Goal: Task Accomplishment & Management: Manage account settings

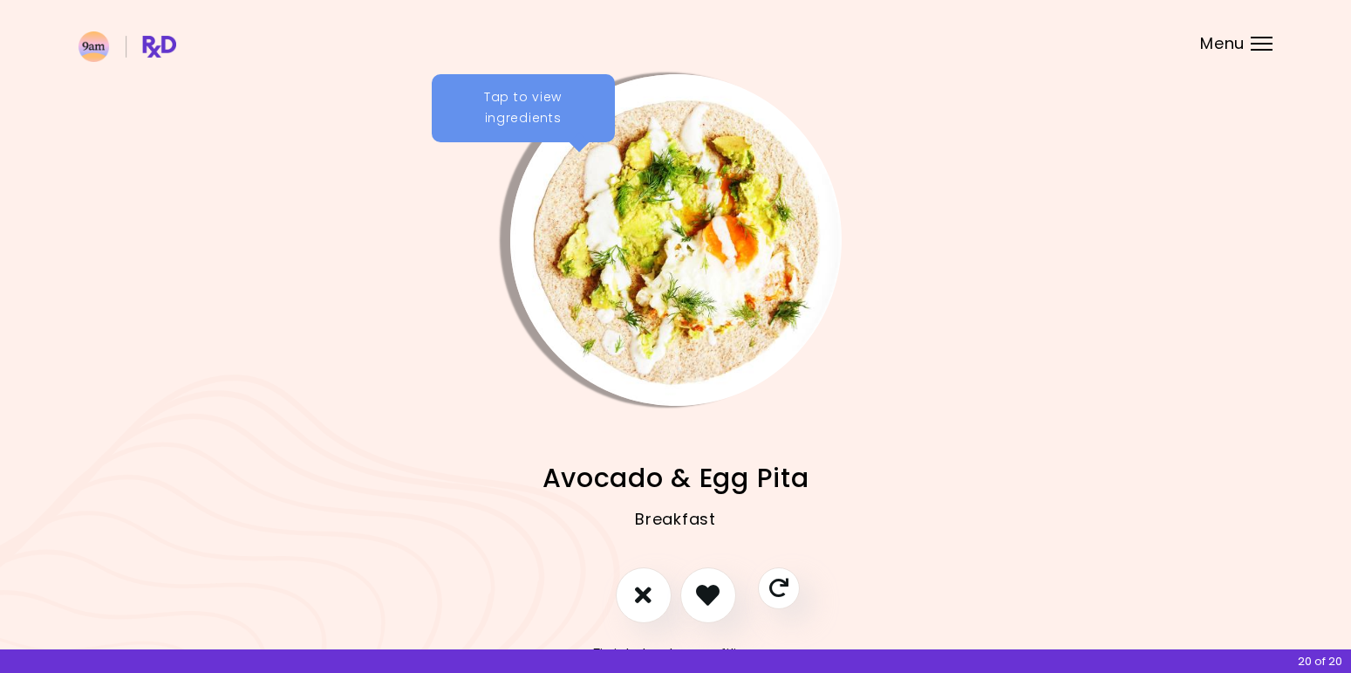
click at [392, 385] on div at bounding box center [275, 240] width 332 height 332
click at [698, 593] on icon "I like this recipe" at bounding box center [707, 594] width 27 height 27
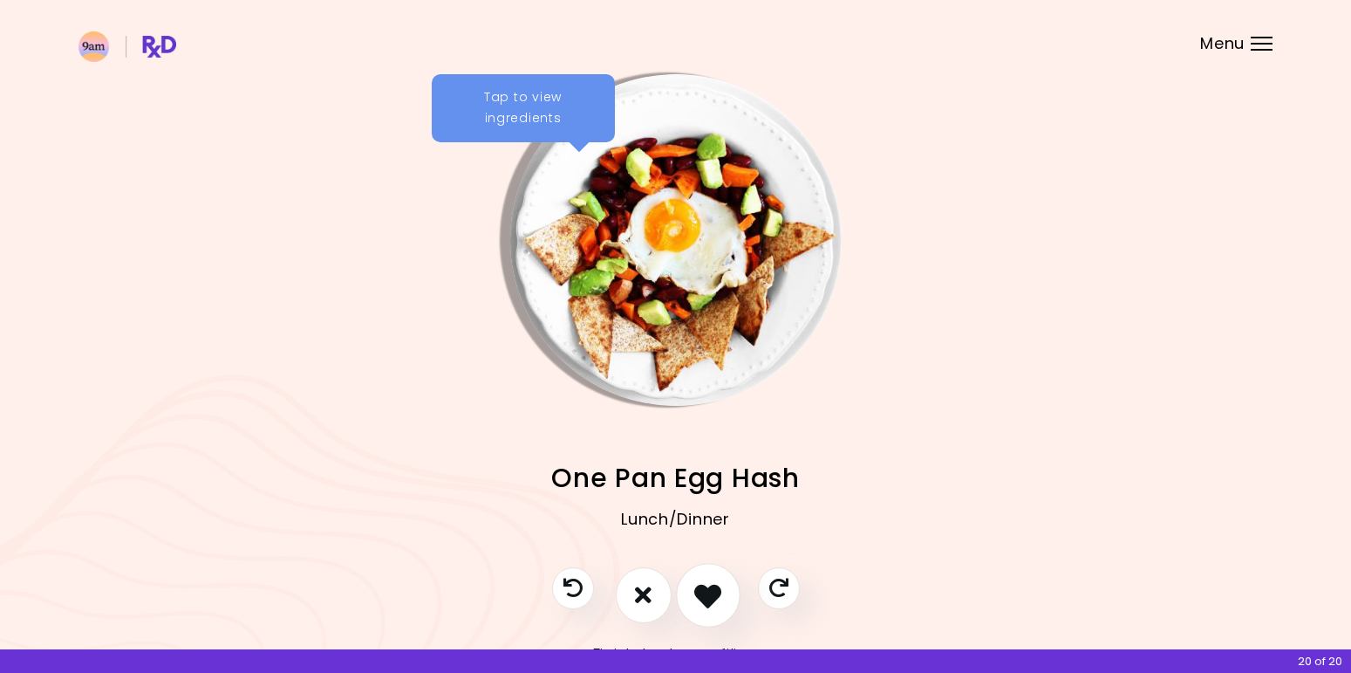
click at [698, 593] on icon "I like this recipe" at bounding box center [707, 594] width 27 height 27
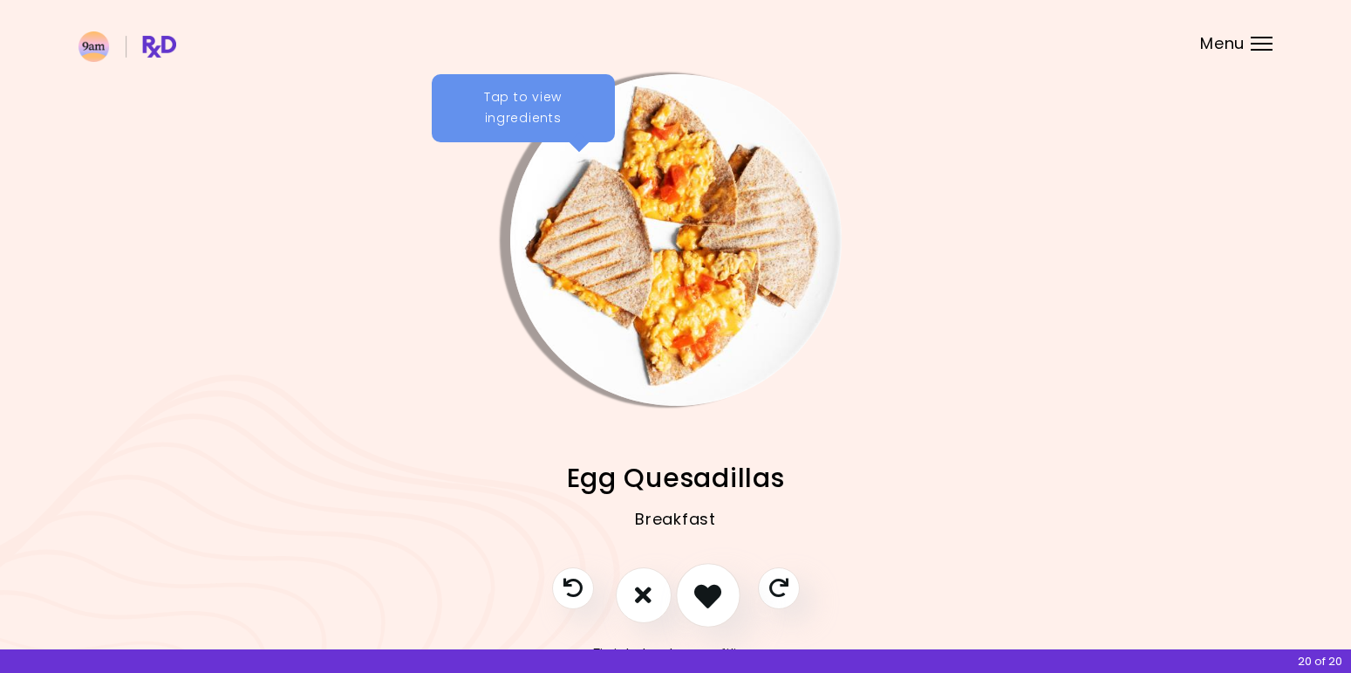
click at [698, 593] on icon "I like this recipe" at bounding box center [707, 594] width 27 height 27
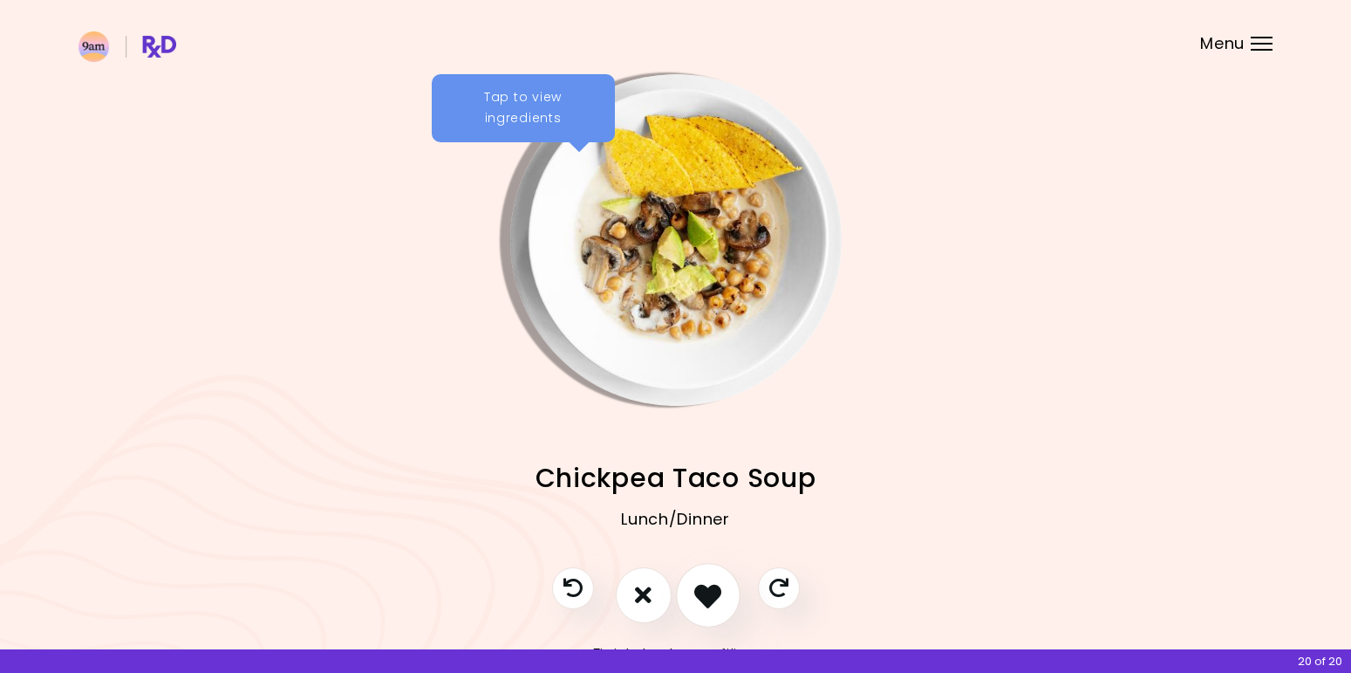
click at [702, 591] on icon "I like this recipe" at bounding box center [707, 594] width 27 height 27
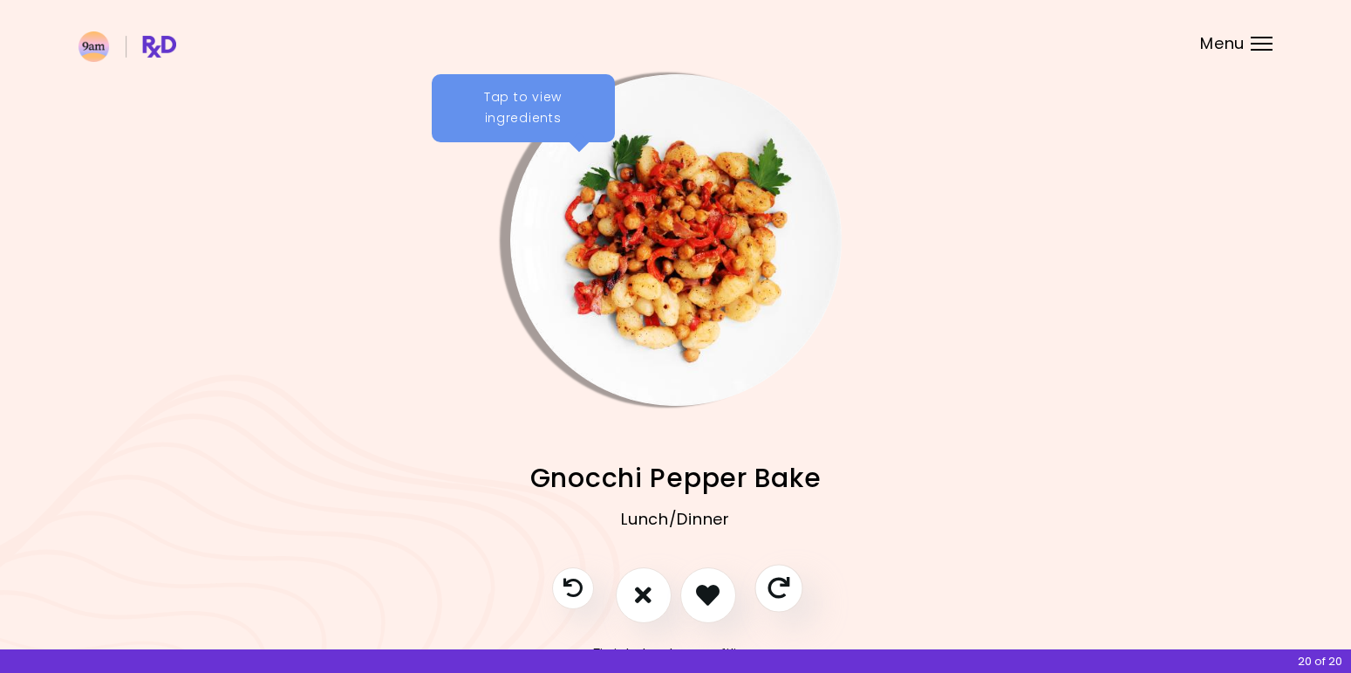
click at [774, 587] on icon "Skip" at bounding box center [779, 588] width 22 height 22
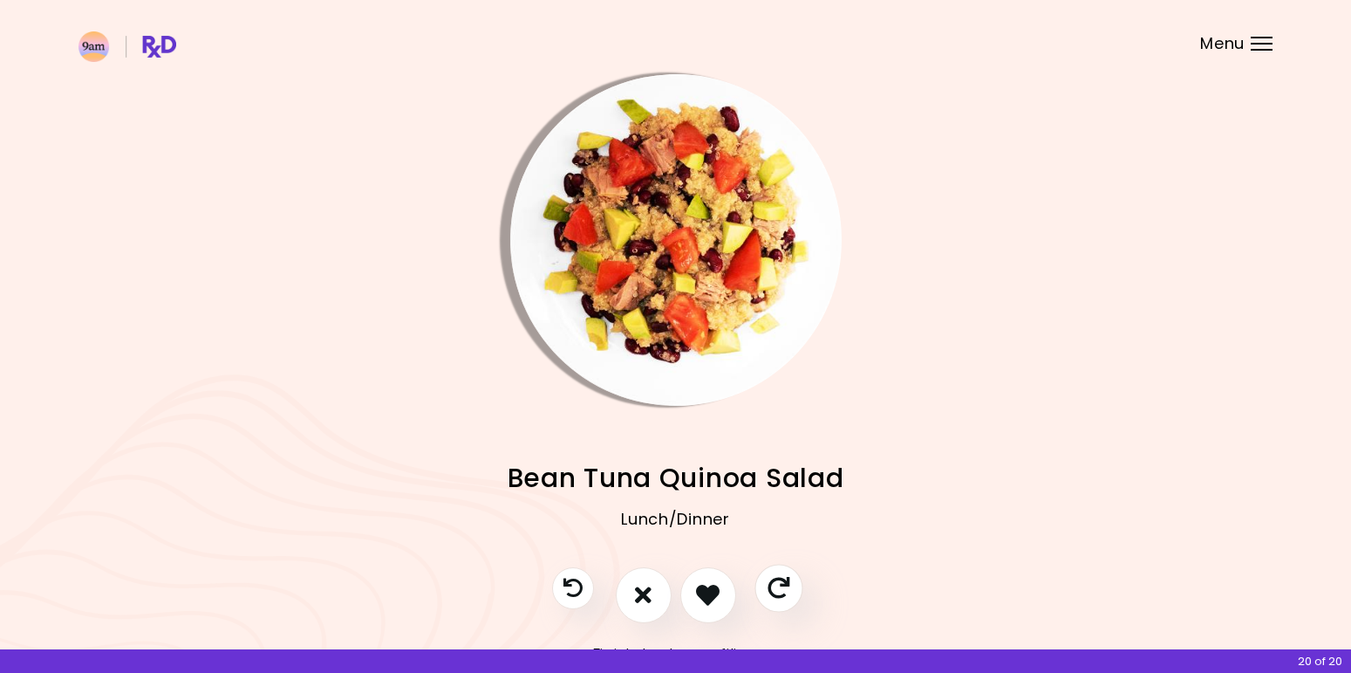
click at [774, 587] on icon "Skip" at bounding box center [779, 588] width 22 height 22
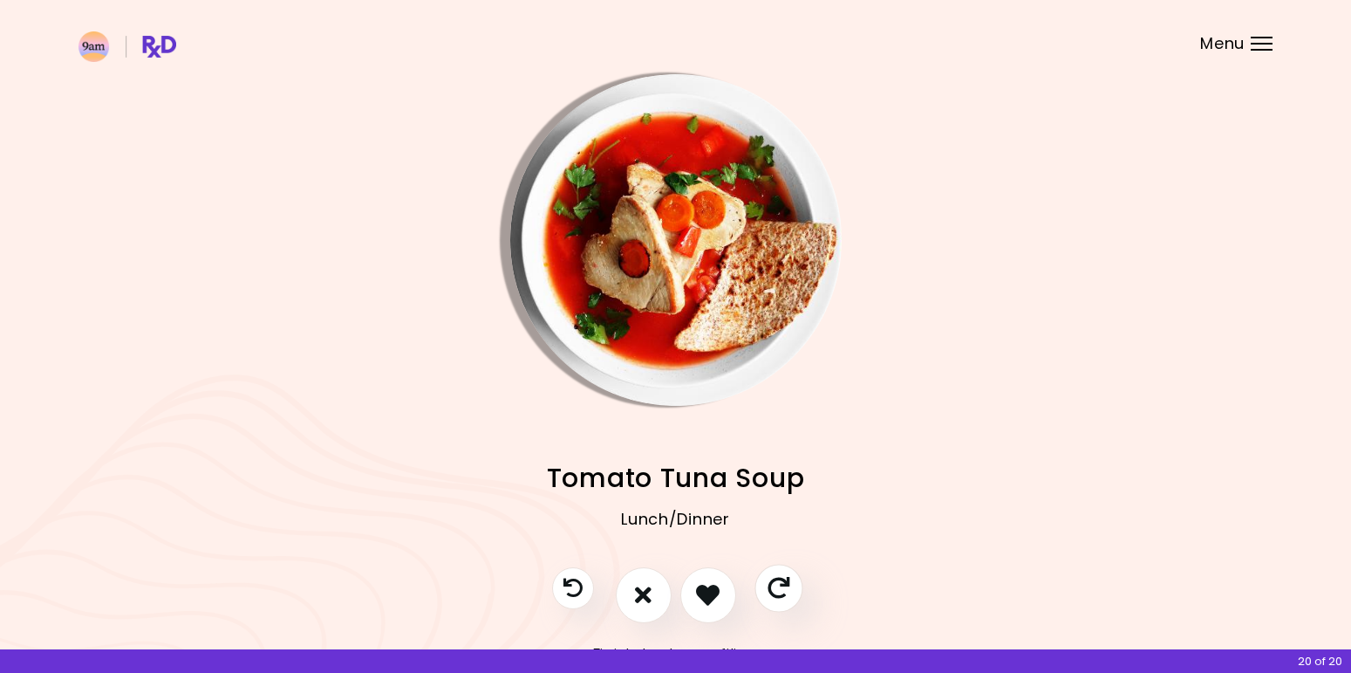
click at [774, 587] on icon "Skip" at bounding box center [779, 588] width 22 height 22
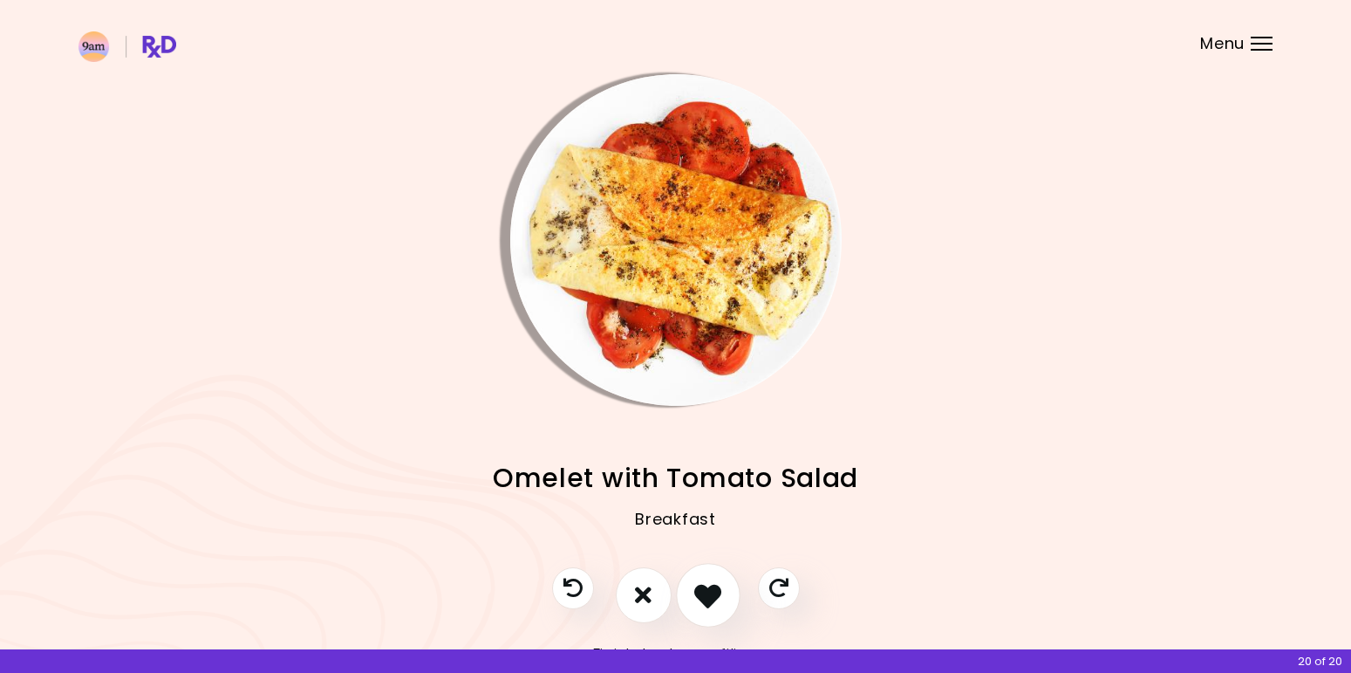
click at [702, 594] on icon "I like this recipe" at bounding box center [707, 594] width 27 height 27
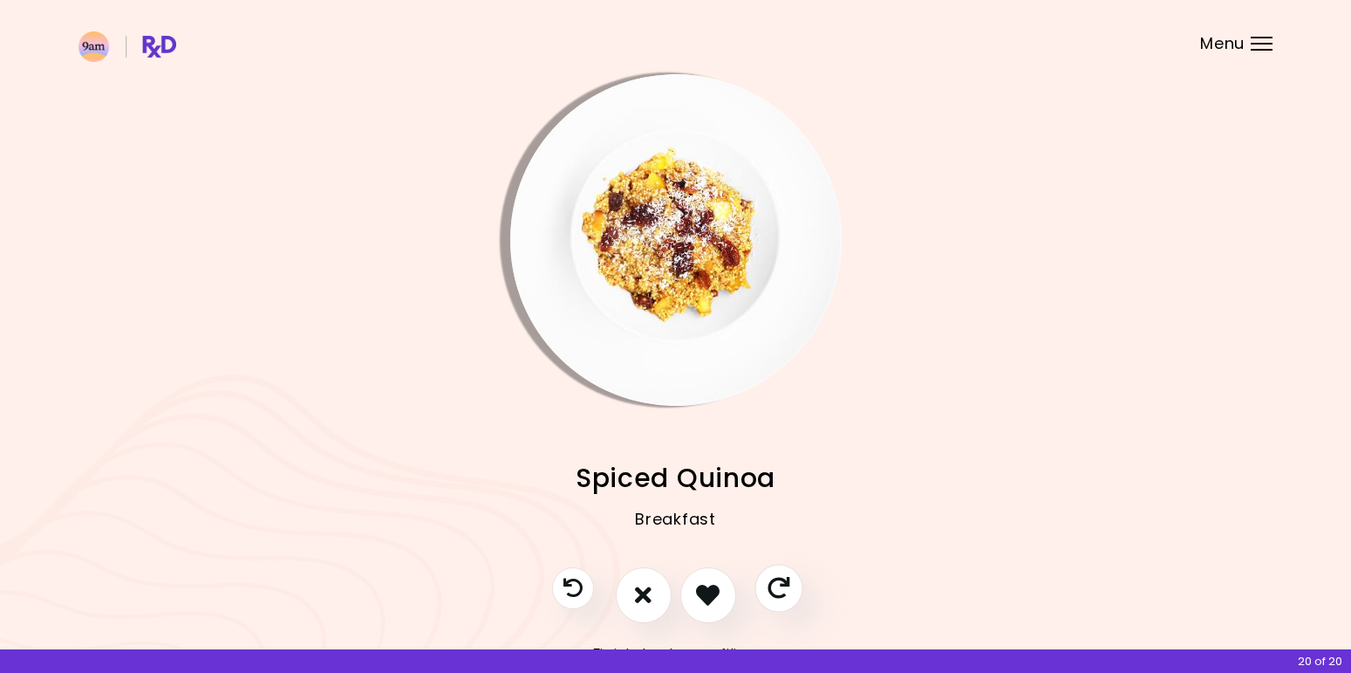
click at [776, 578] on icon "Skip" at bounding box center [779, 588] width 22 height 22
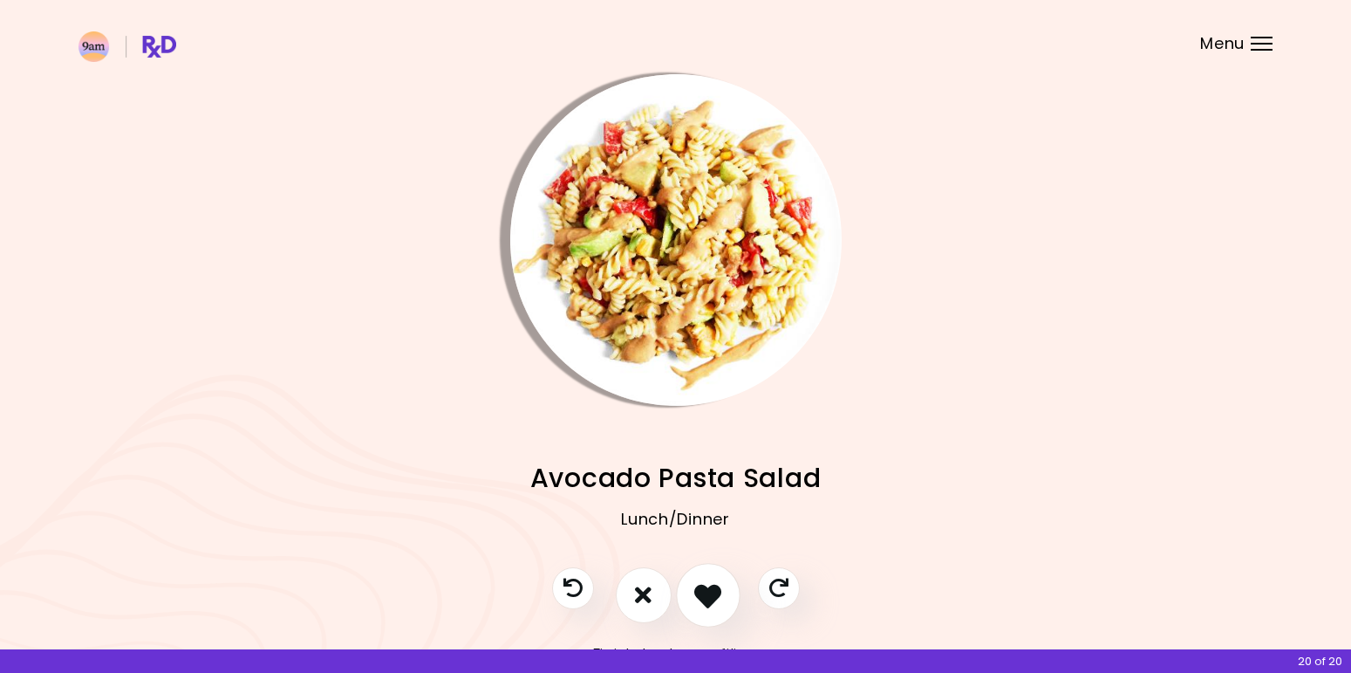
click at [699, 592] on icon "I like this recipe" at bounding box center [707, 594] width 27 height 27
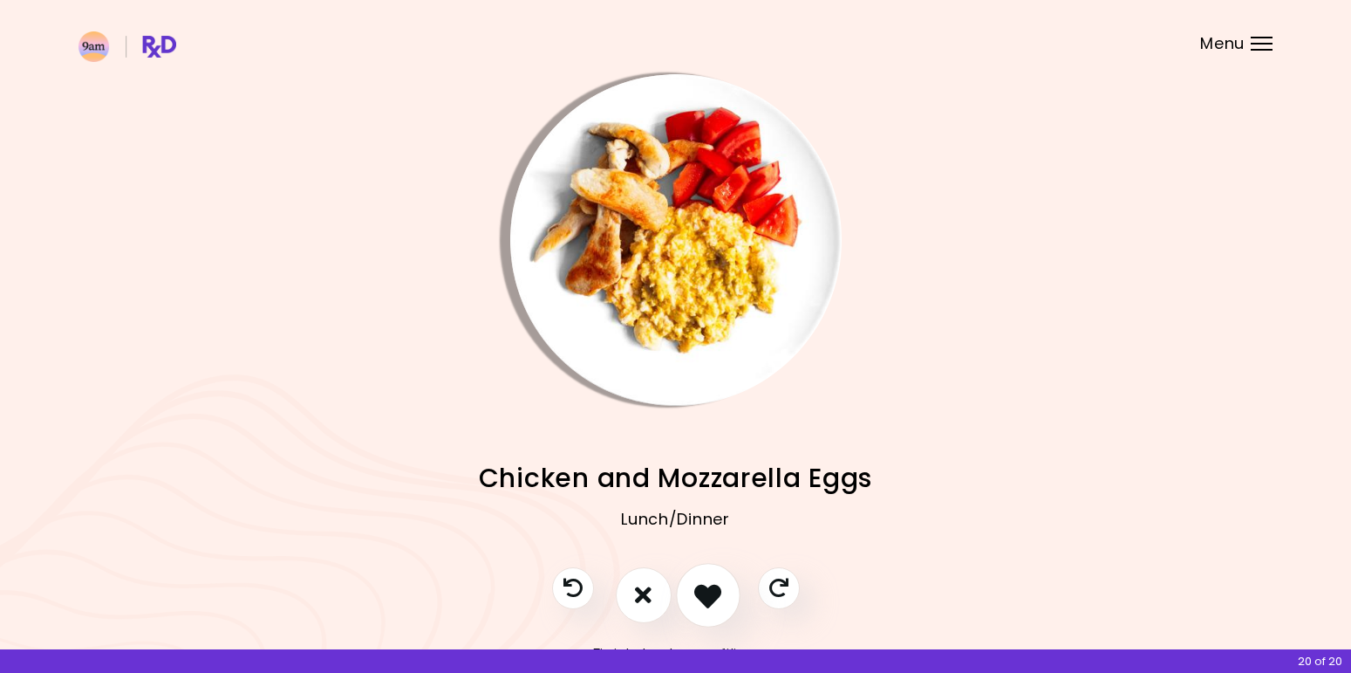
click at [701, 591] on icon "I like this recipe" at bounding box center [707, 594] width 27 height 27
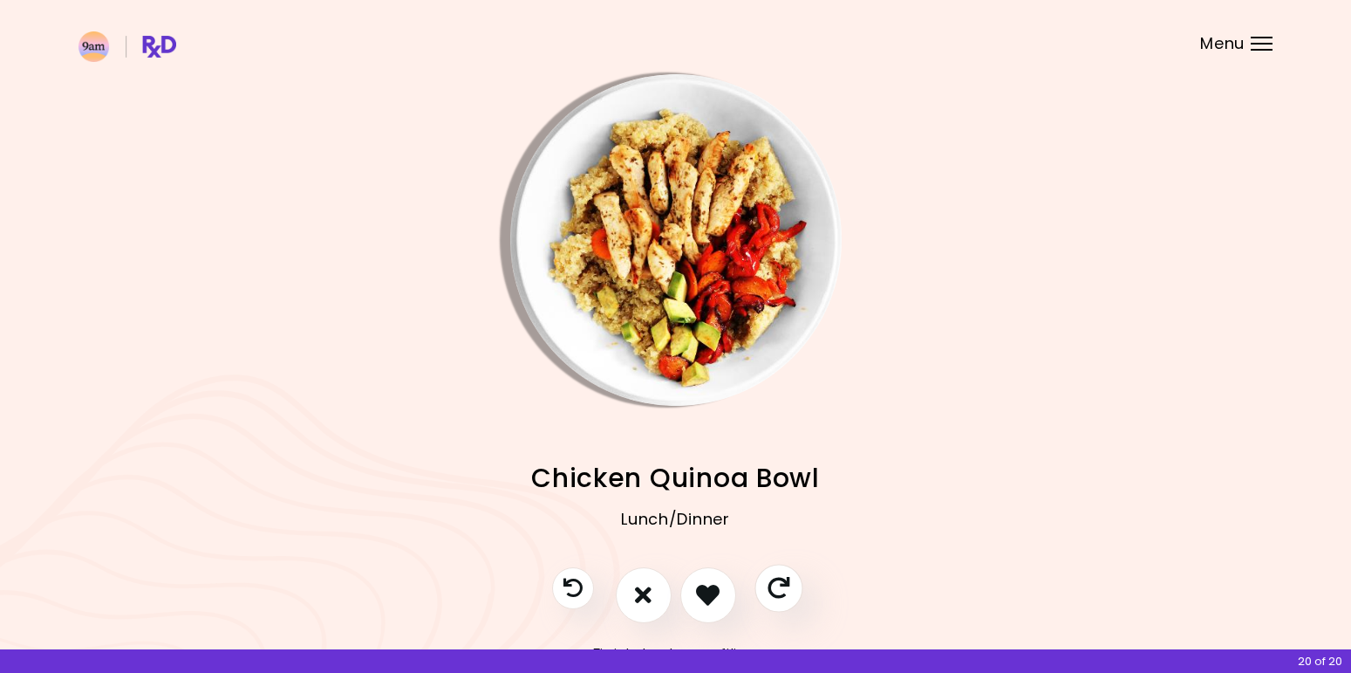
click at [774, 580] on icon "Skip" at bounding box center [779, 588] width 22 height 22
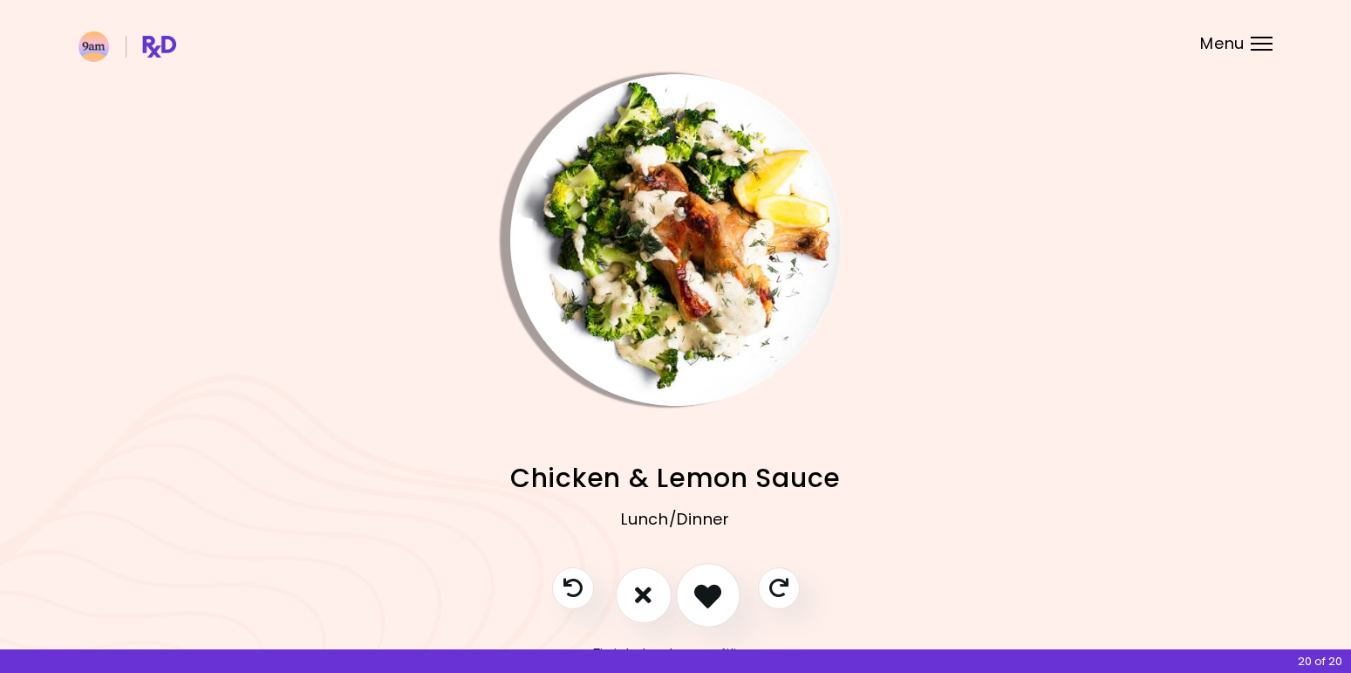
click at [711, 591] on icon "I like this recipe" at bounding box center [707, 594] width 27 height 27
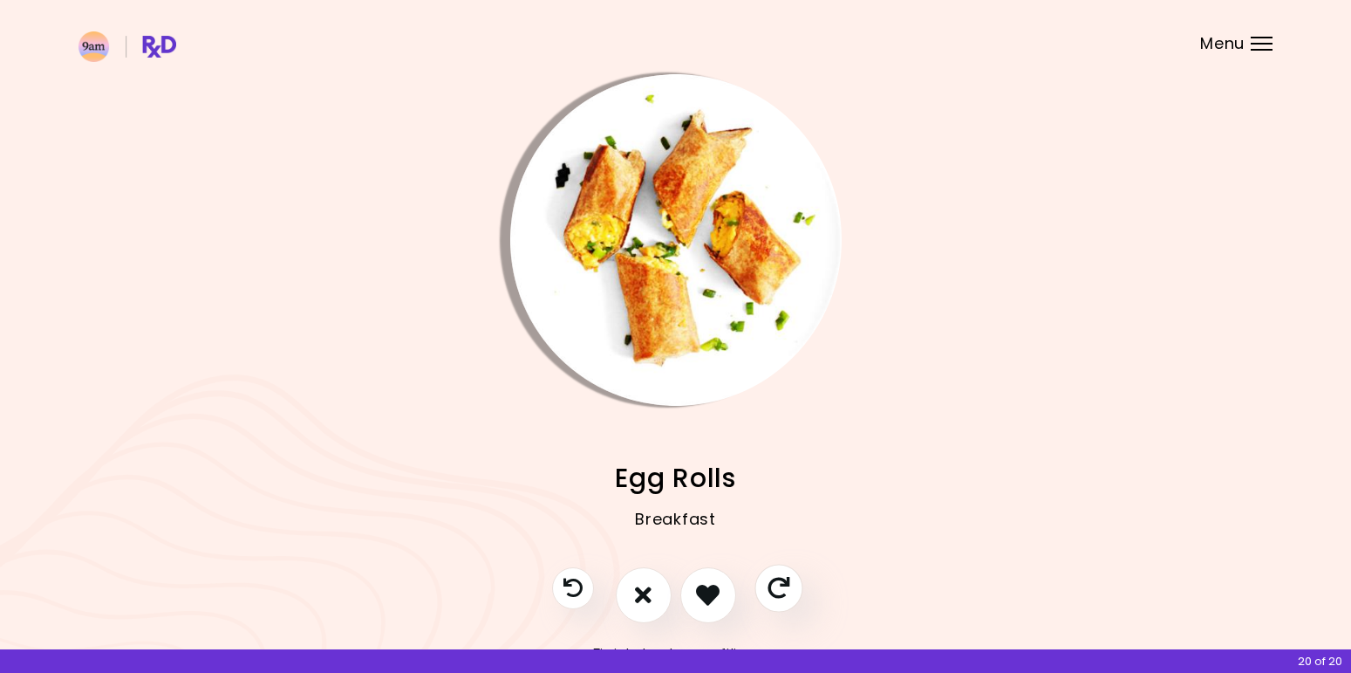
click at [769, 589] on icon "Skip" at bounding box center [779, 588] width 22 height 22
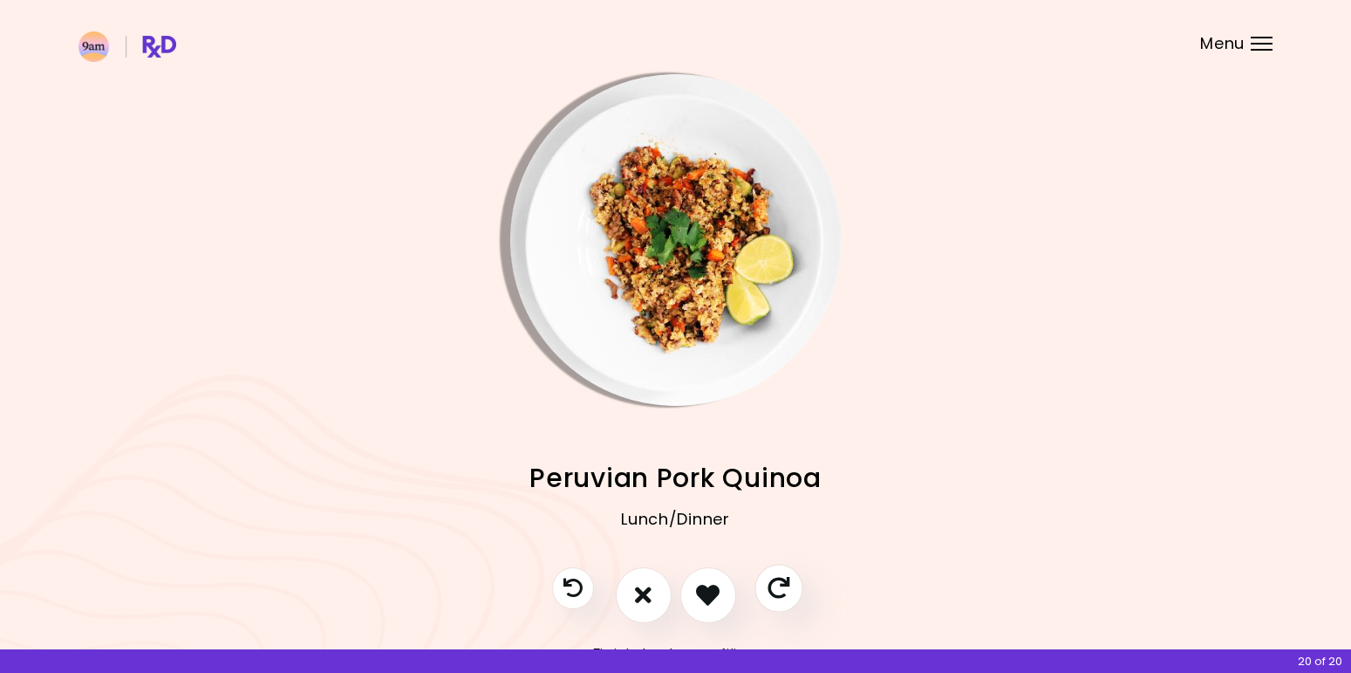
click at [769, 589] on icon "Skip" at bounding box center [779, 588] width 22 height 22
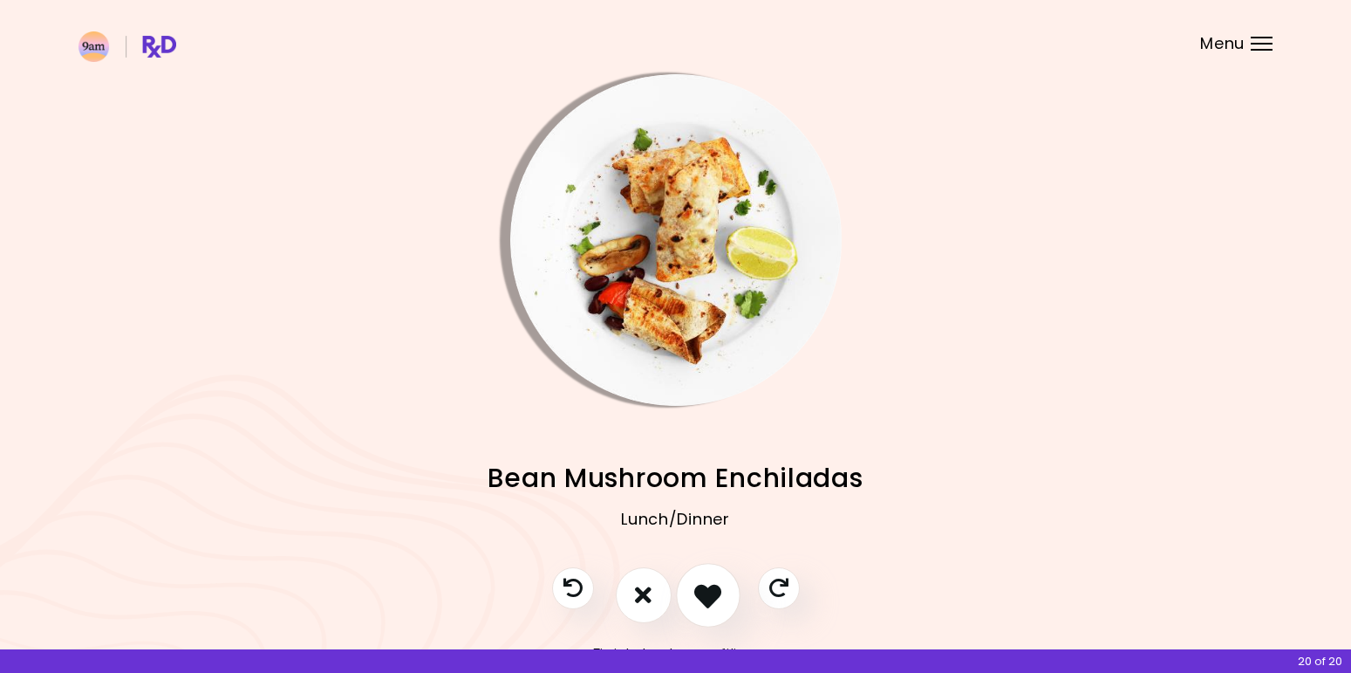
click at [711, 592] on icon "I like this recipe" at bounding box center [707, 594] width 27 height 27
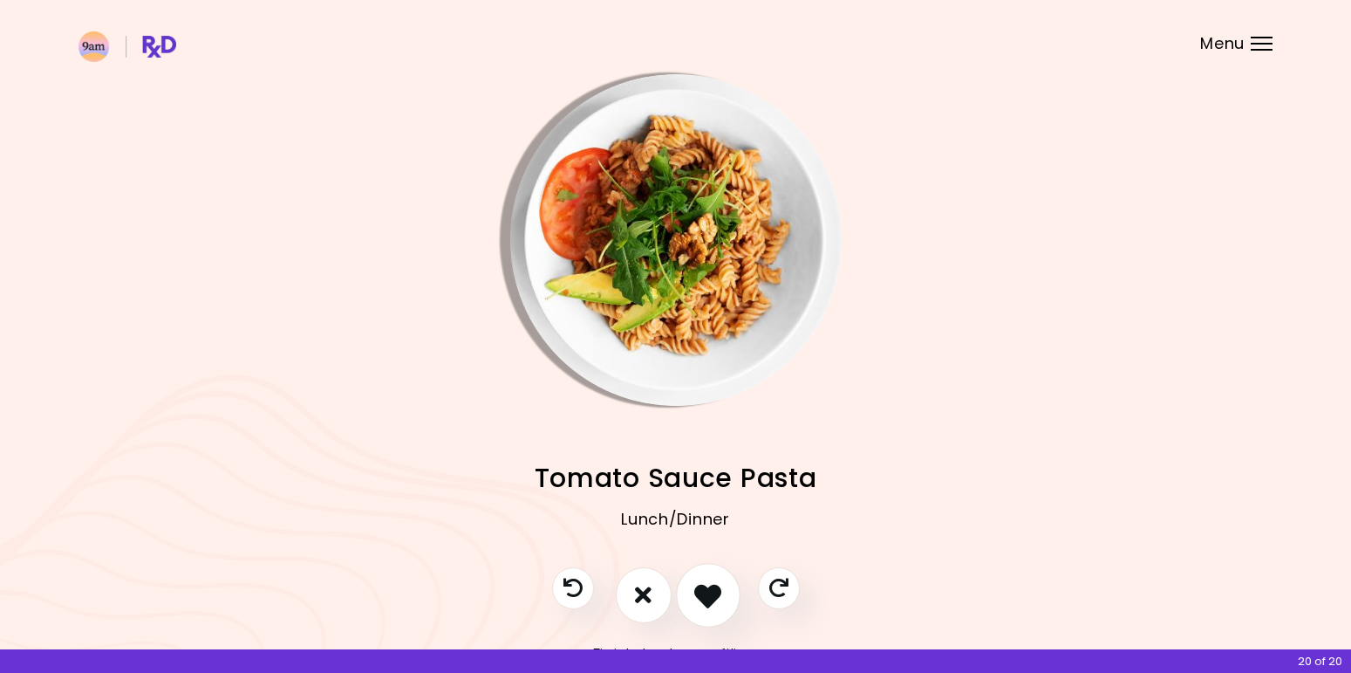
click at [711, 592] on icon "I like this recipe" at bounding box center [707, 594] width 27 height 27
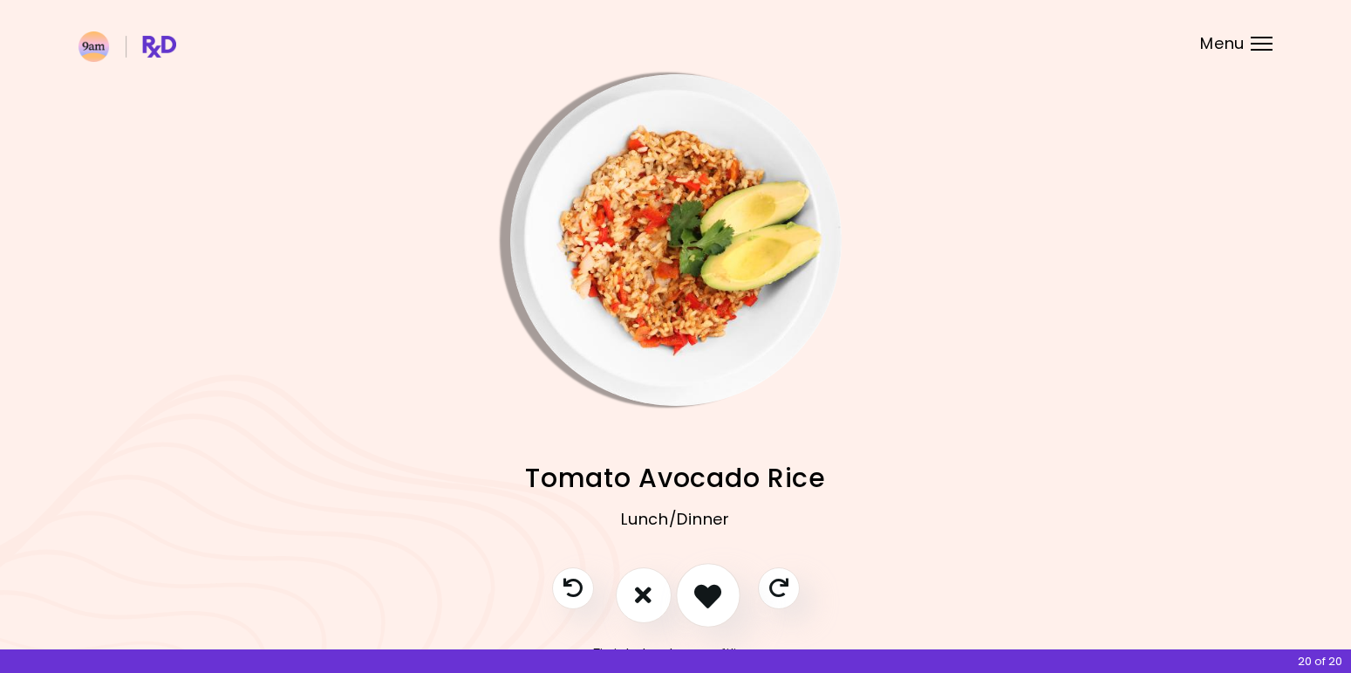
click at [711, 592] on icon "I like this recipe" at bounding box center [707, 594] width 27 height 27
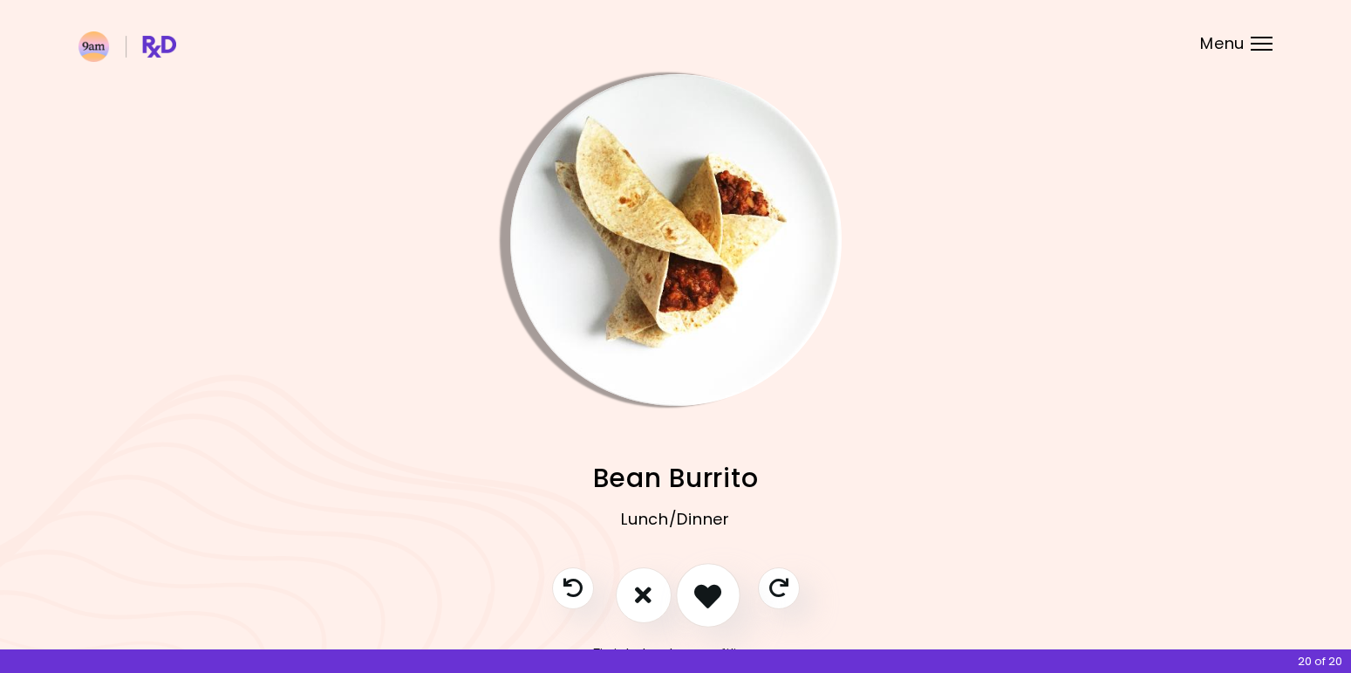
click at [701, 598] on icon "I like this recipe" at bounding box center [707, 594] width 27 height 27
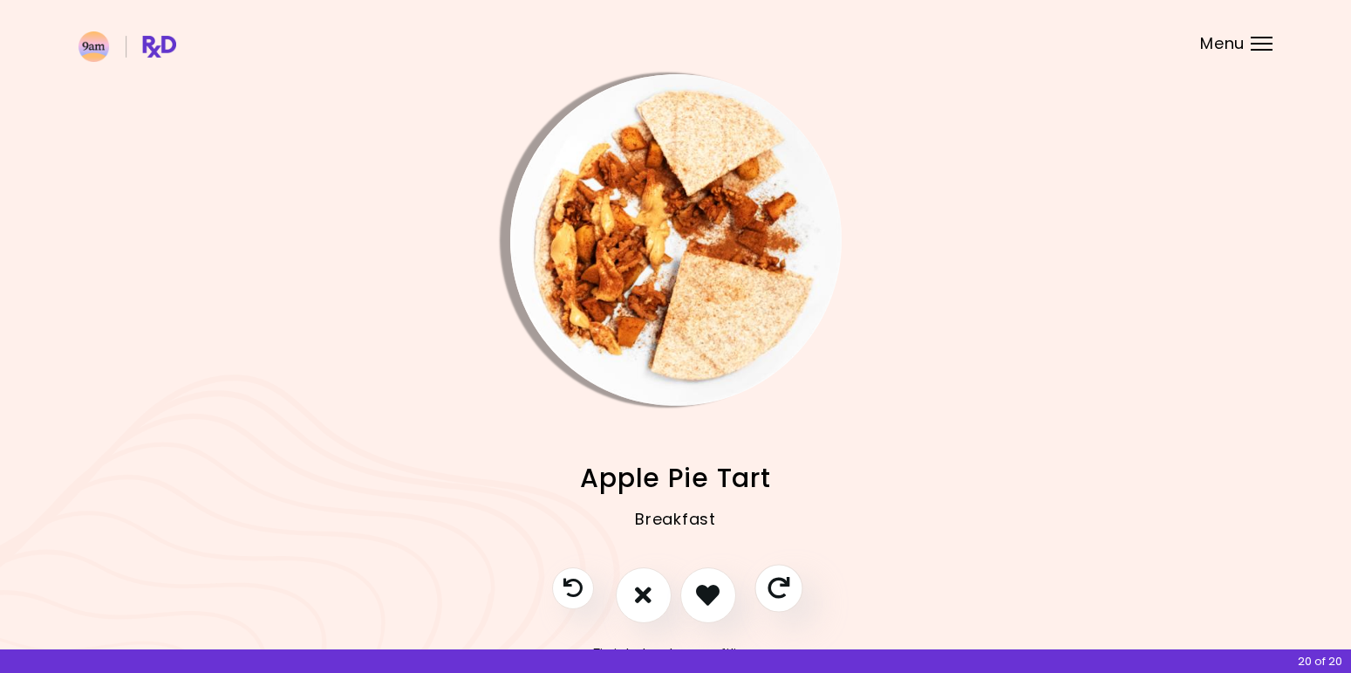
click at [774, 583] on icon "Skip" at bounding box center [779, 588] width 22 height 22
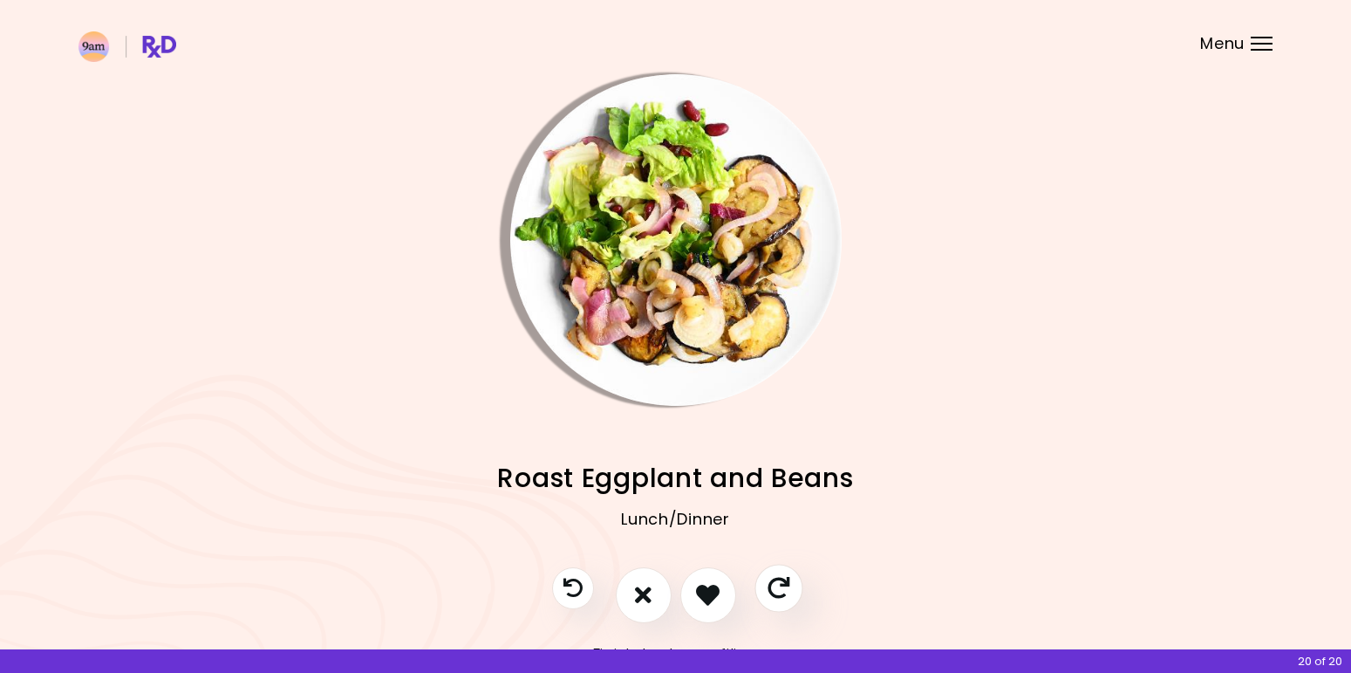
click at [776, 586] on icon "Skip" at bounding box center [779, 588] width 22 height 22
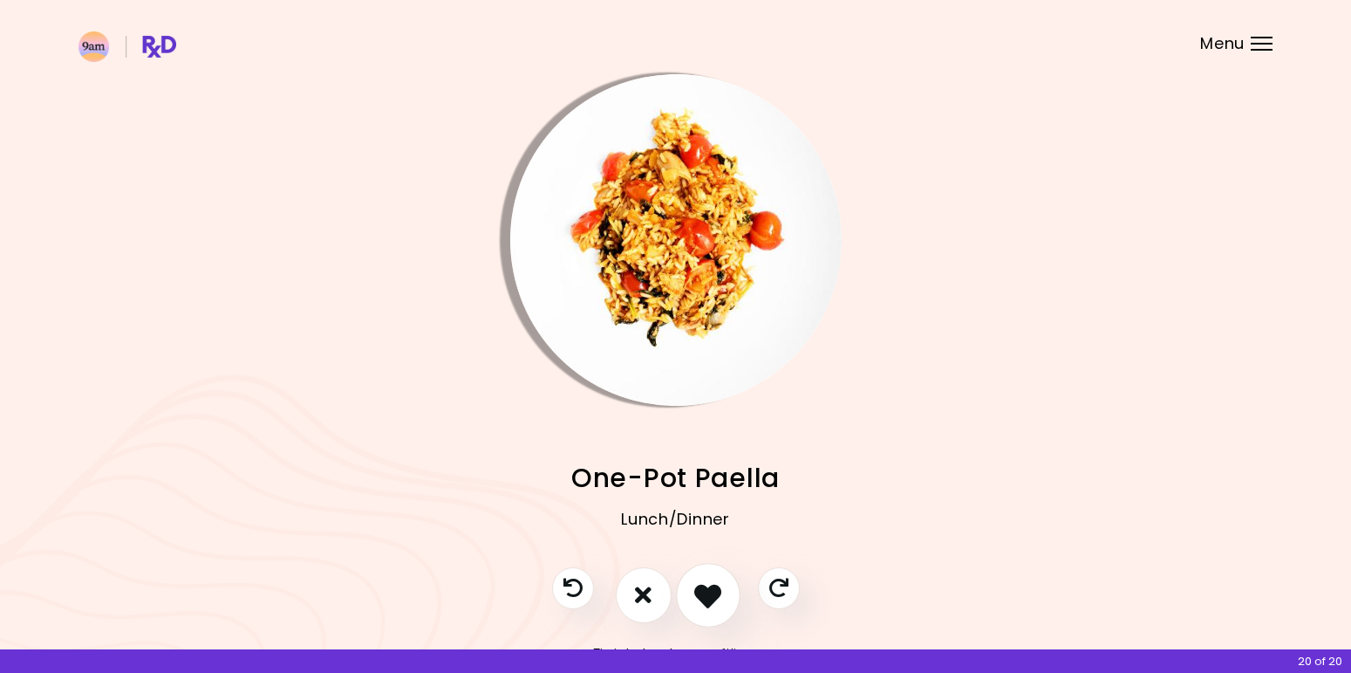
click at [708, 582] on icon "I like this recipe" at bounding box center [707, 594] width 27 height 27
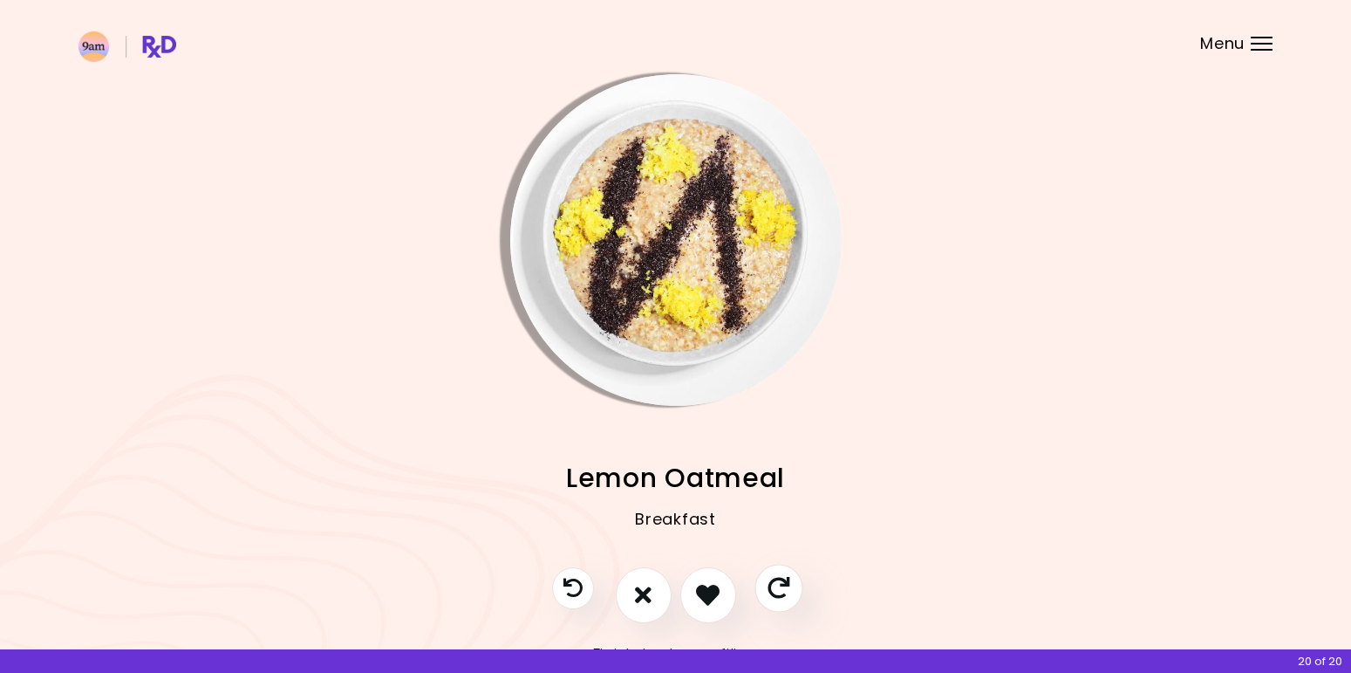
click at [778, 585] on icon "Skip" at bounding box center [779, 588] width 22 height 22
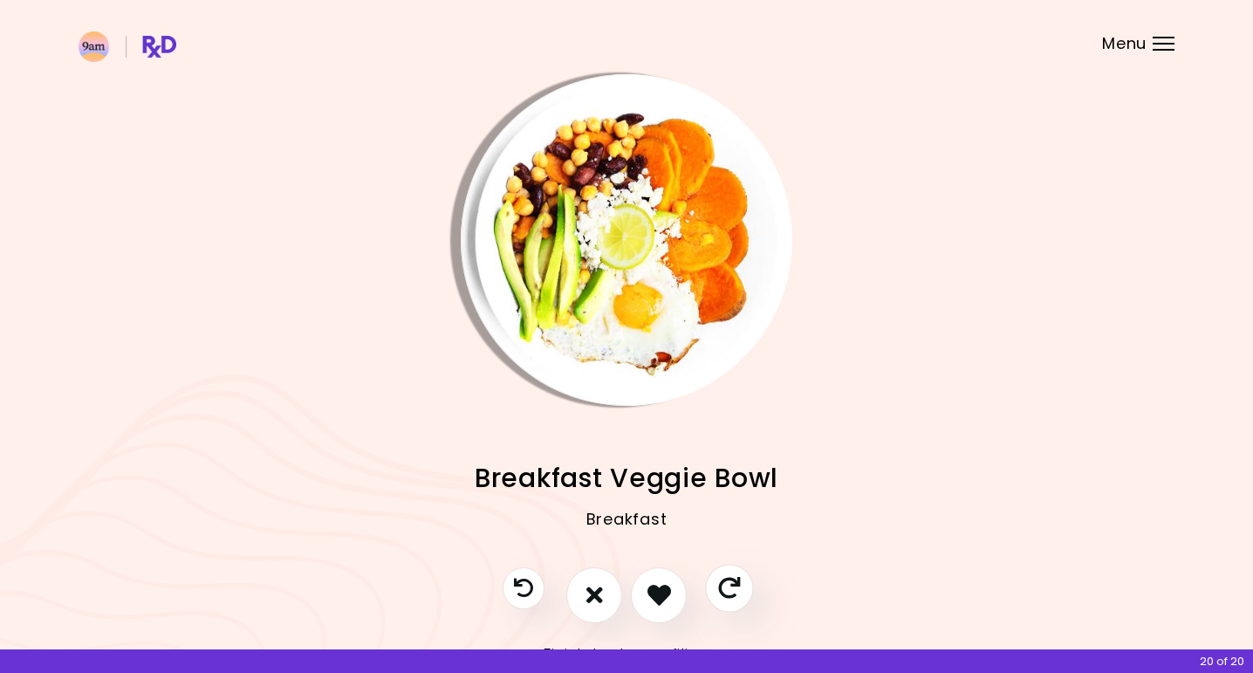
click at [724, 585] on icon "Skip" at bounding box center [729, 588] width 22 height 22
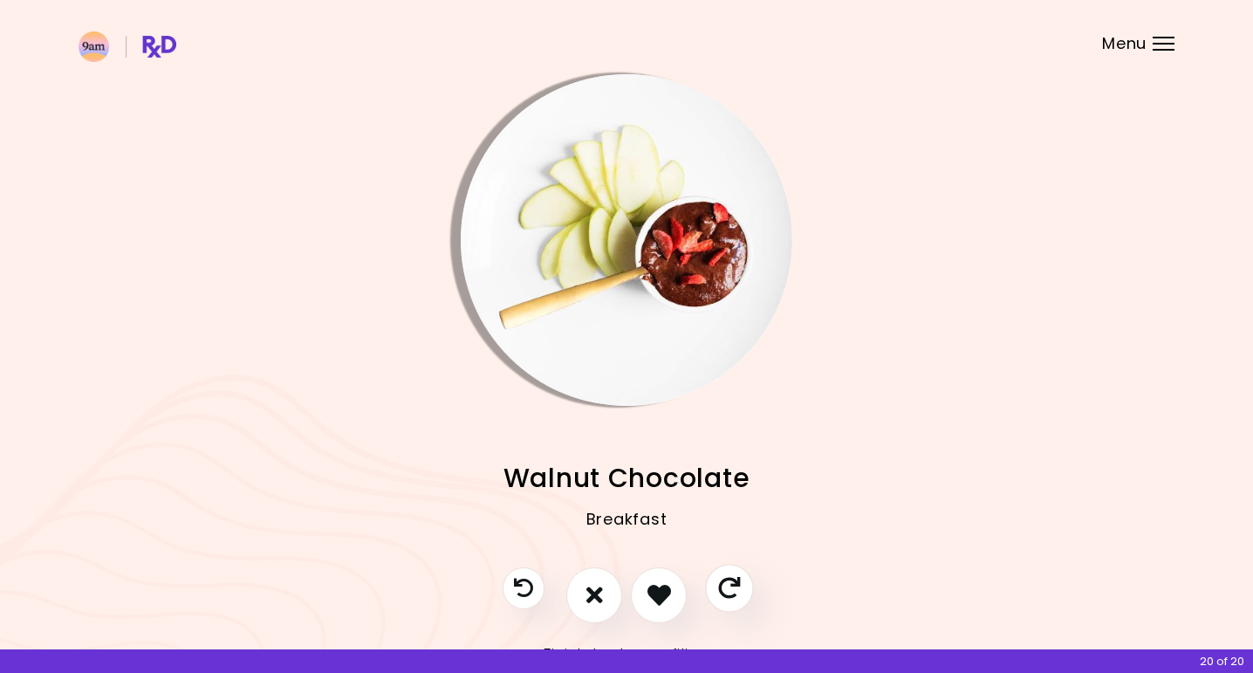
click at [728, 597] on icon "Skip" at bounding box center [729, 588] width 22 height 22
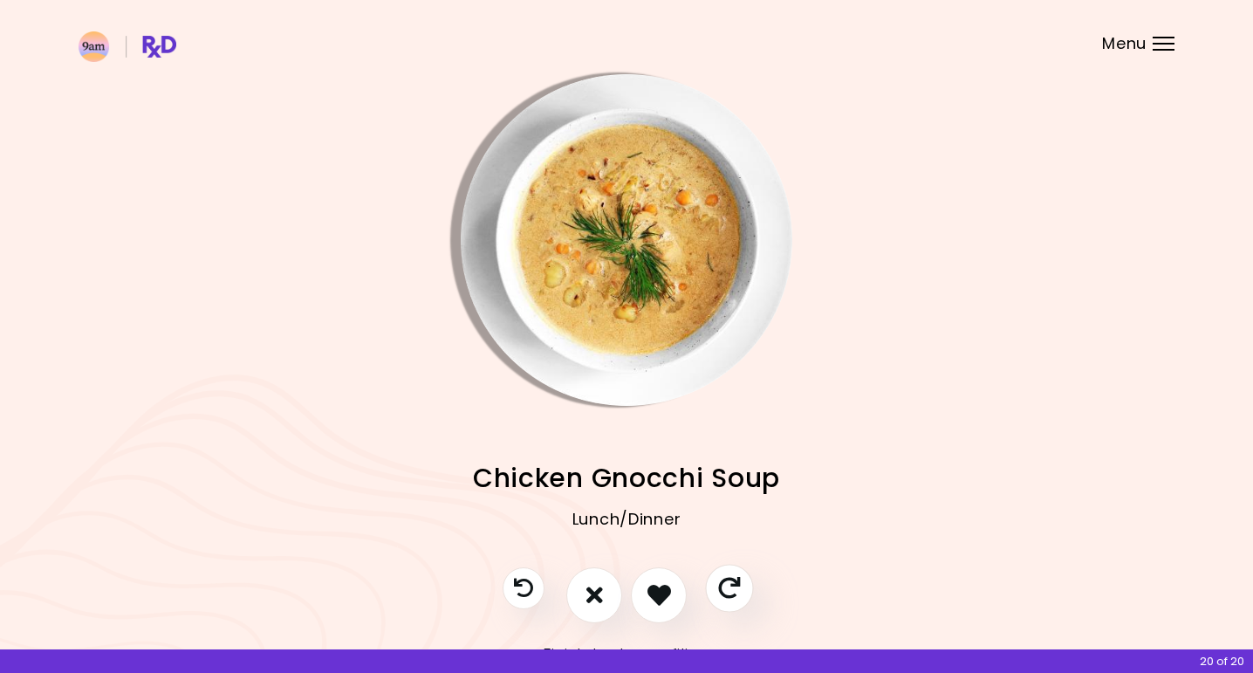
click at [728, 597] on icon "Skip" at bounding box center [729, 588] width 22 height 22
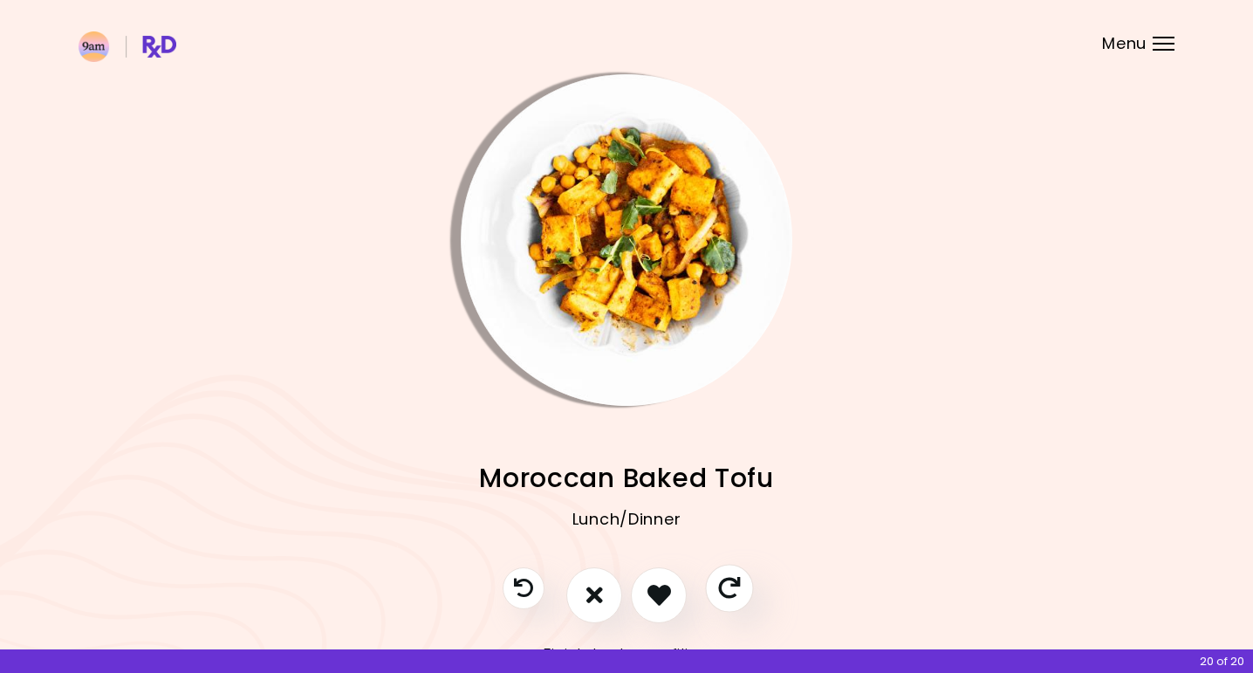
click at [728, 597] on icon "Skip" at bounding box center [729, 588] width 22 height 22
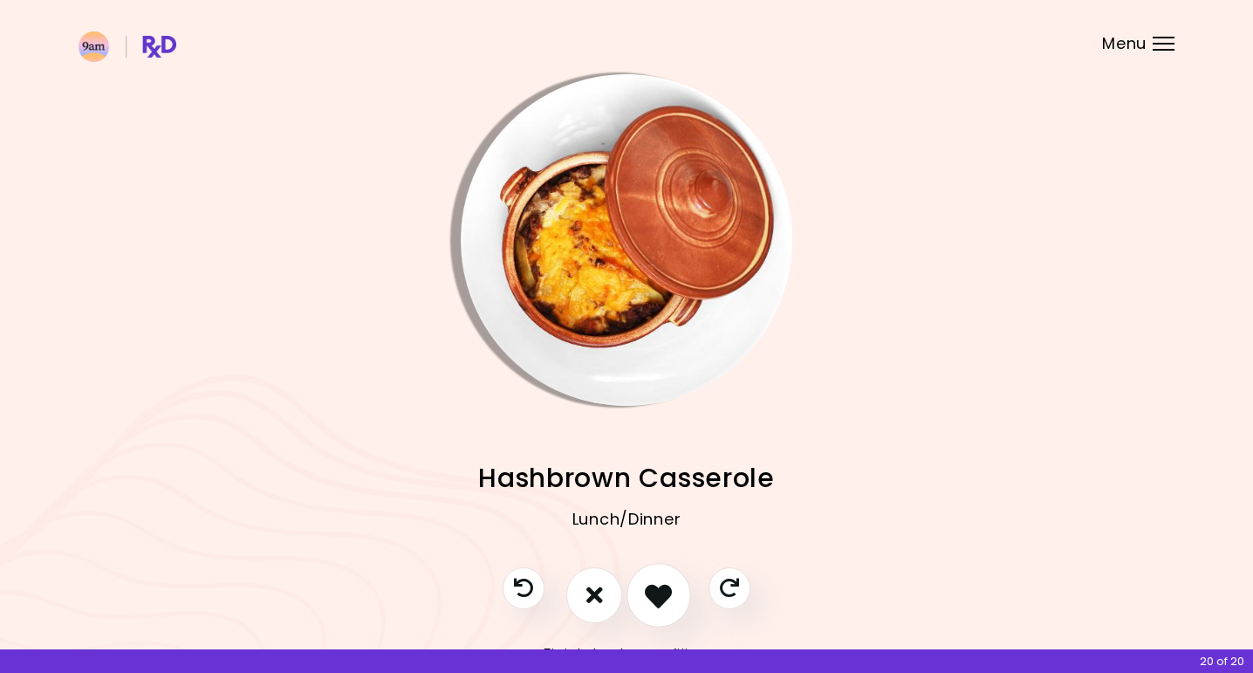
click at [669, 586] on icon "I like this recipe" at bounding box center [658, 594] width 27 height 27
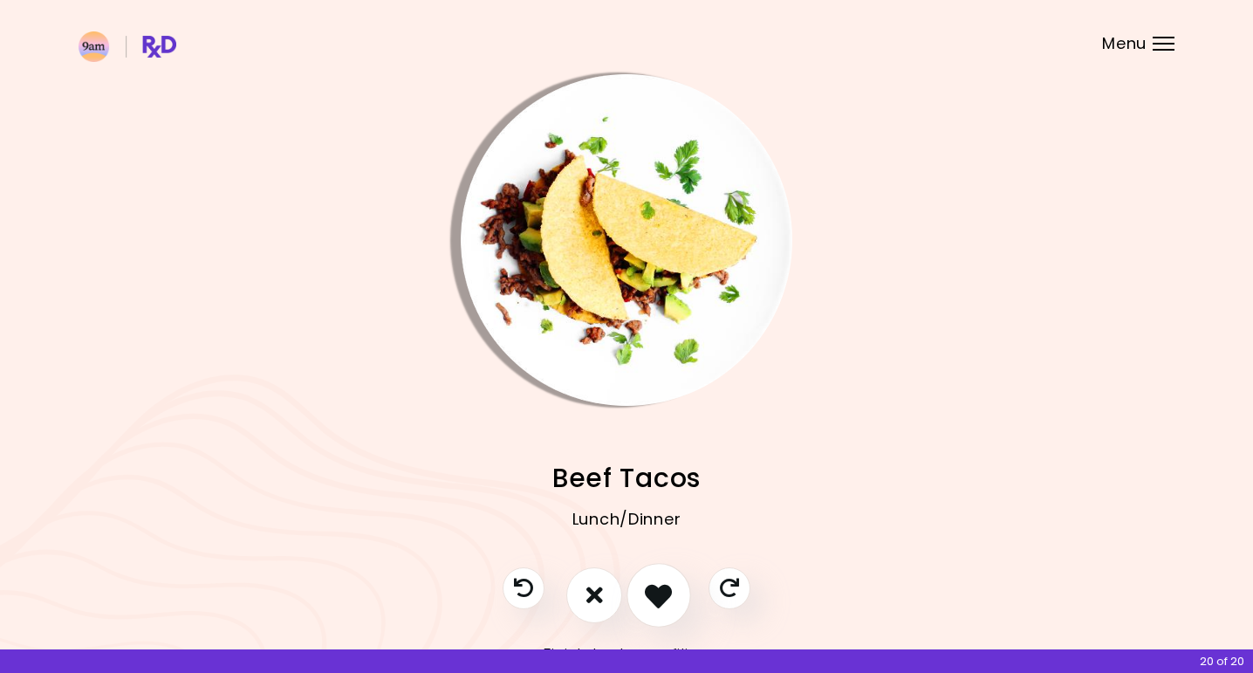
click at [667, 578] on button "I like this recipe" at bounding box center [658, 595] width 65 height 65
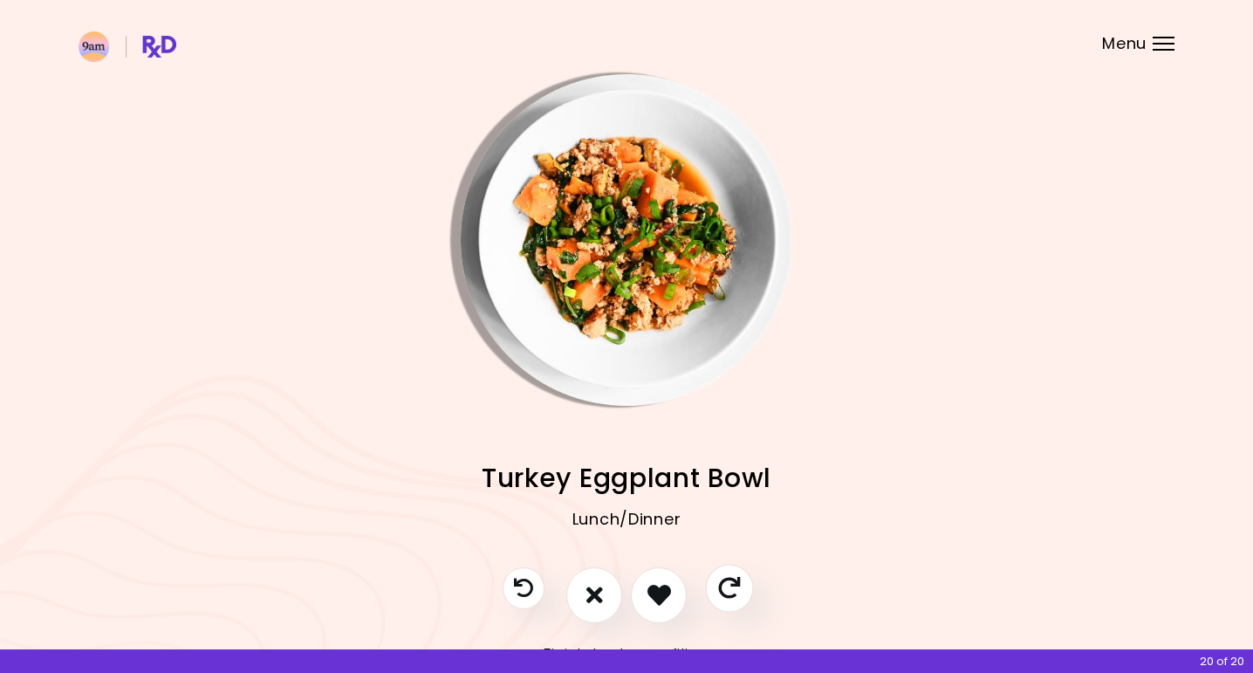
click at [724, 577] on icon "Skip" at bounding box center [729, 588] width 22 height 22
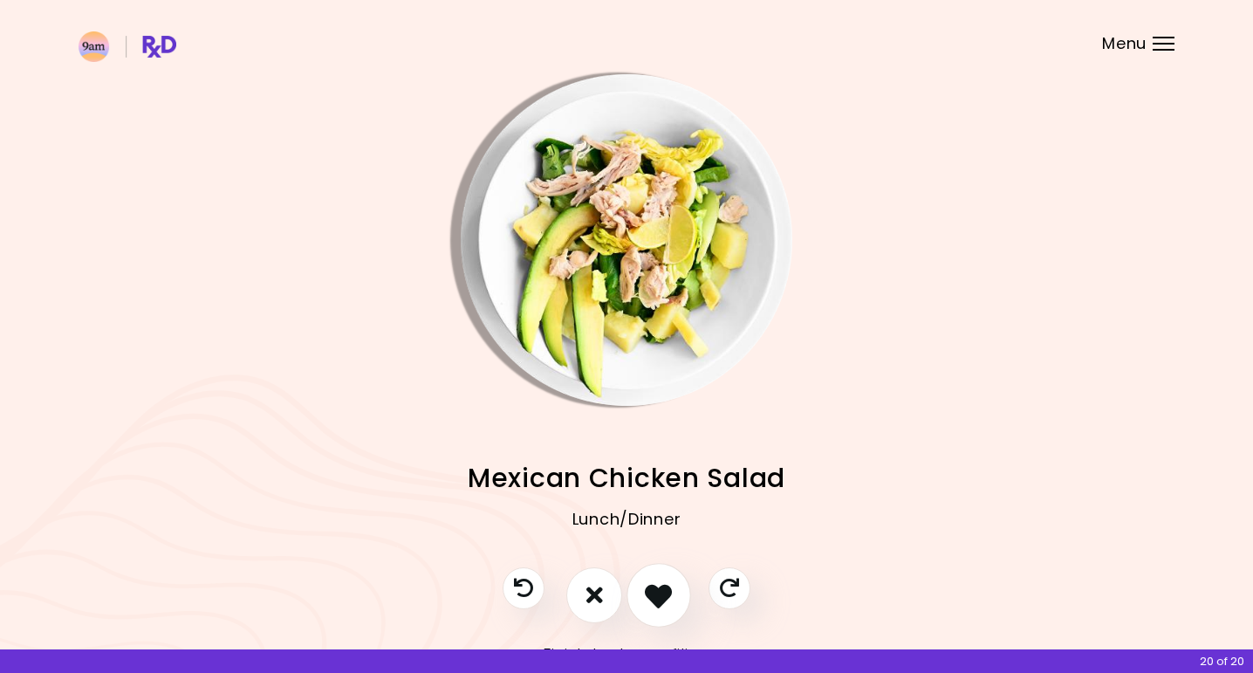
click at [660, 581] on icon "I like this recipe" at bounding box center [658, 594] width 27 height 27
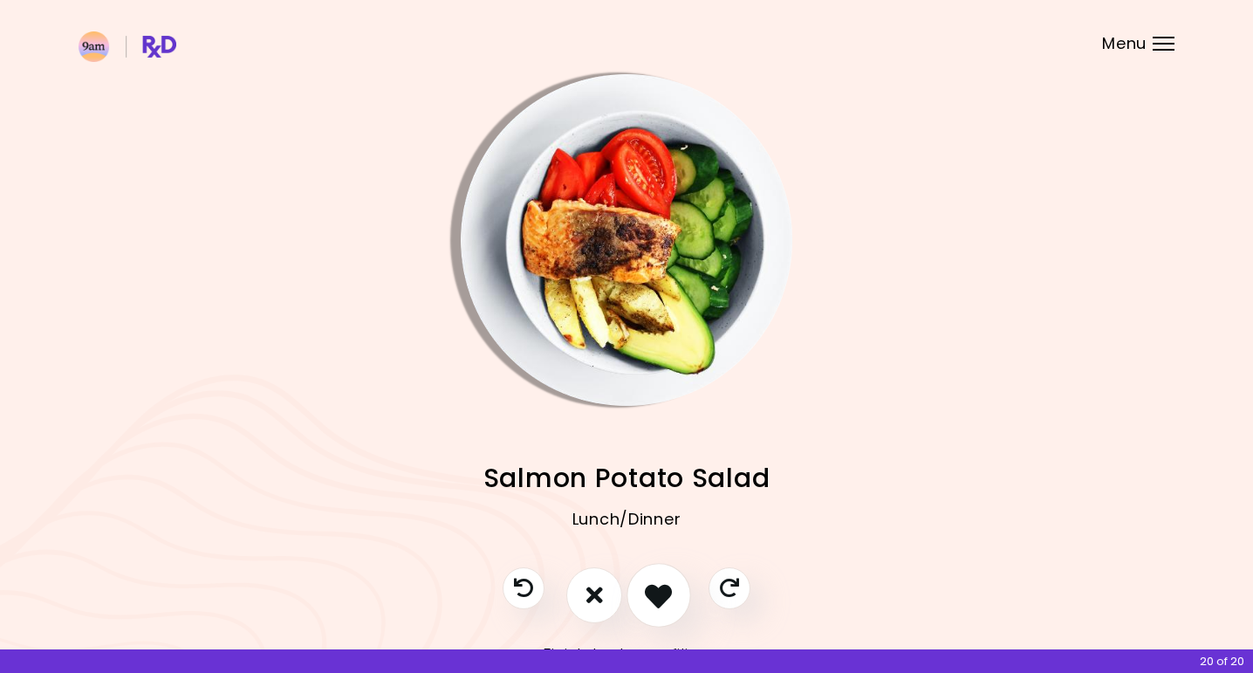
click at [660, 581] on icon "I like this recipe" at bounding box center [658, 594] width 27 height 27
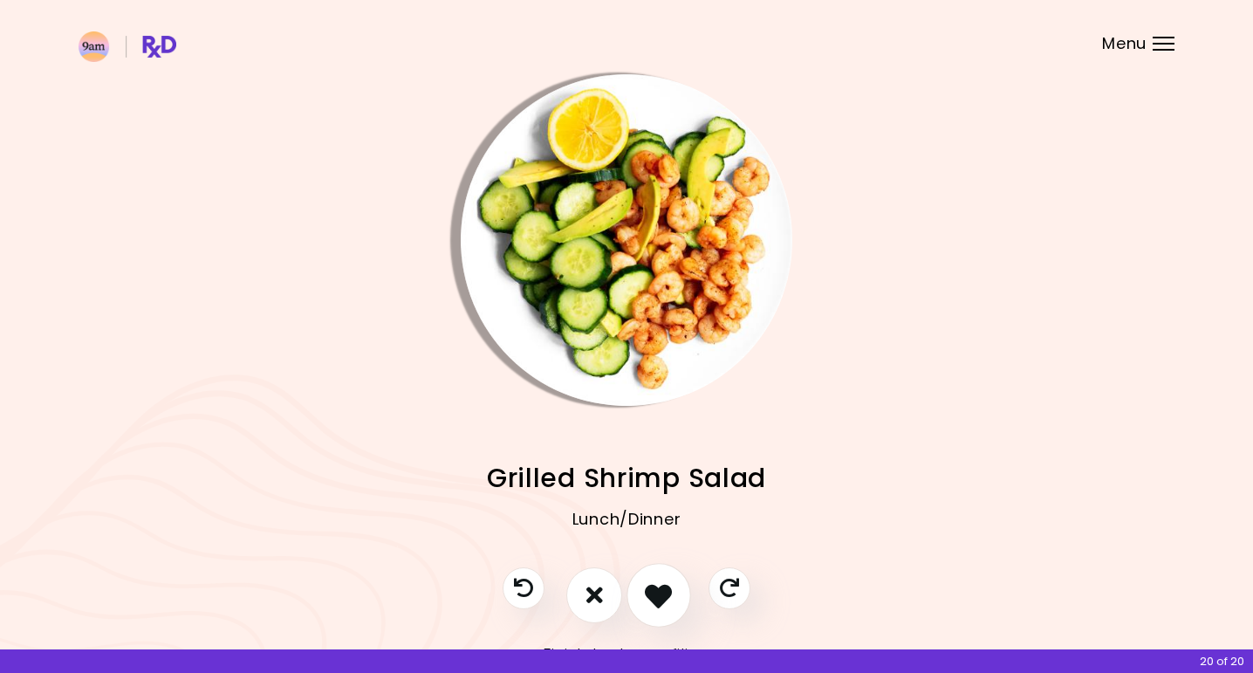
click at [666, 591] on icon "I like this recipe" at bounding box center [658, 594] width 27 height 27
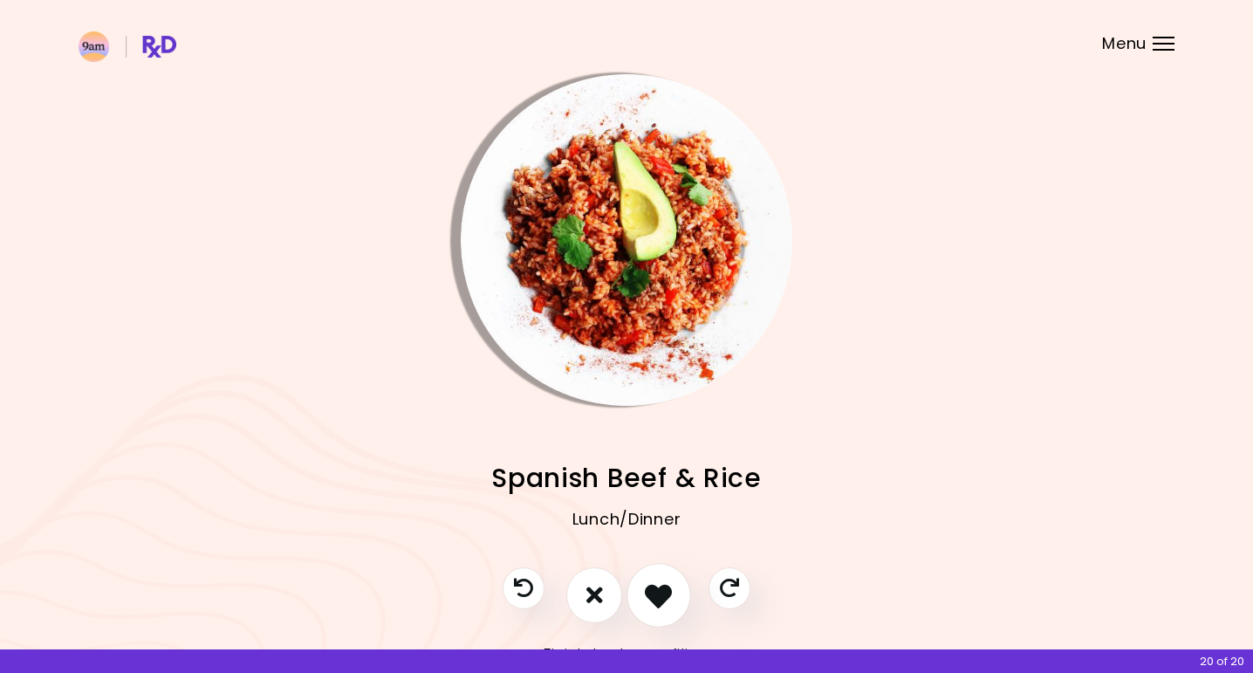
click at [661, 589] on icon "I like this recipe" at bounding box center [658, 594] width 27 height 27
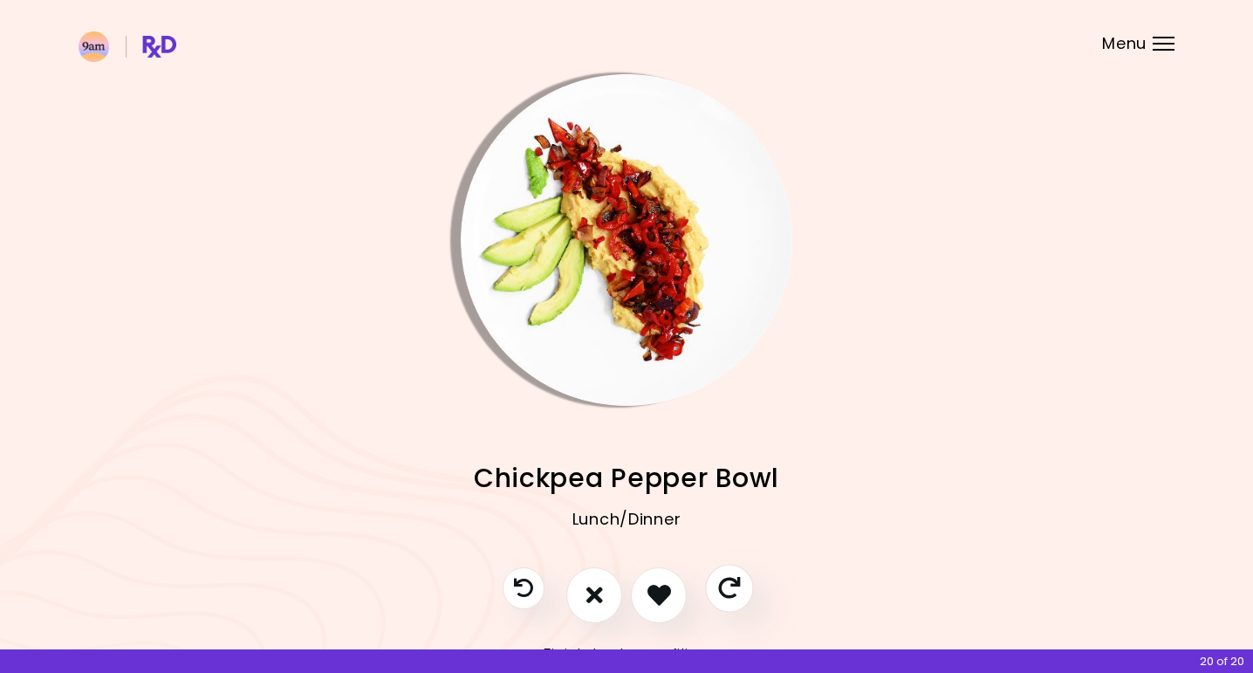
click at [728, 589] on icon "Skip" at bounding box center [729, 588] width 22 height 22
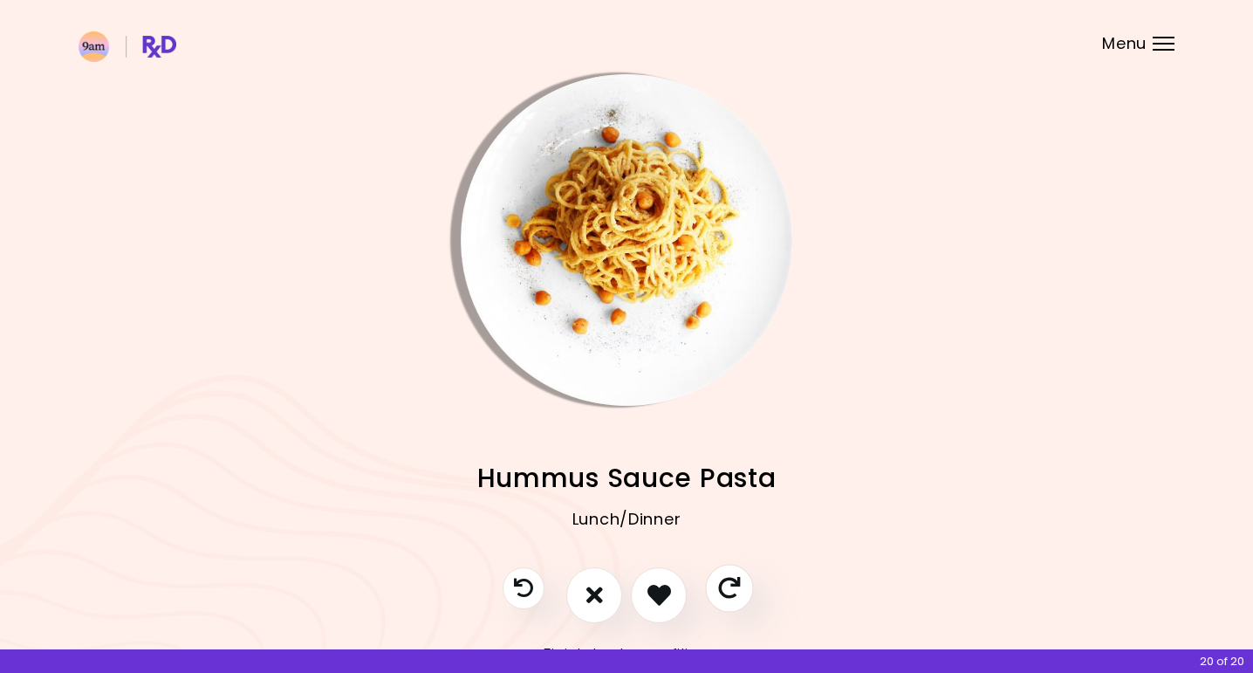
click at [718, 580] on button "Skip" at bounding box center [729, 588] width 48 height 48
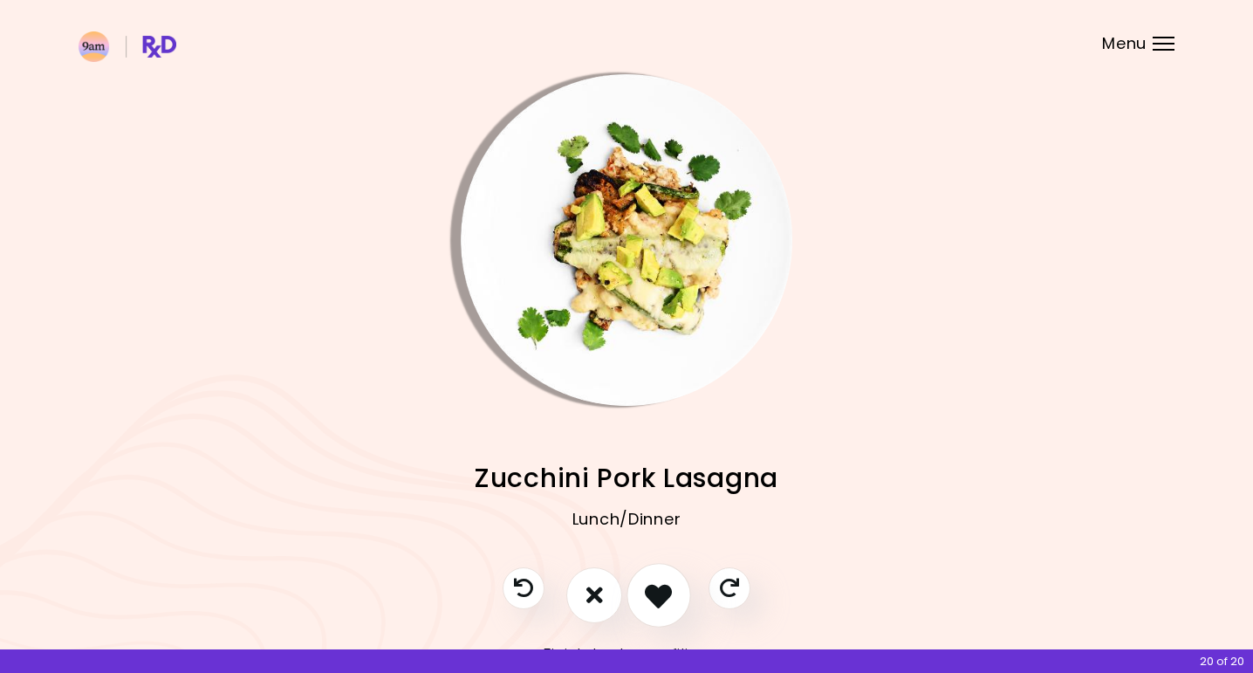
click at [661, 587] on icon "I like this recipe" at bounding box center [658, 594] width 27 height 27
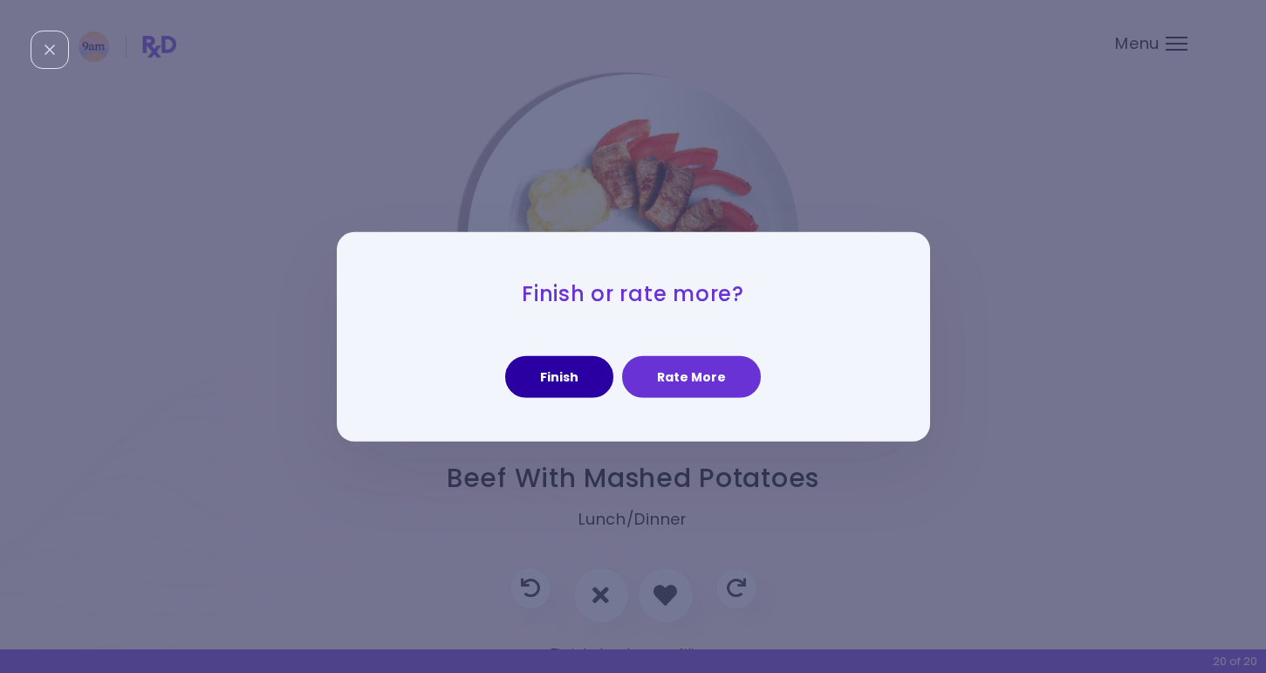
click at [596, 366] on button "Finish" at bounding box center [559, 377] width 108 height 42
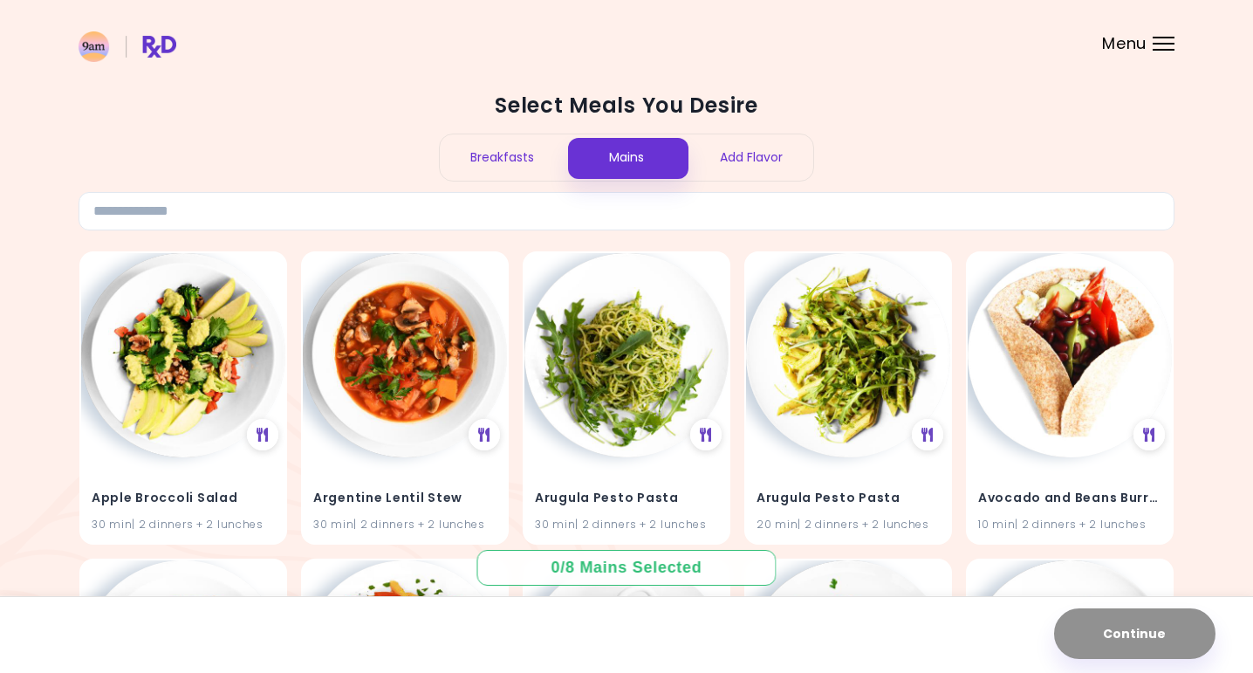
click at [487, 157] on div "Breakfasts" at bounding box center [502, 157] width 125 height 46
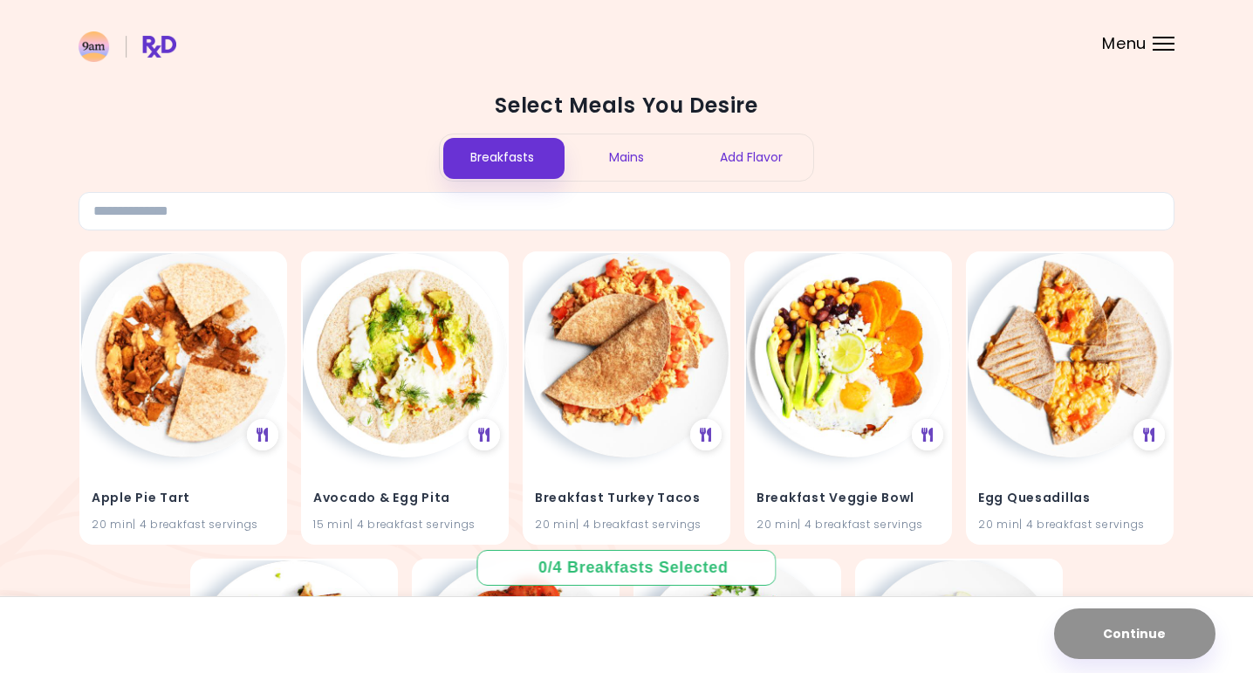
click at [599, 159] on div "Mains" at bounding box center [626, 157] width 125 height 46
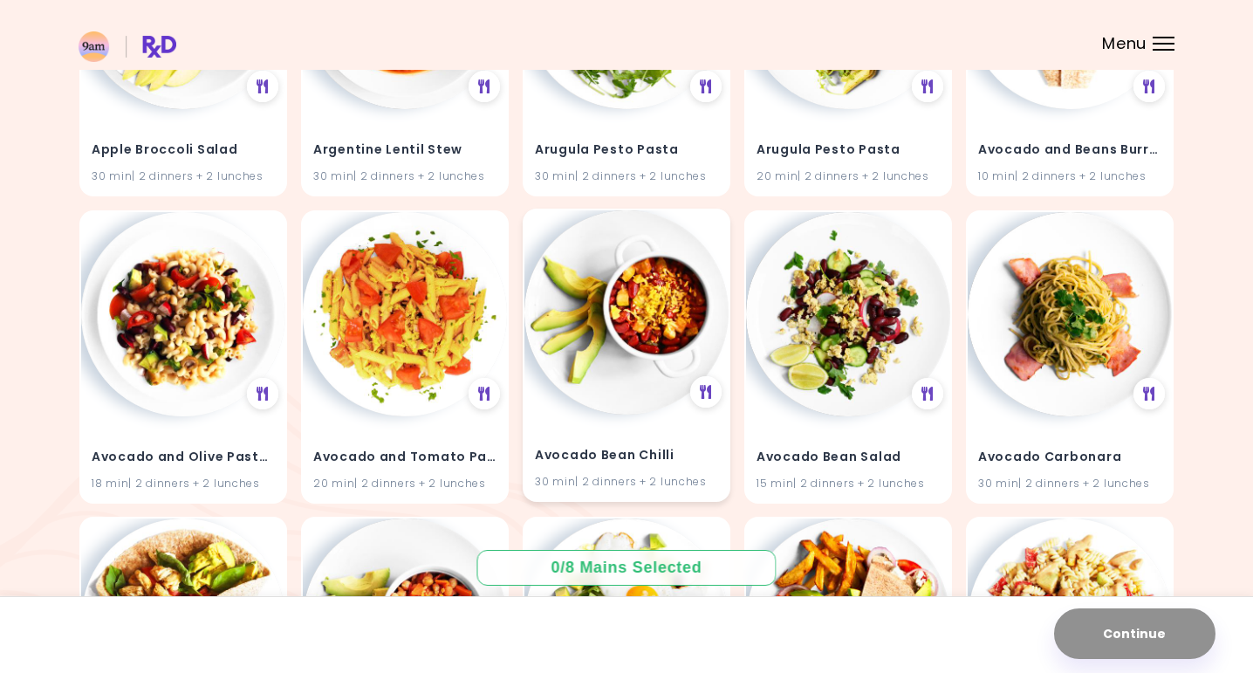
scroll to position [391, 0]
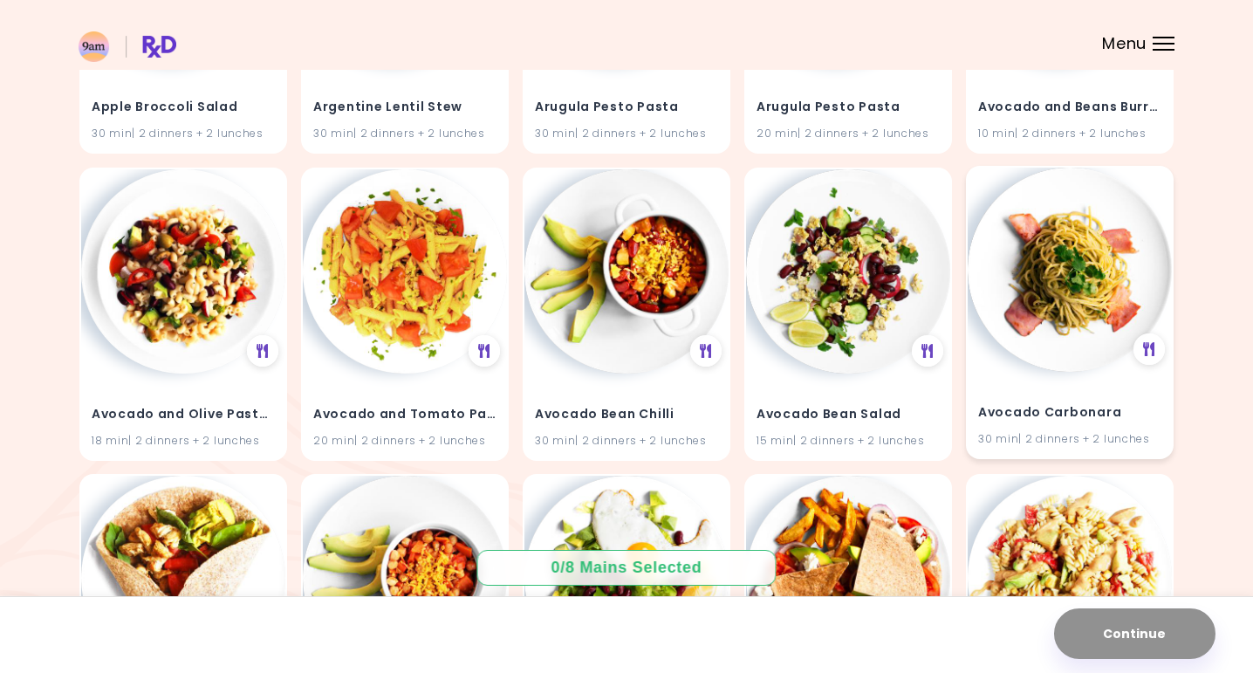
click at [1119, 268] on img at bounding box center [1070, 270] width 204 height 204
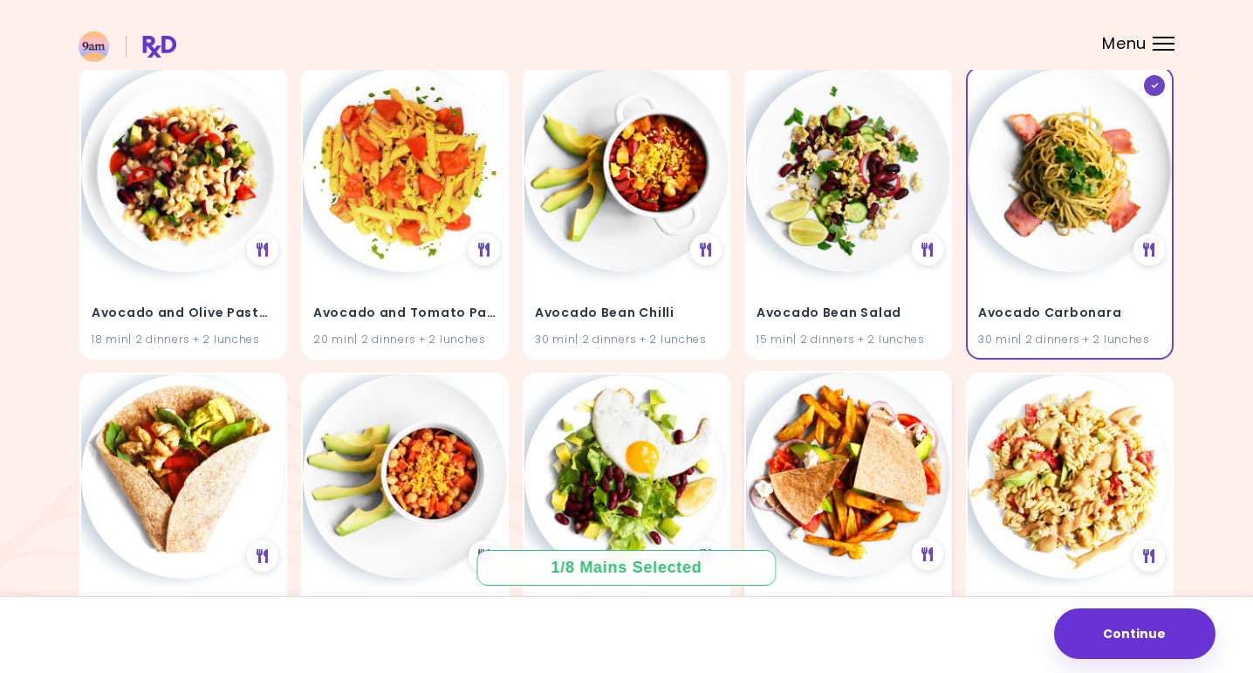
scroll to position [572, 0]
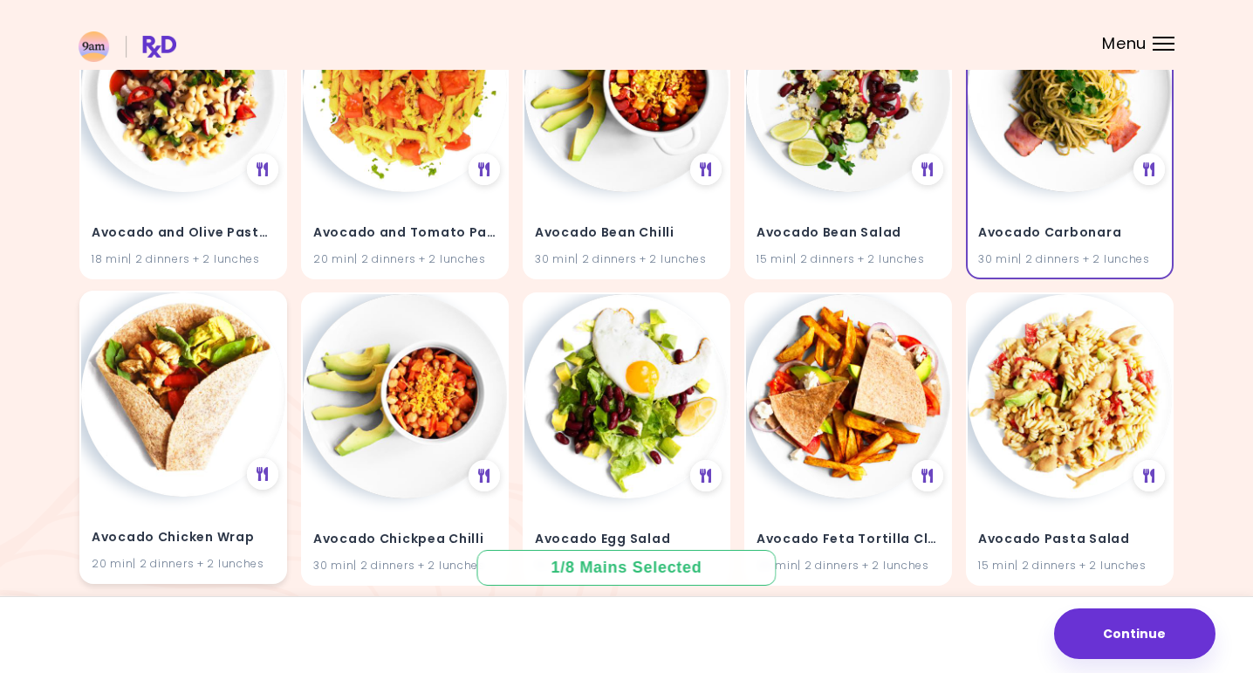
click at [199, 416] on img at bounding box center [183, 394] width 204 height 204
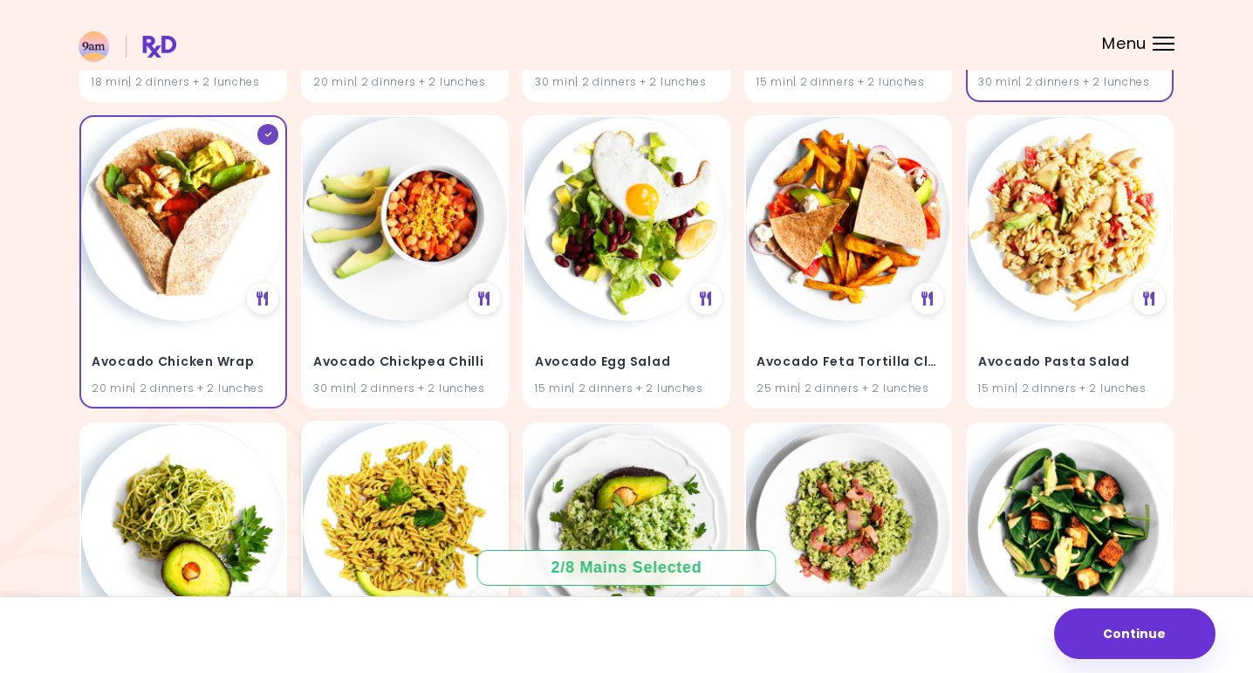
scroll to position [961, 0]
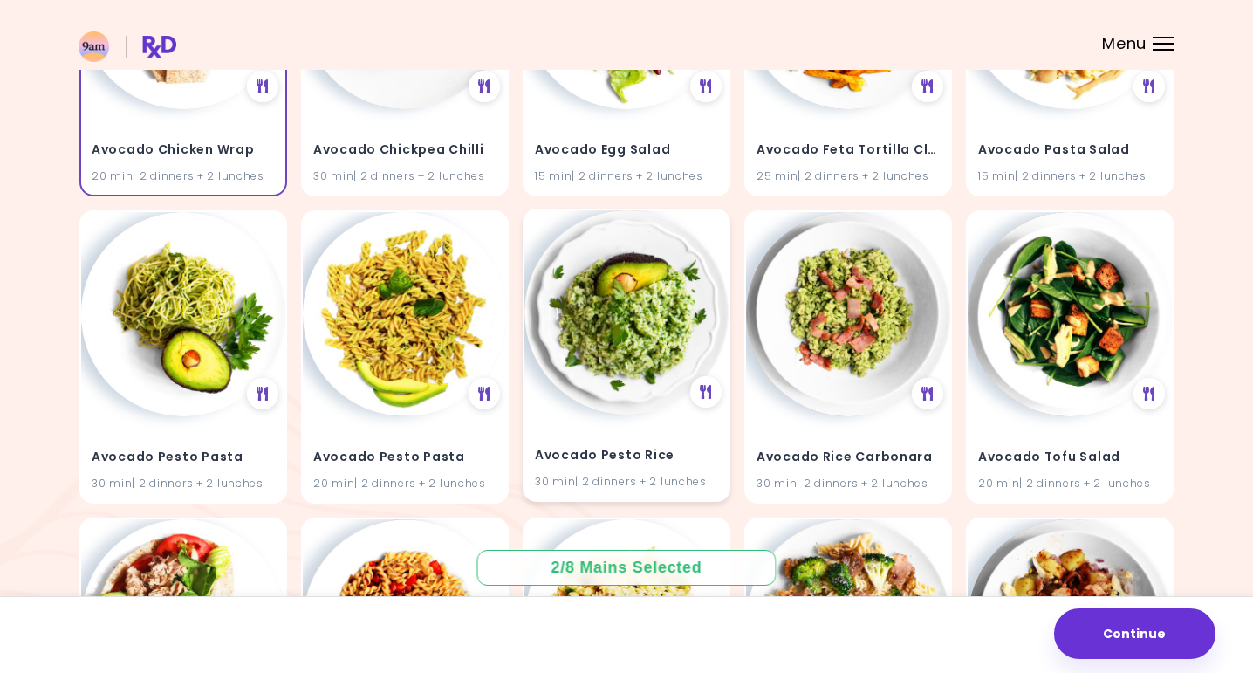
click at [598, 343] on img at bounding box center [626, 312] width 204 height 204
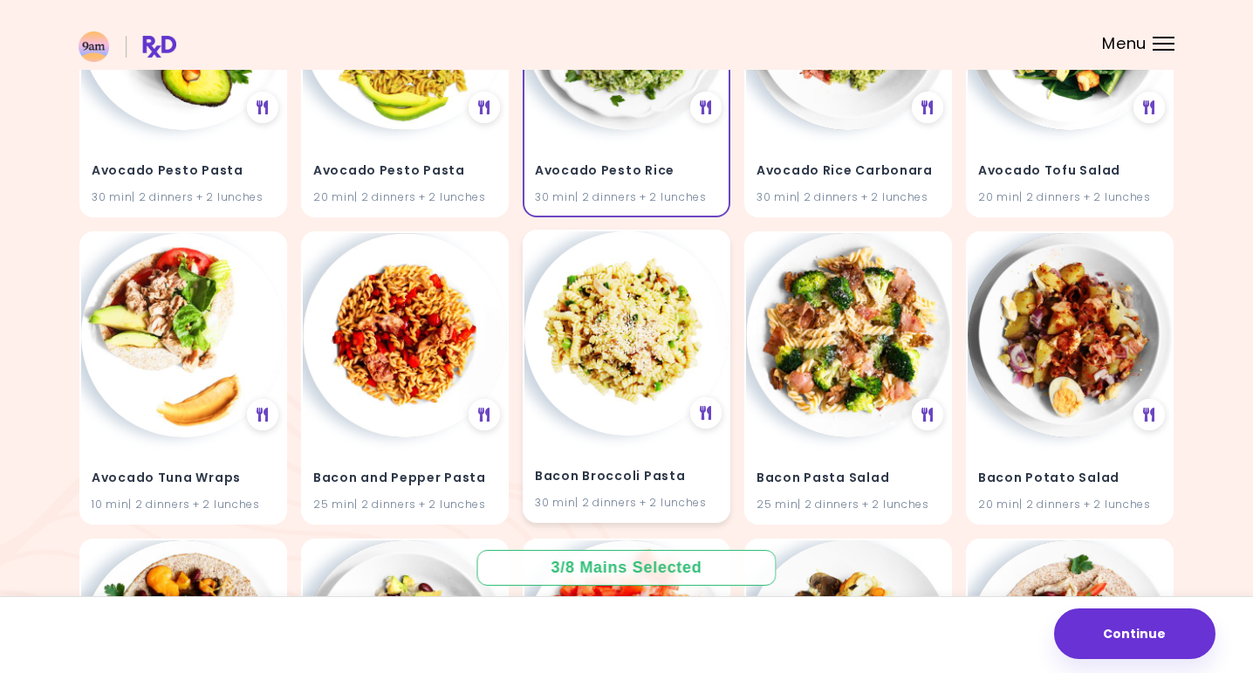
scroll to position [1343, 0]
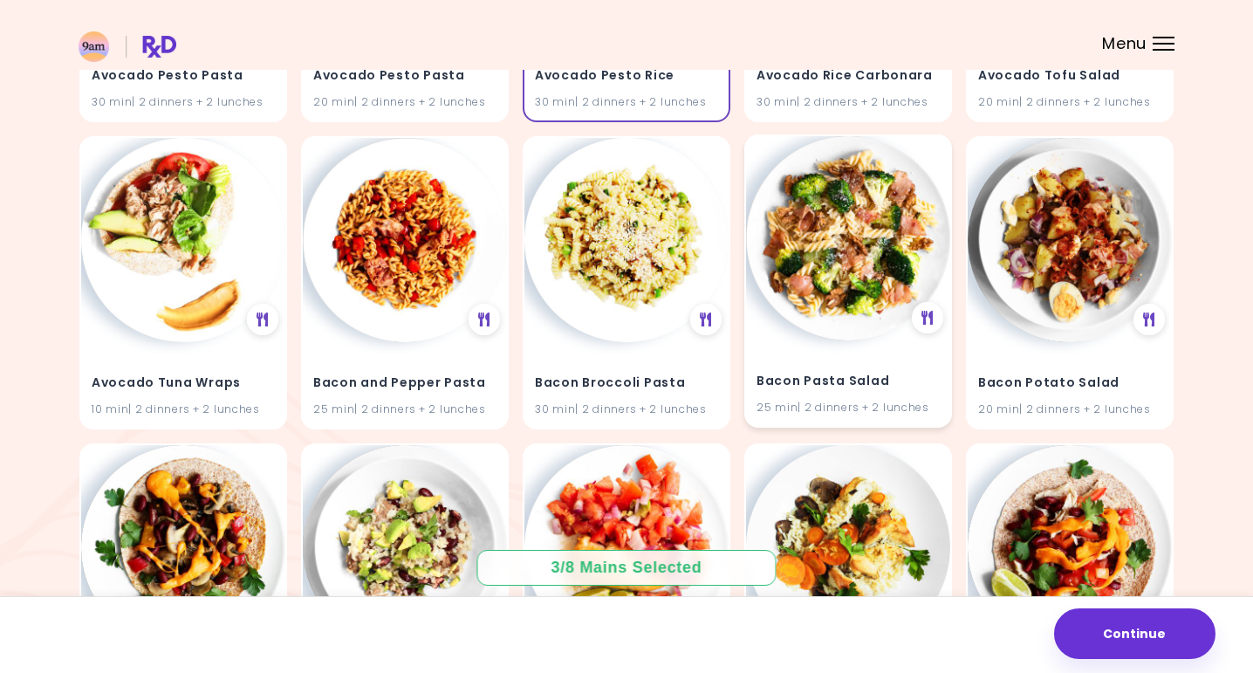
click at [851, 255] on img at bounding box center [848, 238] width 204 height 204
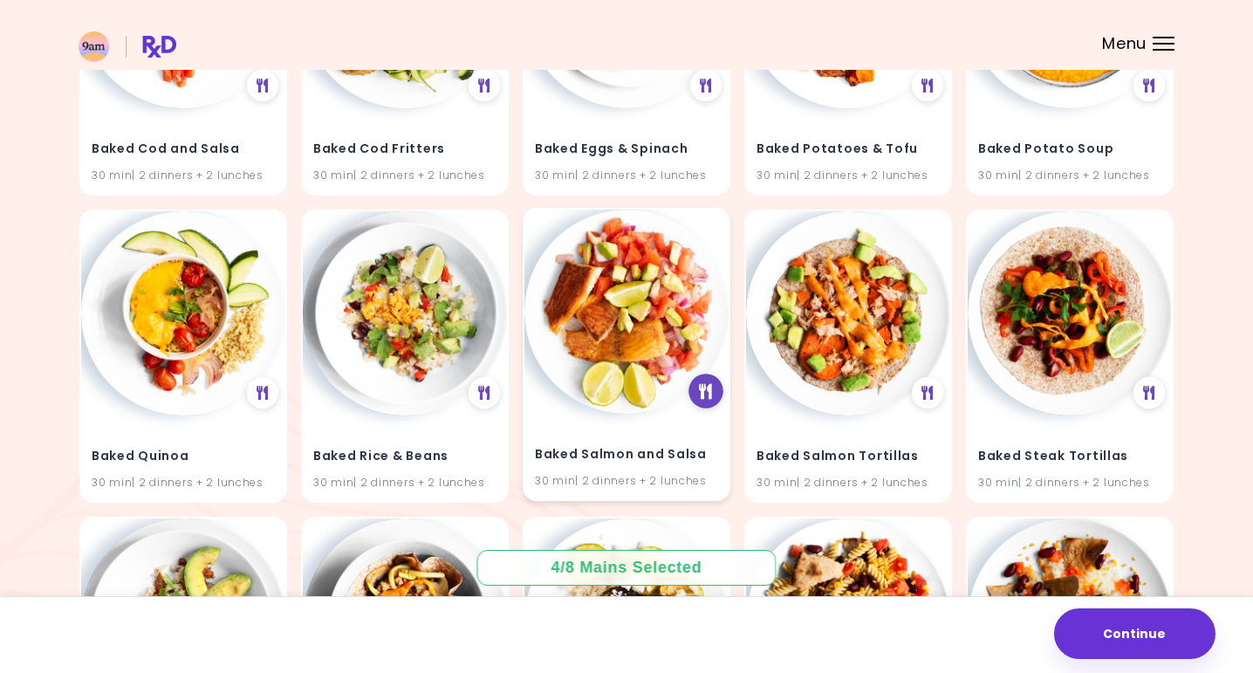
scroll to position [2221, 0]
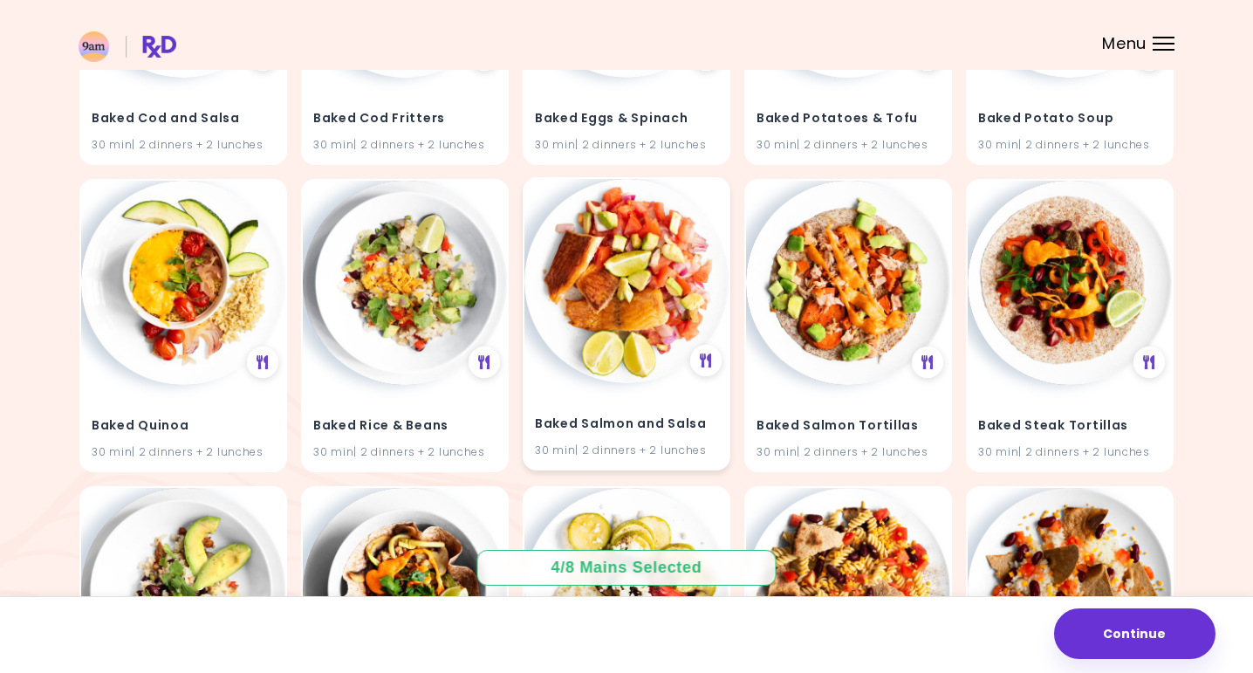
click at [591, 288] on img at bounding box center [626, 281] width 204 height 204
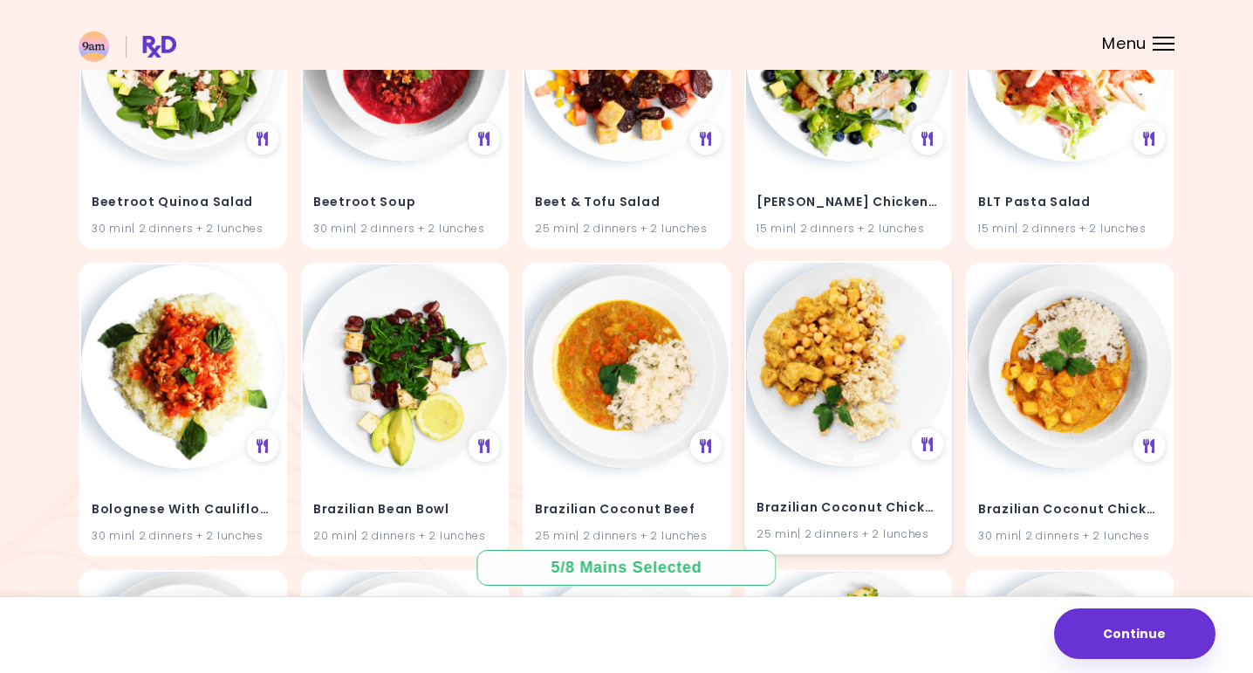
scroll to position [6438, 0]
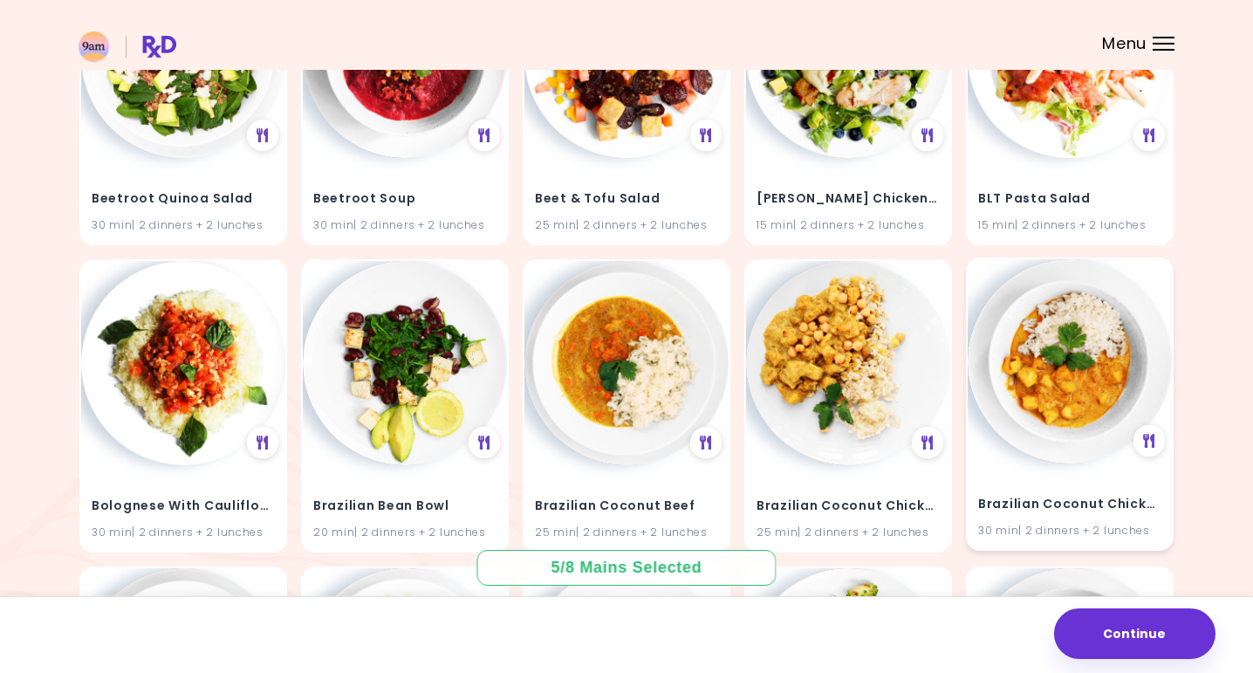
click at [1057, 377] on img at bounding box center [1070, 361] width 204 height 204
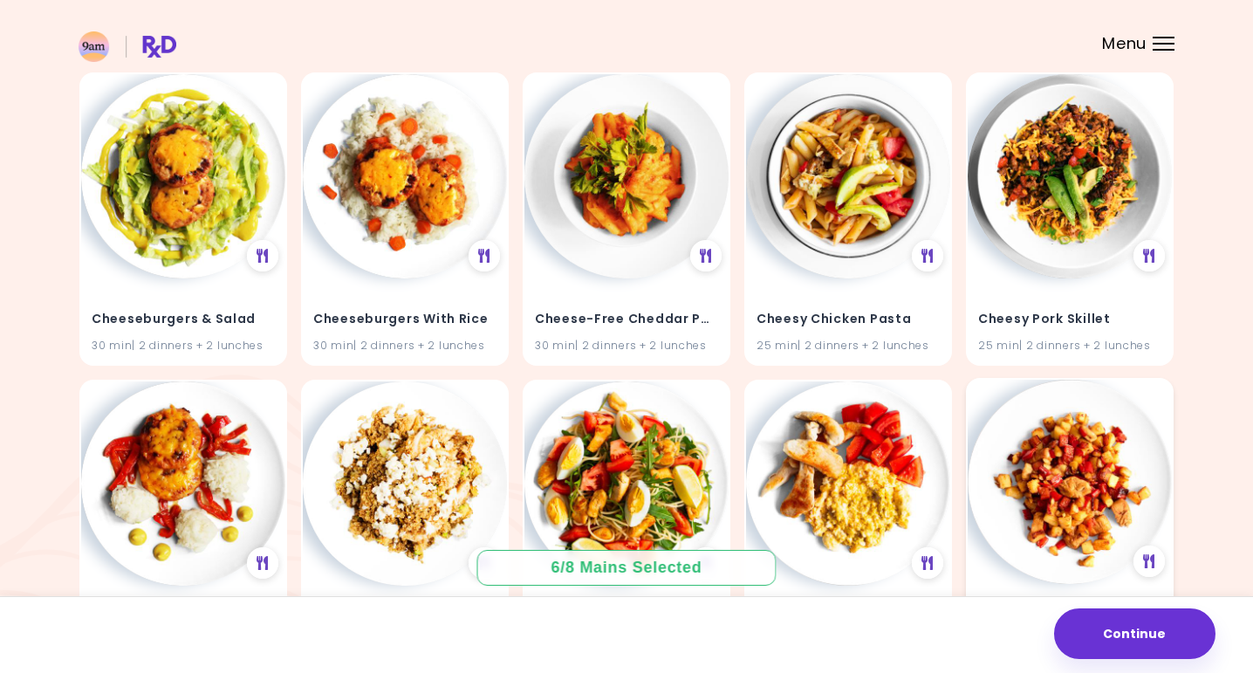
scroll to position [9174, 0]
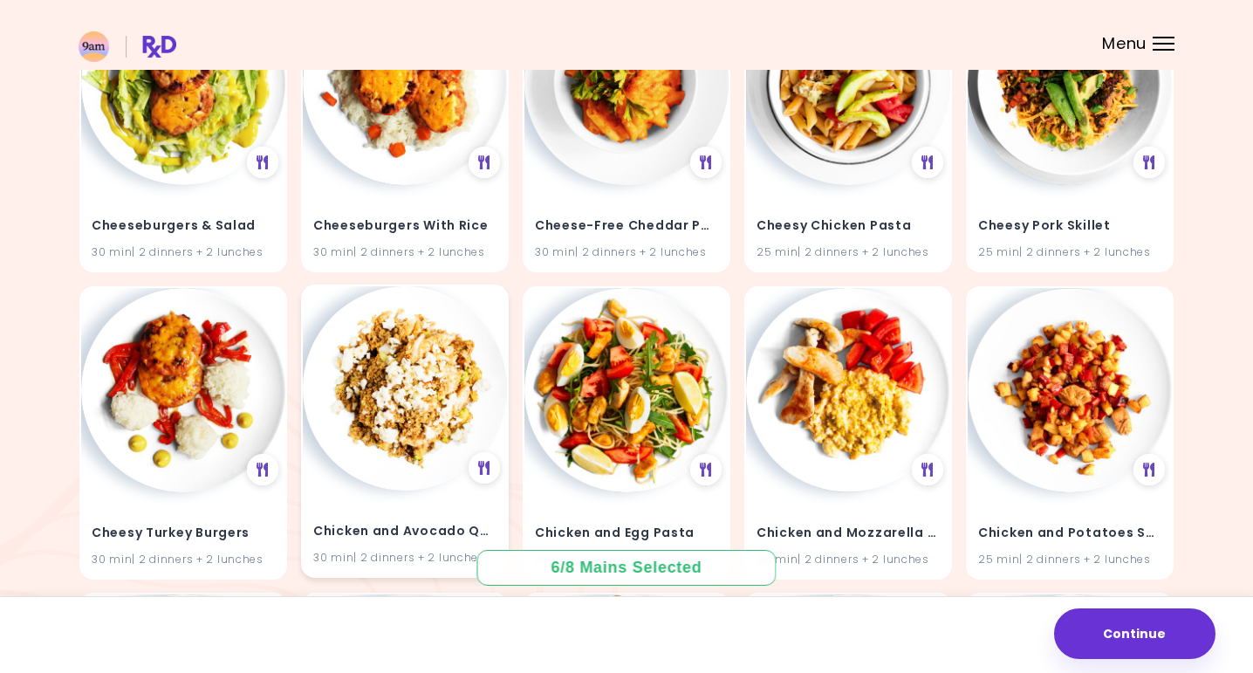
click at [400, 516] on h4 "Chicken and Avocado Quinoa" at bounding box center [404, 530] width 183 height 28
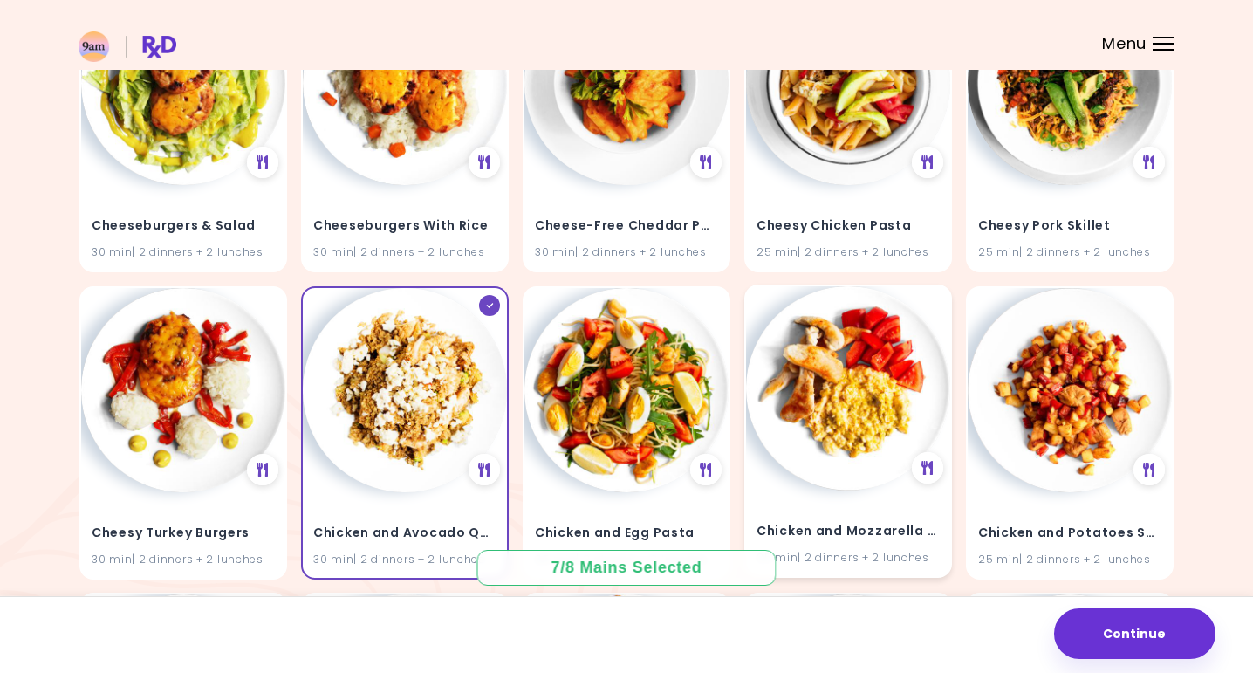
scroll to position [9193, 0]
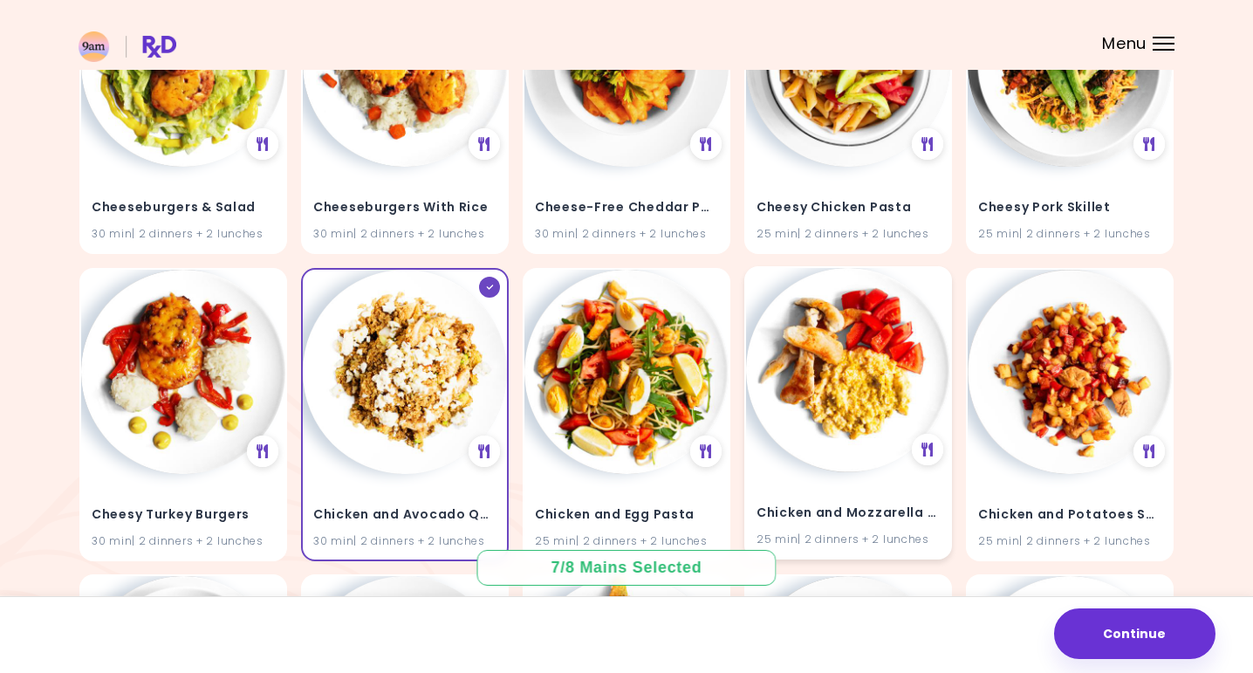
click at [825, 352] on img at bounding box center [848, 370] width 204 height 204
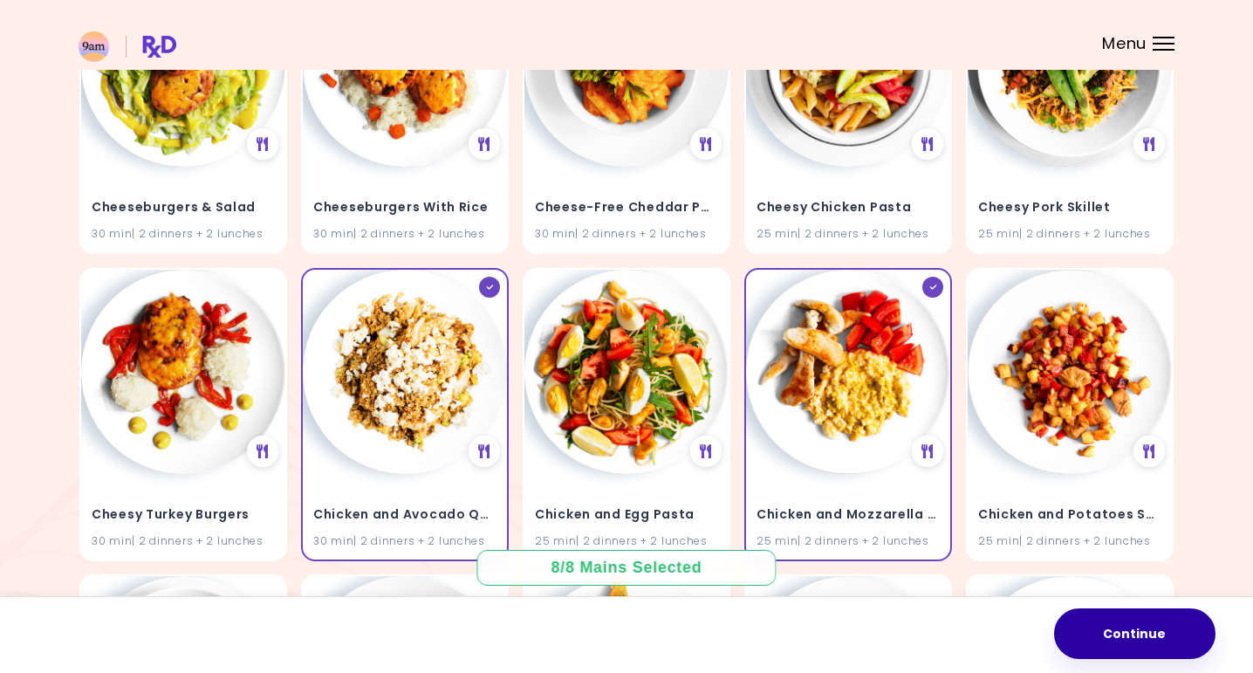
click at [1156, 634] on button "Continue" at bounding box center [1134, 633] width 161 height 51
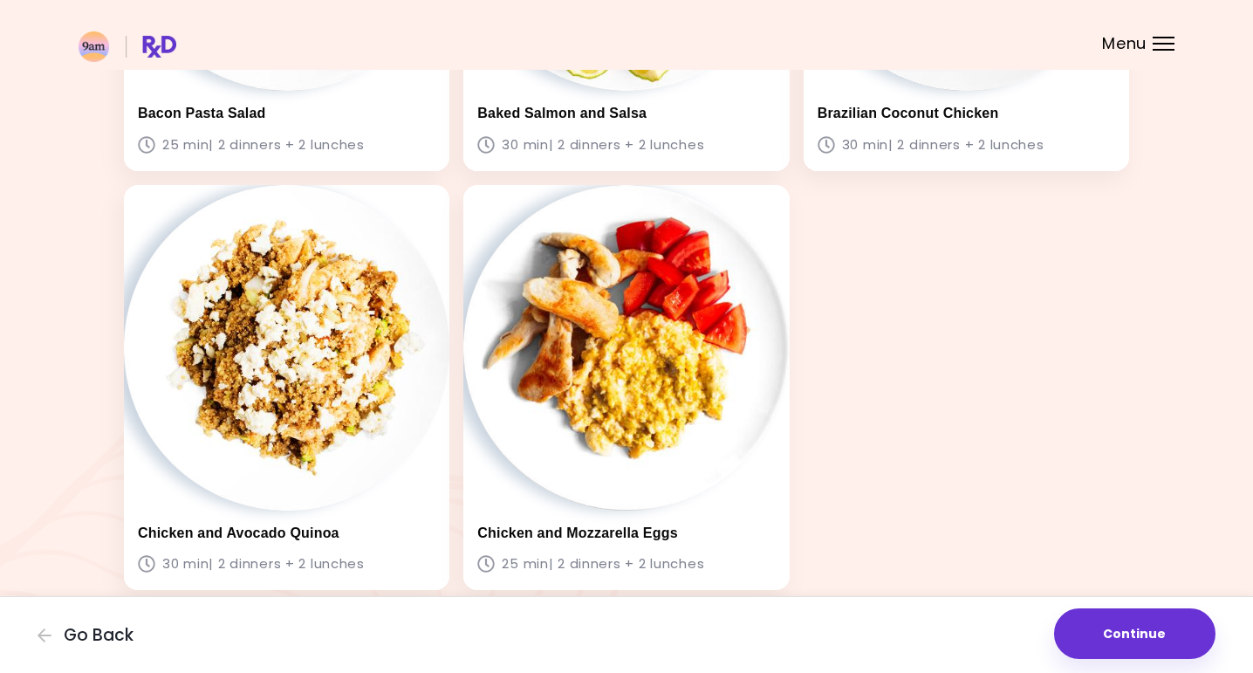
scroll to position [893, 0]
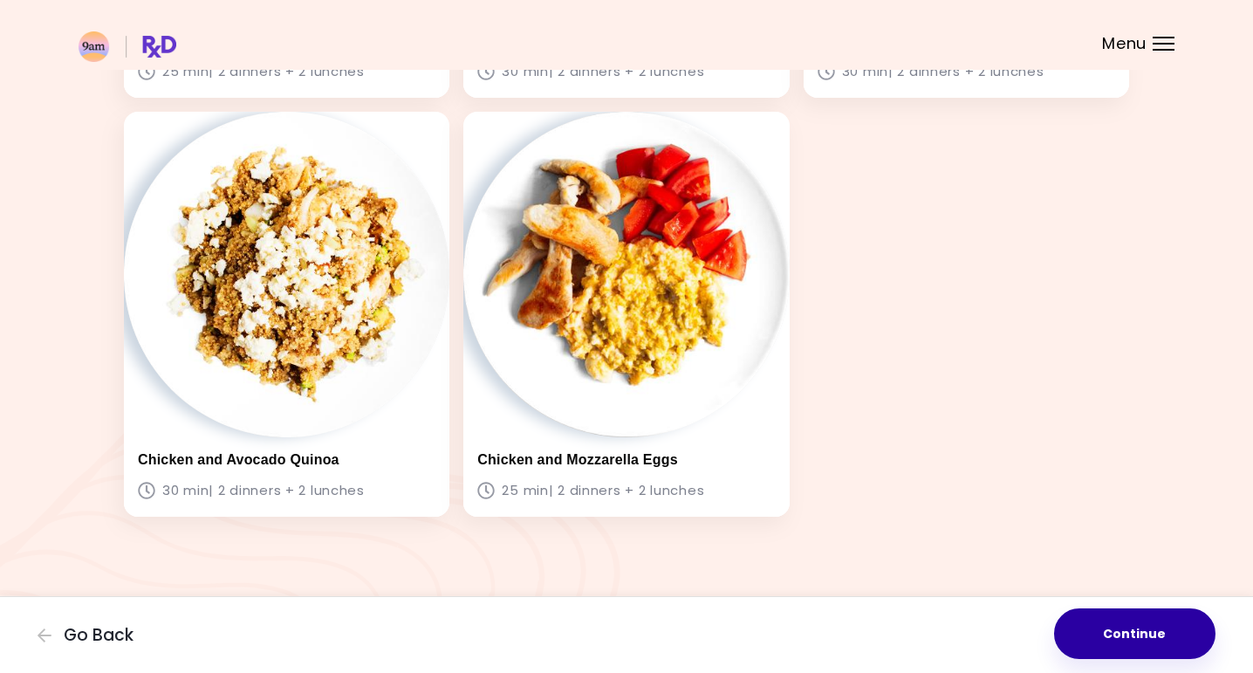
click at [1114, 626] on button "Continue" at bounding box center [1134, 633] width 161 height 51
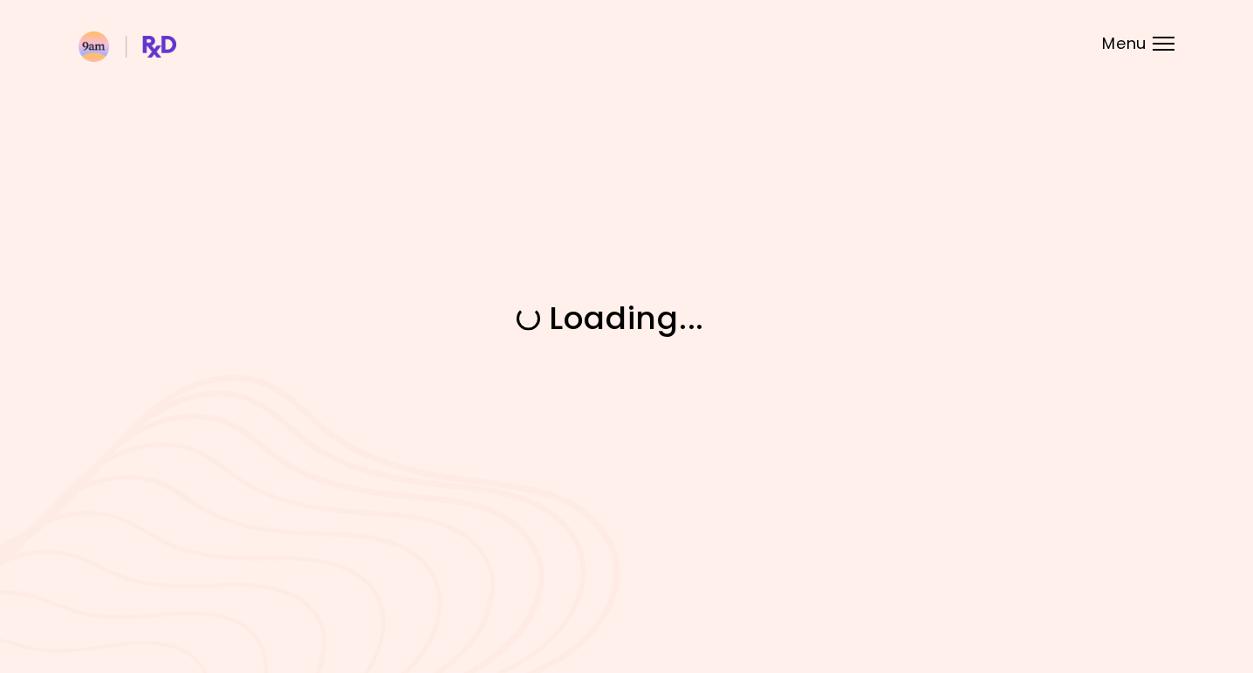
scroll to position [0, 0]
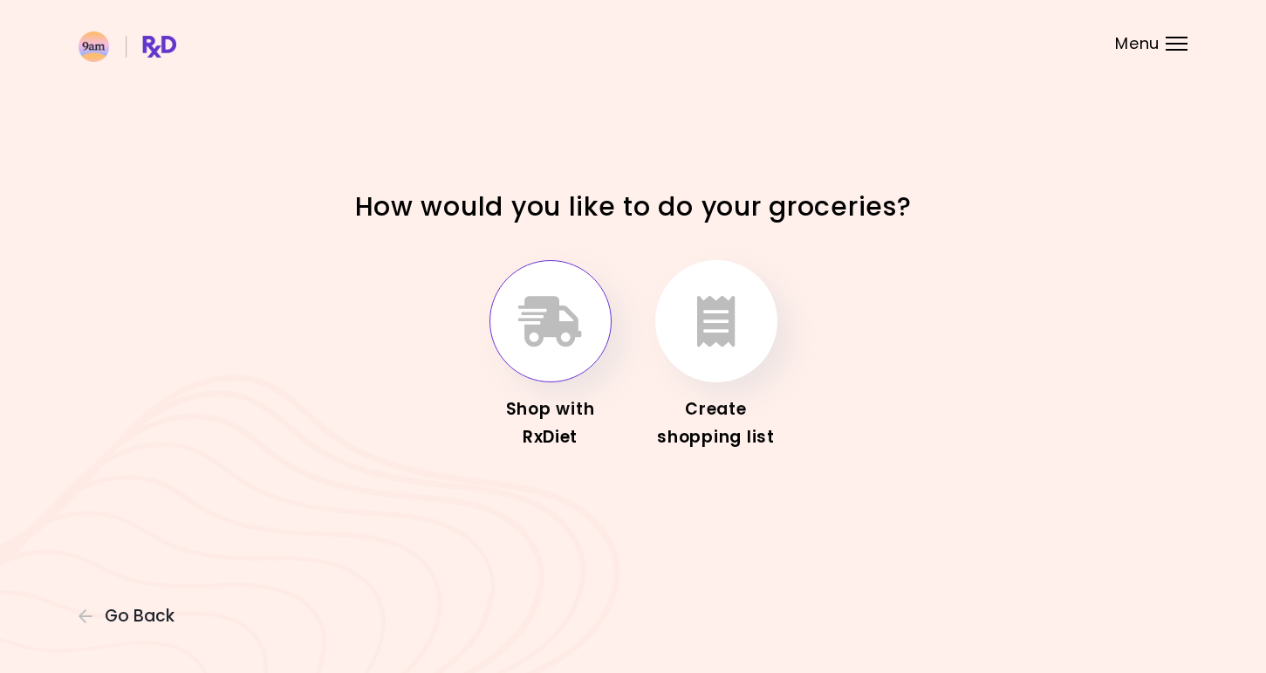
click at [548, 329] on icon "button" at bounding box center [550, 321] width 64 height 51
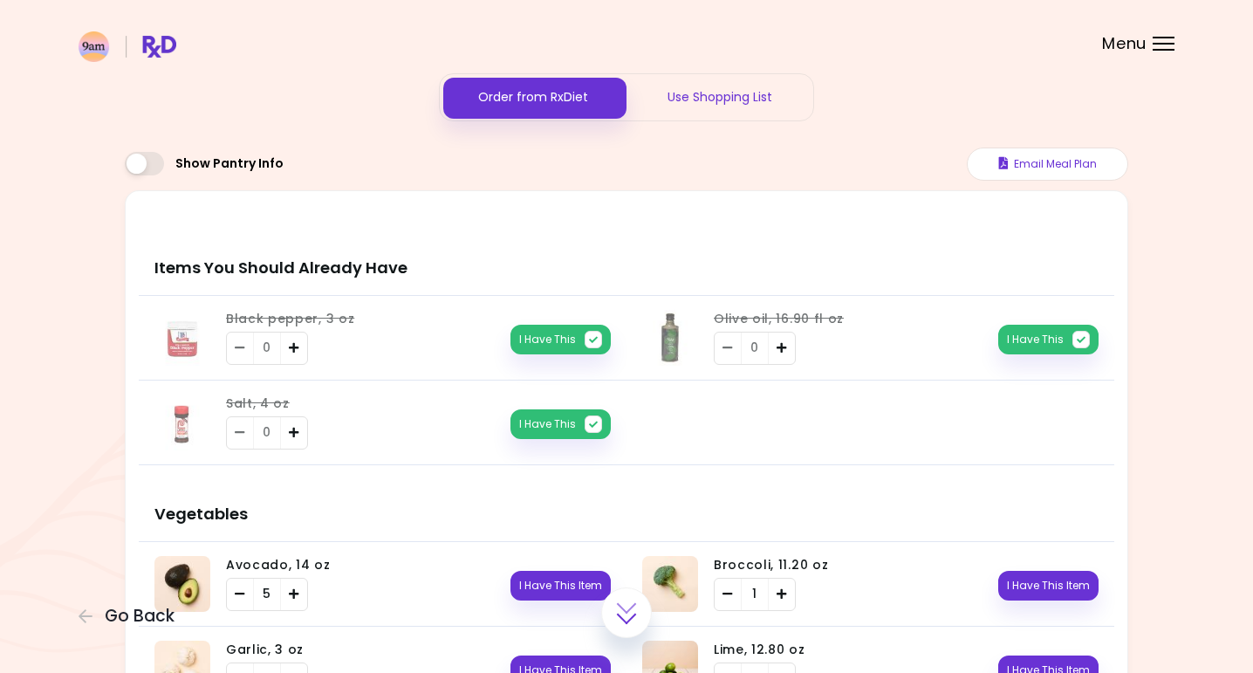
scroll to position [168, 0]
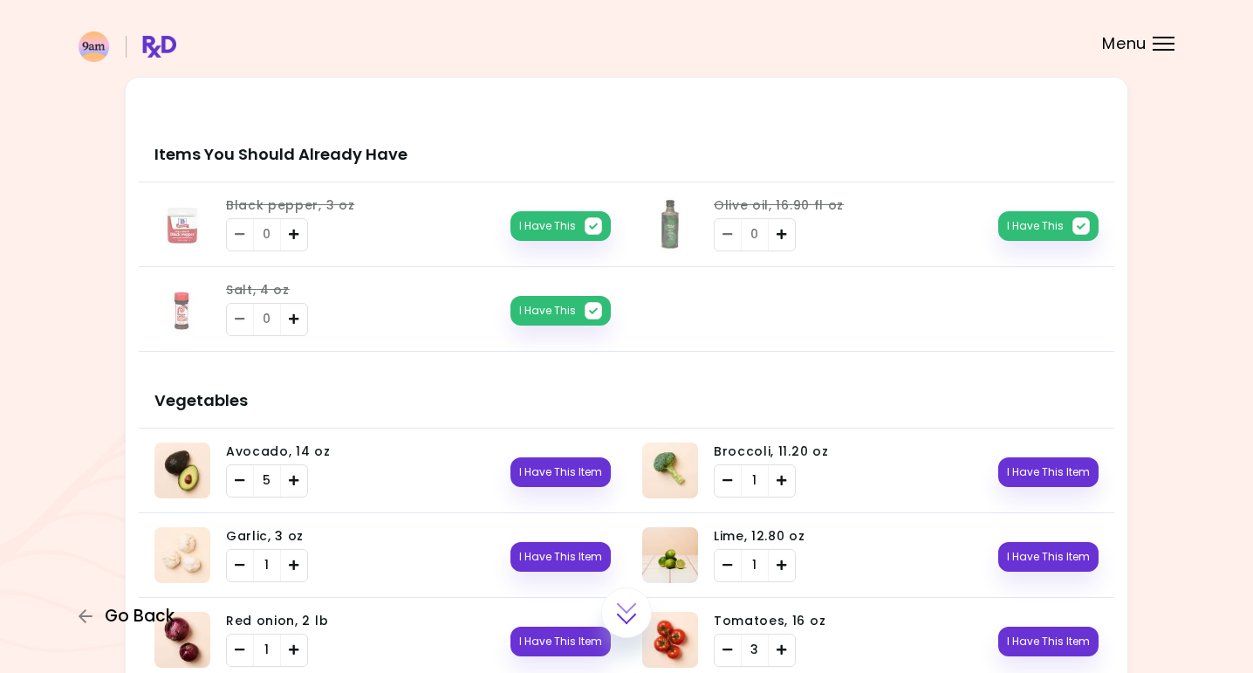
click at [145, 612] on span "Go Back" at bounding box center [140, 615] width 70 height 19
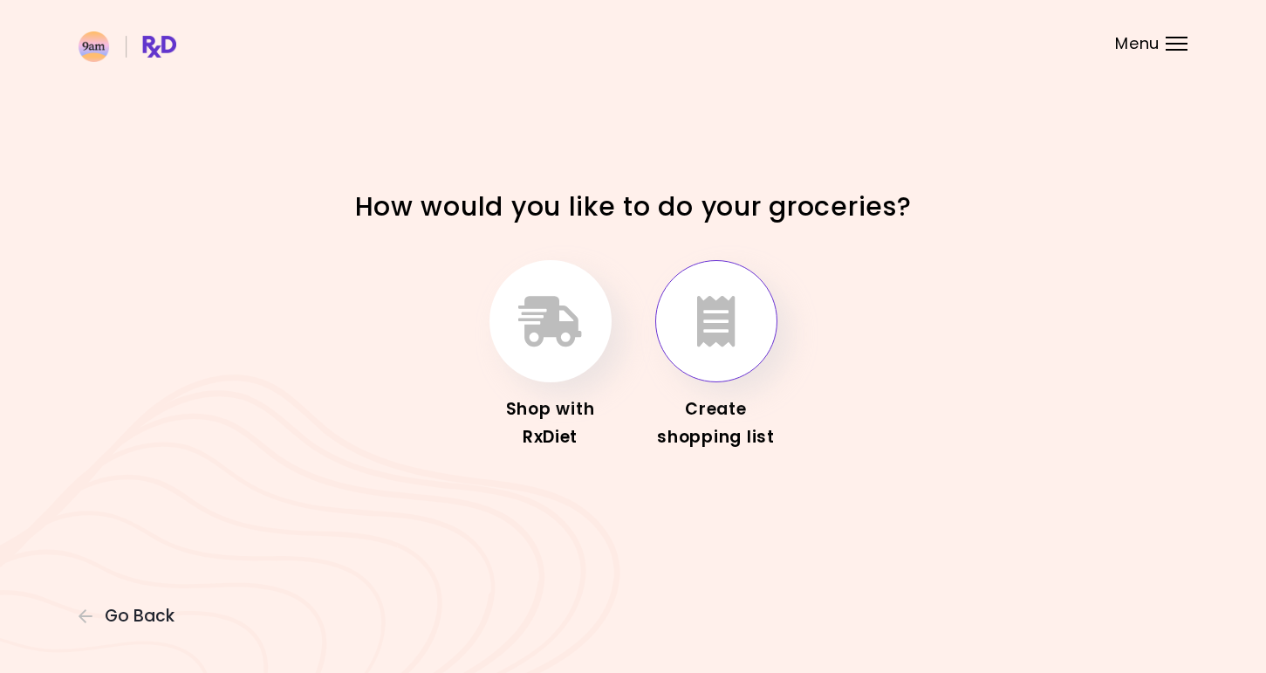
click at [714, 303] on icon "button" at bounding box center [716, 321] width 38 height 51
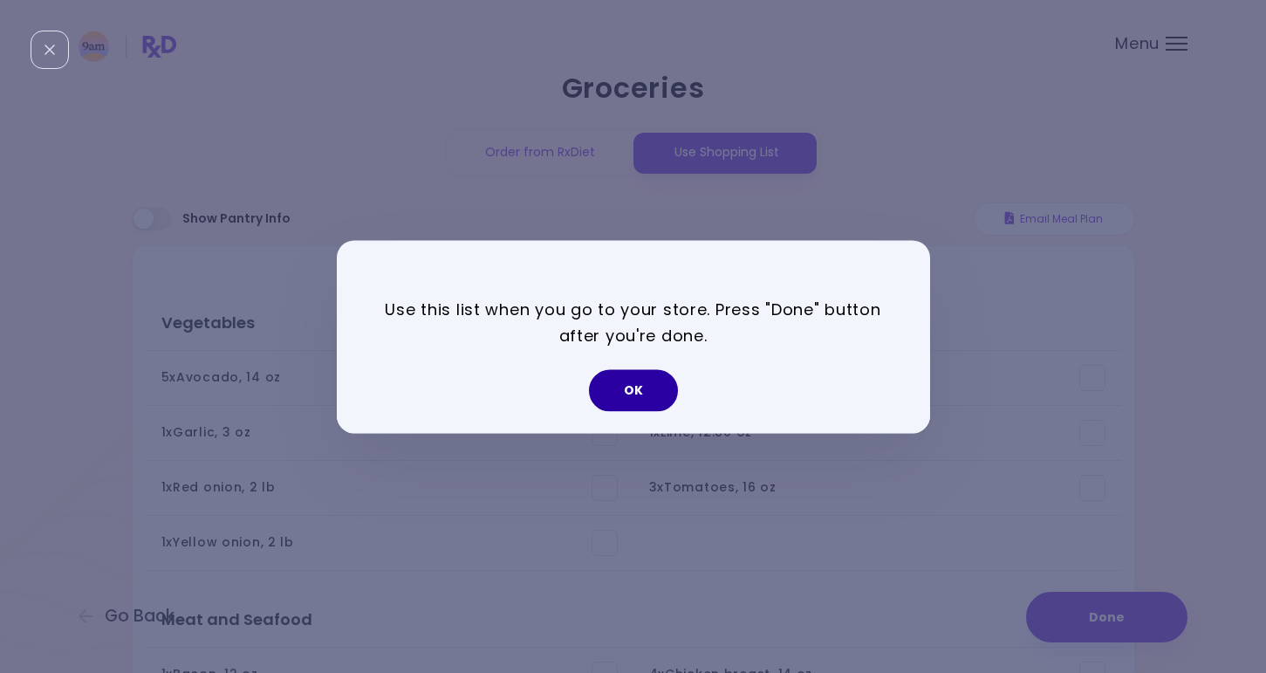
click at [653, 392] on button "OK" at bounding box center [633, 390] width 89 height 42
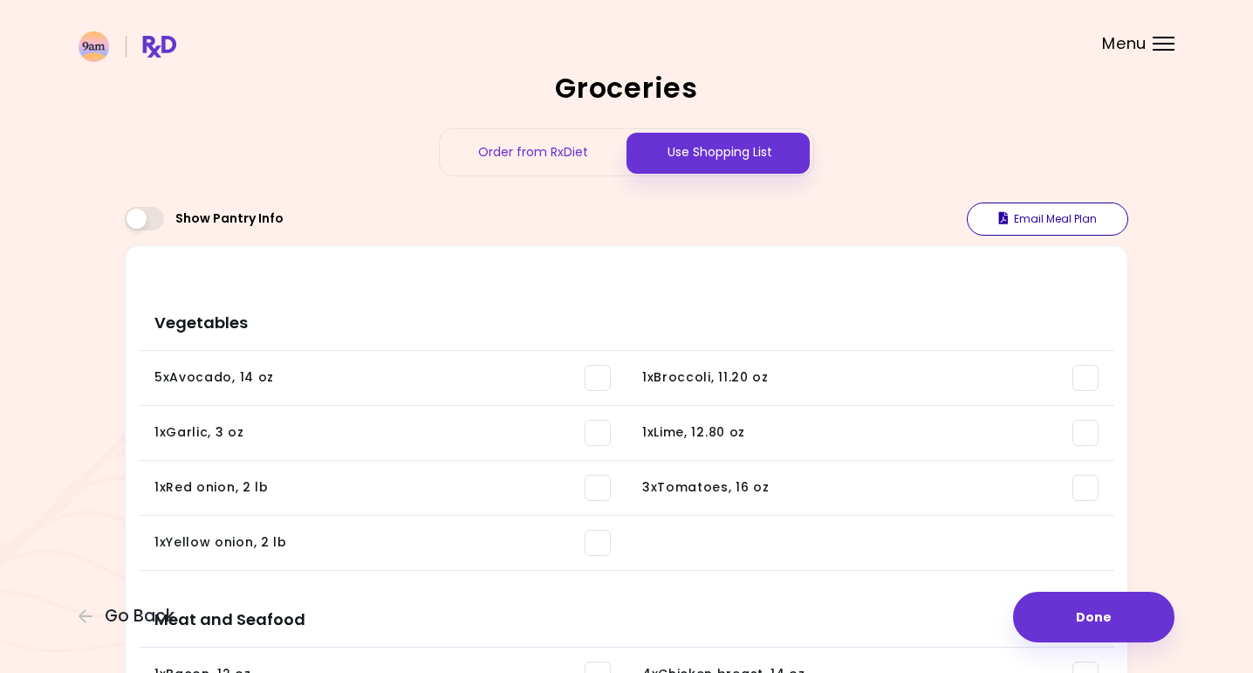
click at [1040, 218] on button "Email Meal Plan" at bounding box center [1047, 218] width 161 height 33
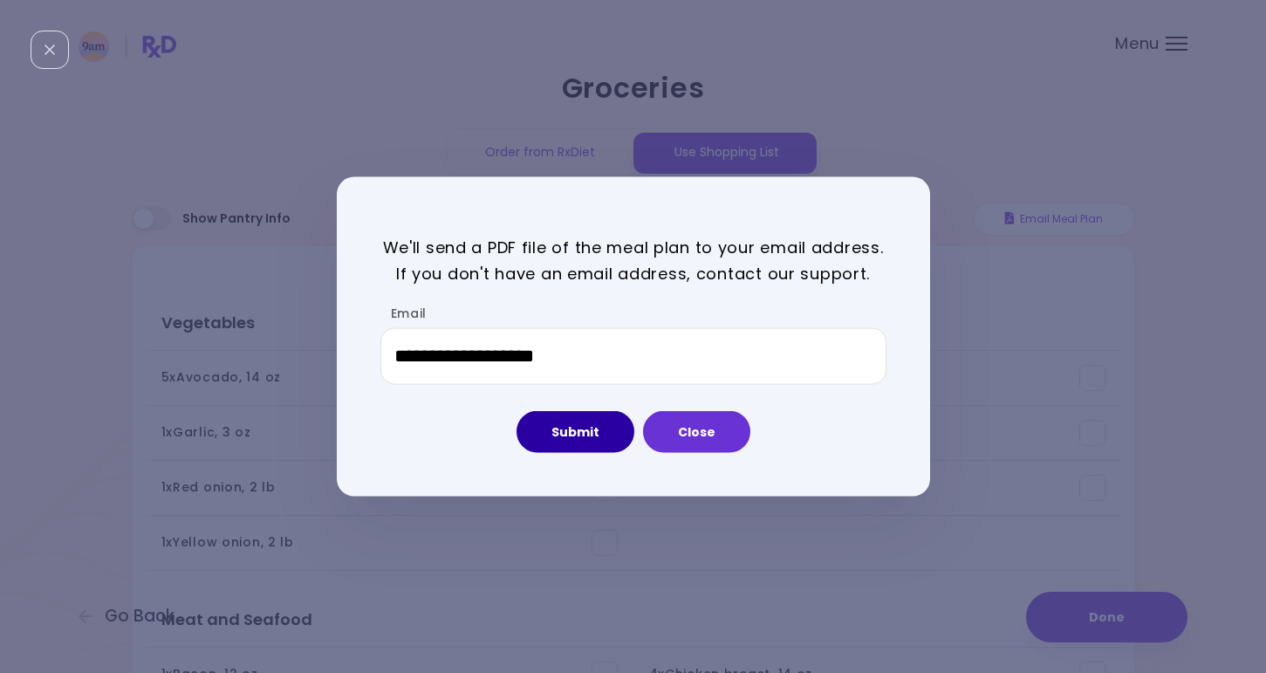
click at [581, 444] on button "Submit" at bounding box center [575, 432] width 118 height 42
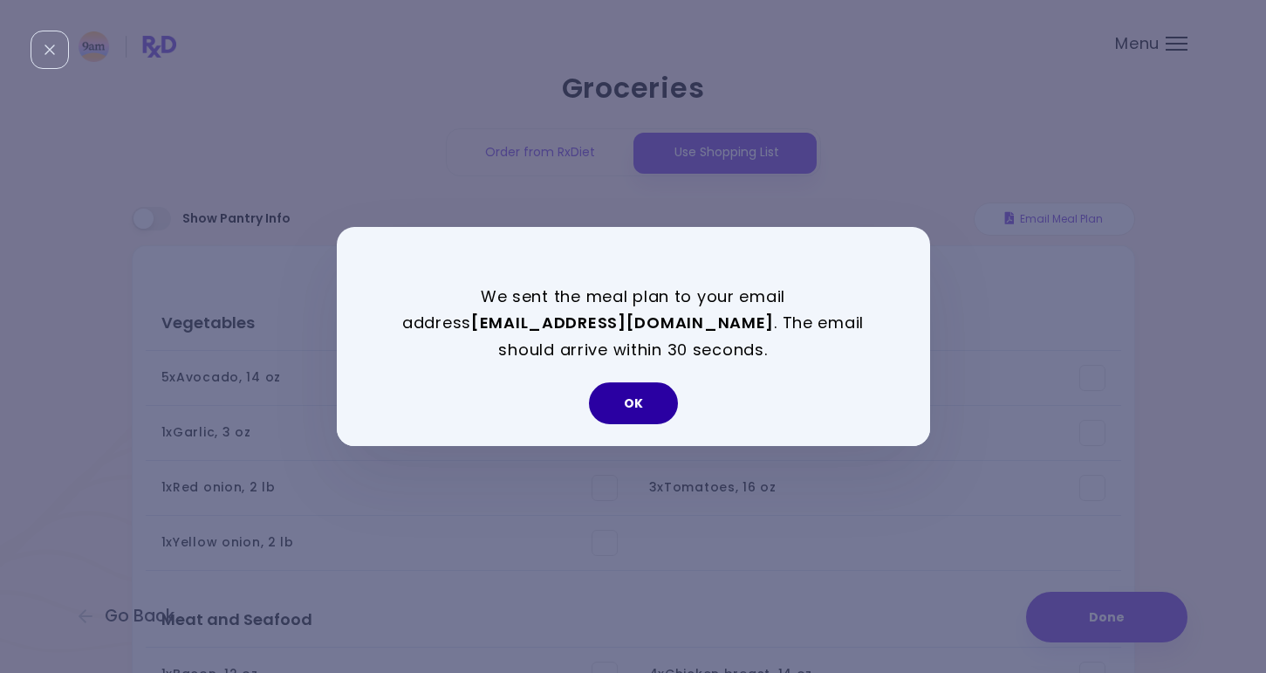
click at [637, 403] on button "OK" at bounding box center [633, 403] width 89 height 42
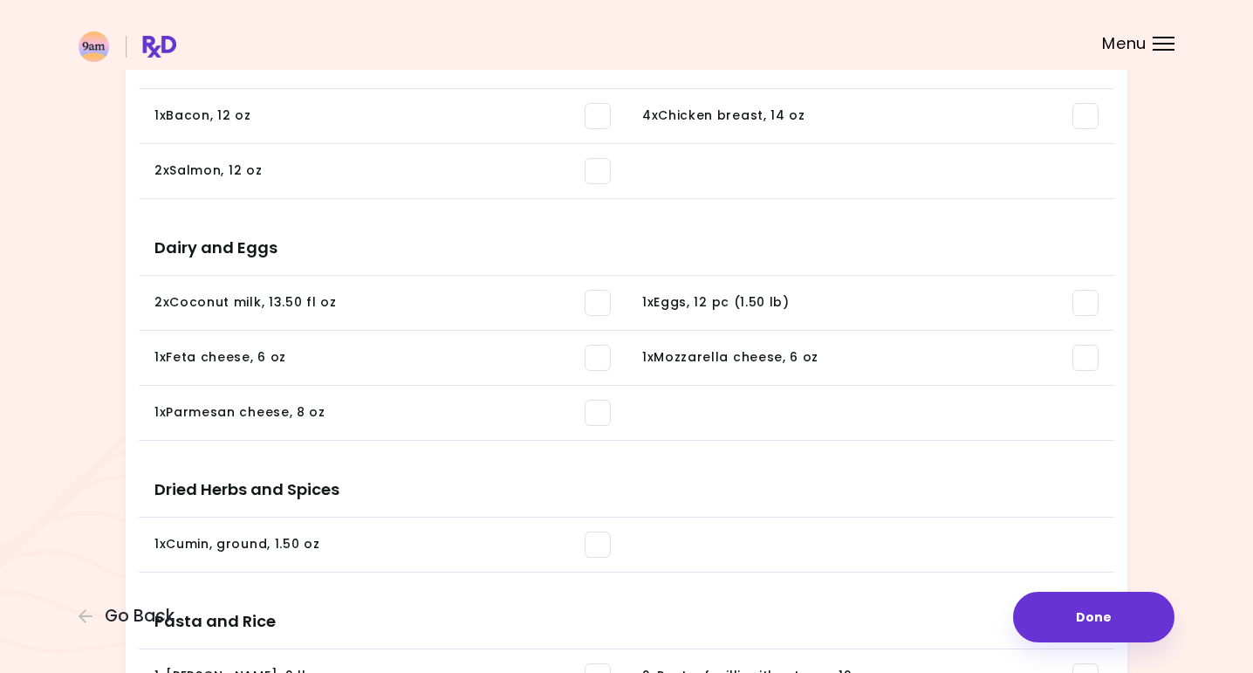
scroll to position [973, 0]
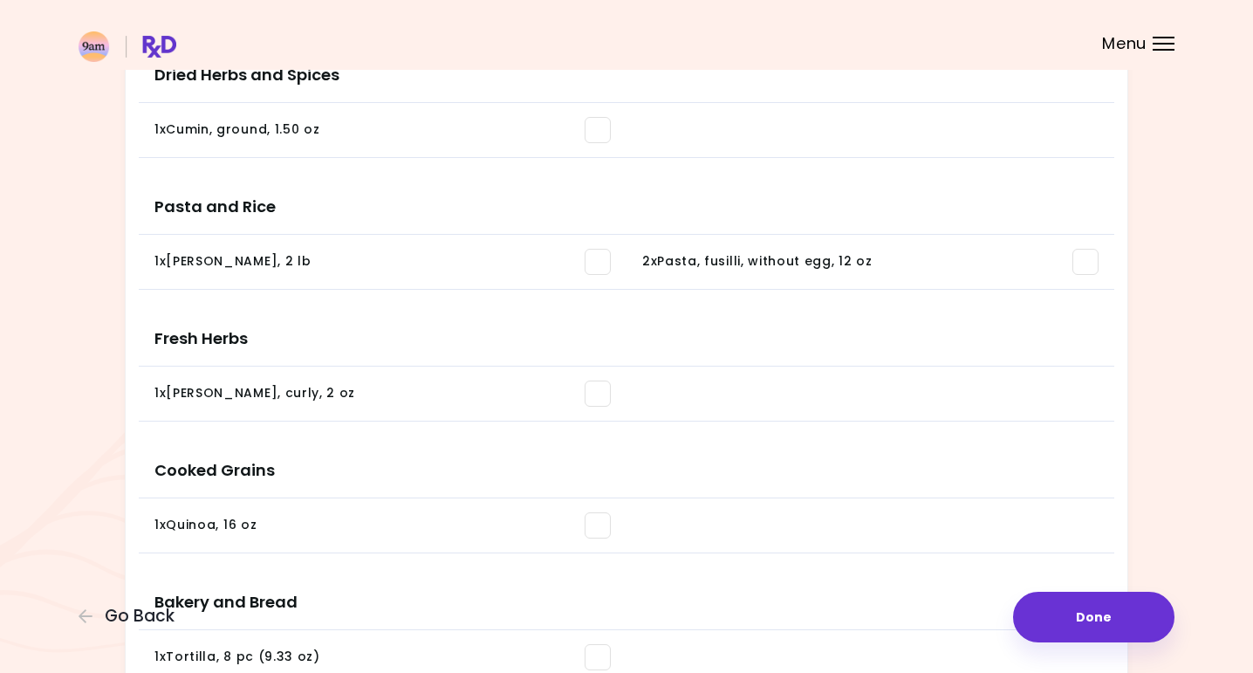
click at [601, 393] on span at bounding box center [598, 393] width 26 height 26
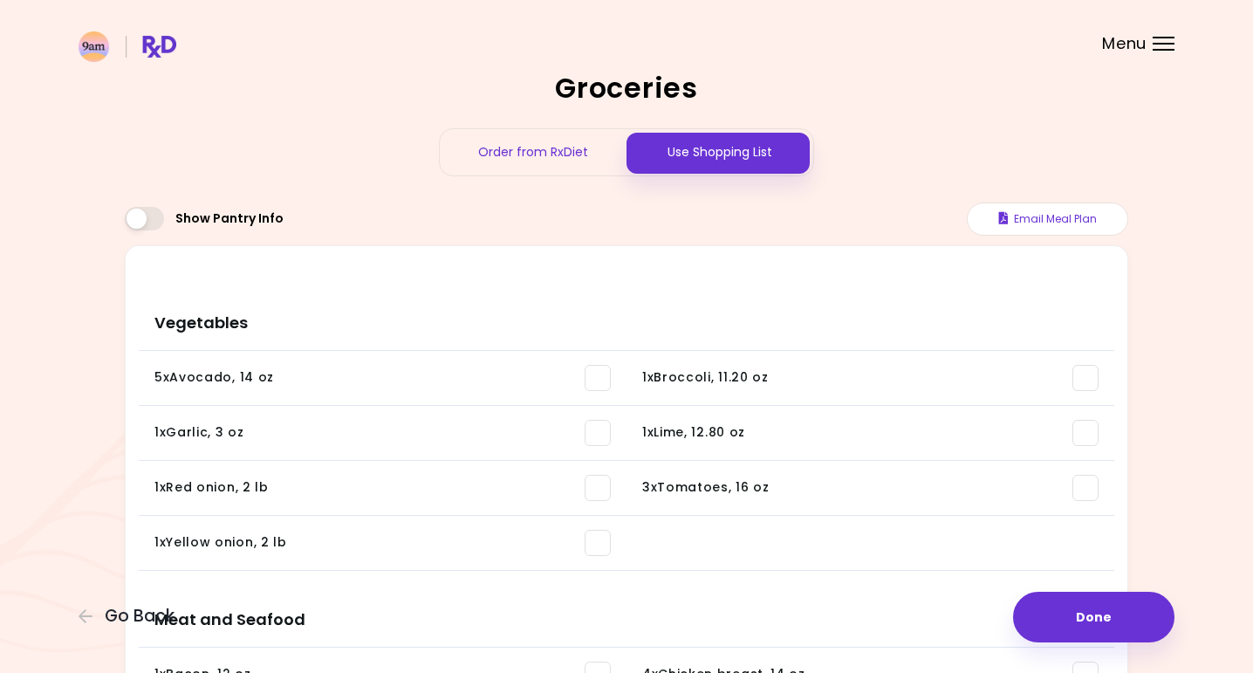
scroll to position [3, 0]
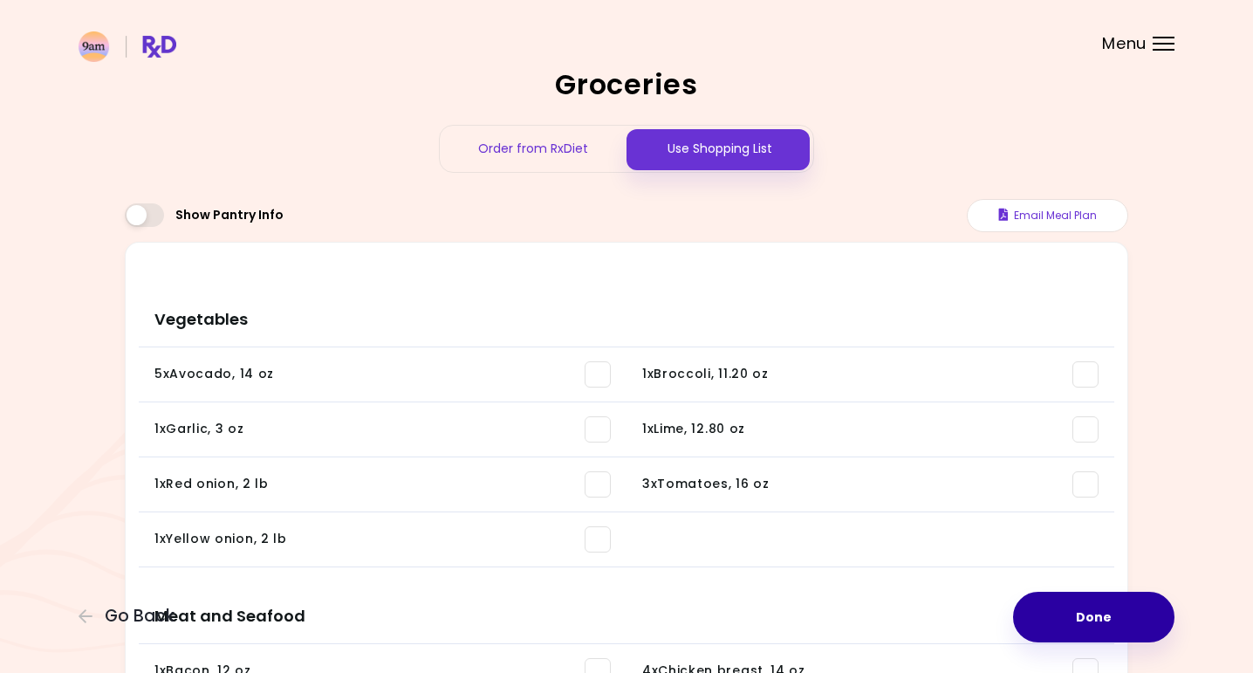
click at [1116, 615] on button "Done" at bounding box center [1093, 616] width 161 height 51
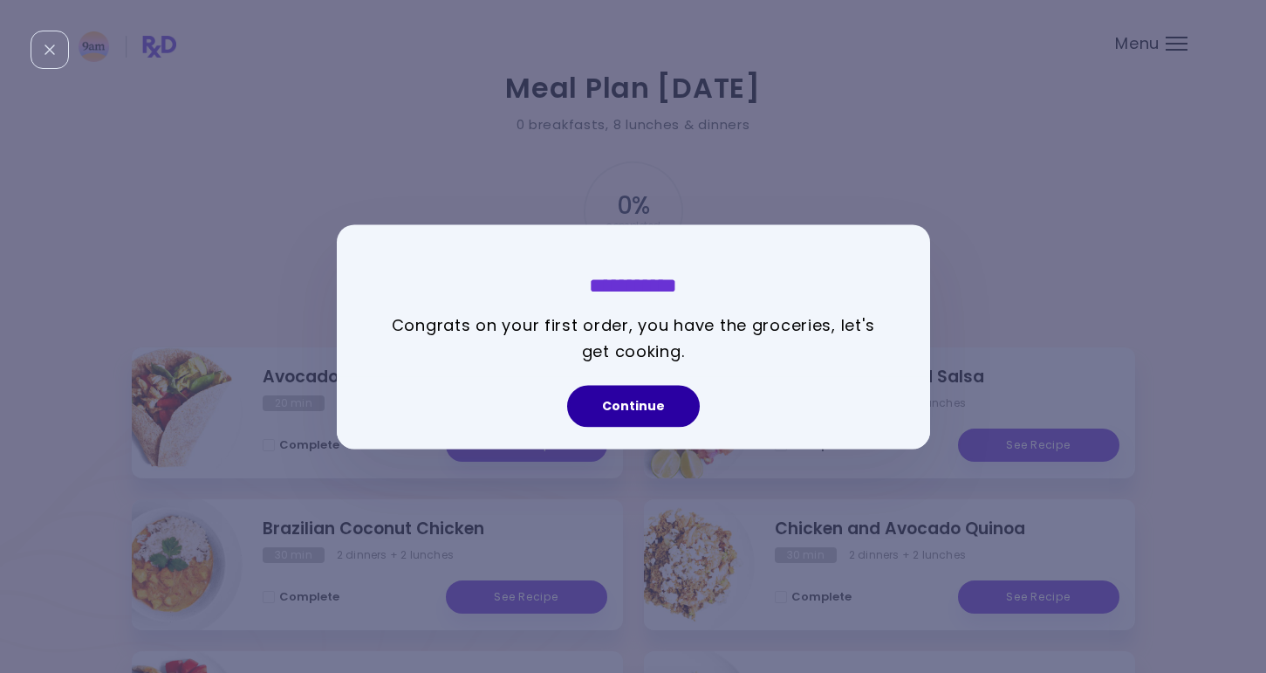
click at [620, 400] on button "Continue" at bounding box center [633, 406] width 133 height 42
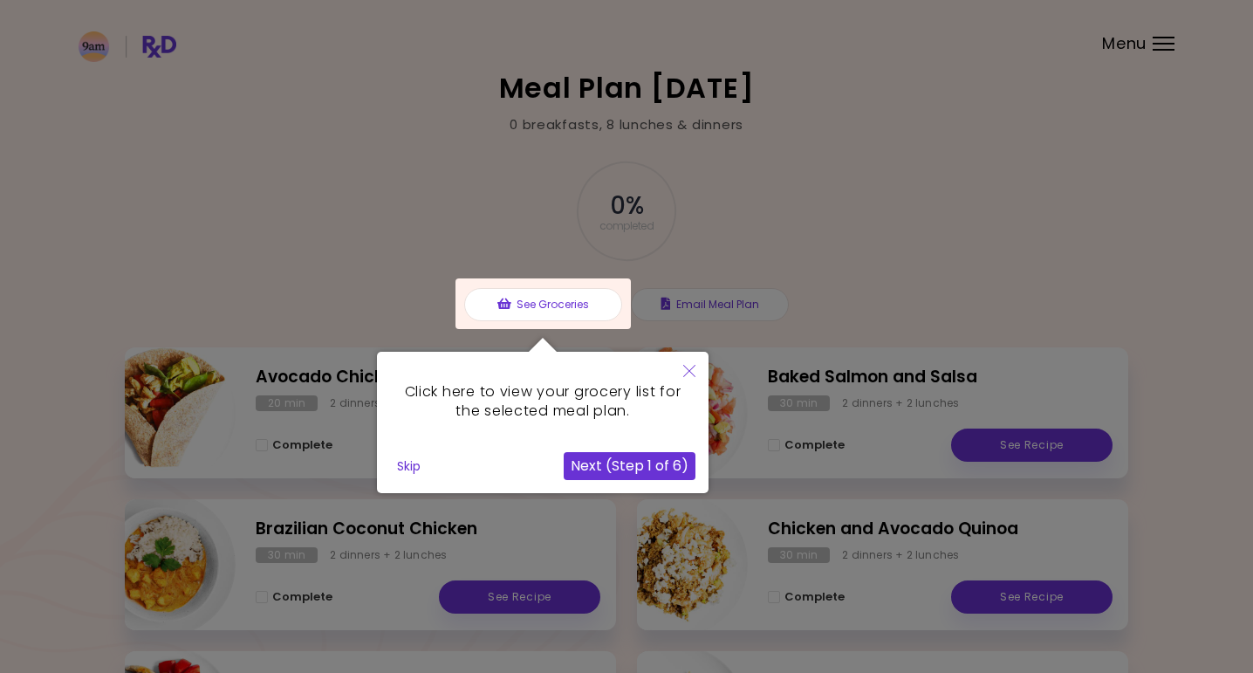
click at [598, 465] on button "Next (Step 1 of 6)" at bounding box center [630, 466] width 132 height 28
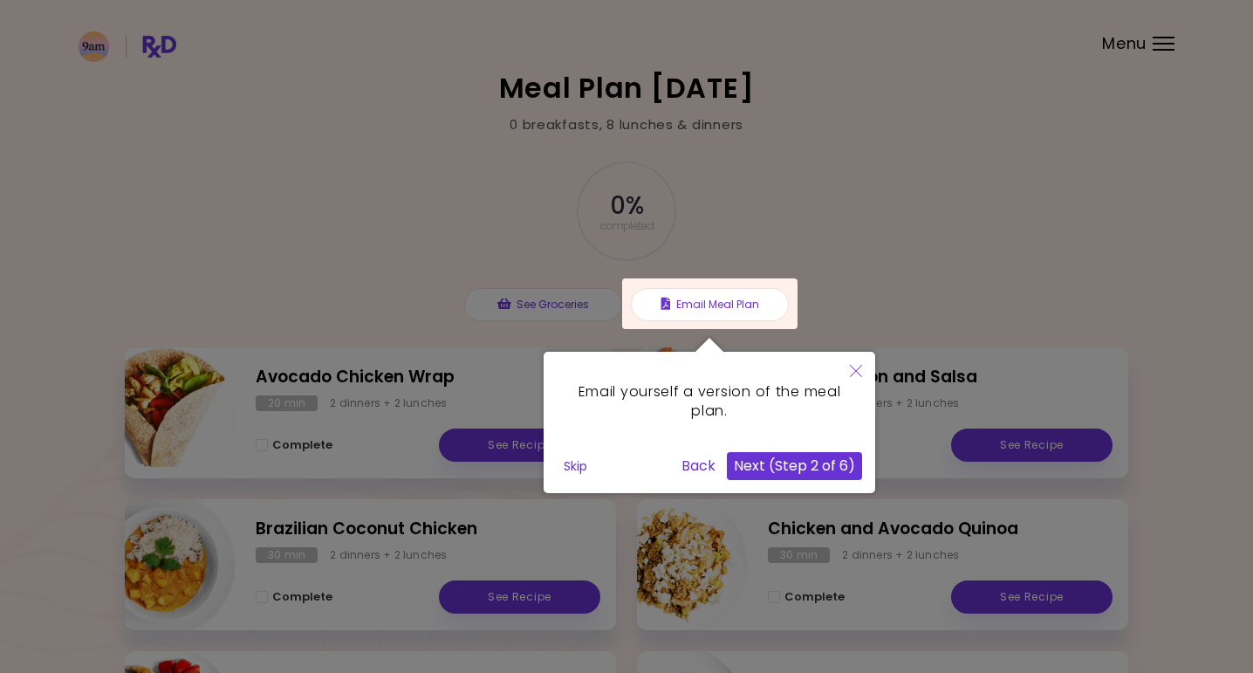
click at [792, 467] on button "Next (Step 2 of 6)" at bounding box center [794, 466] width 135 height 28
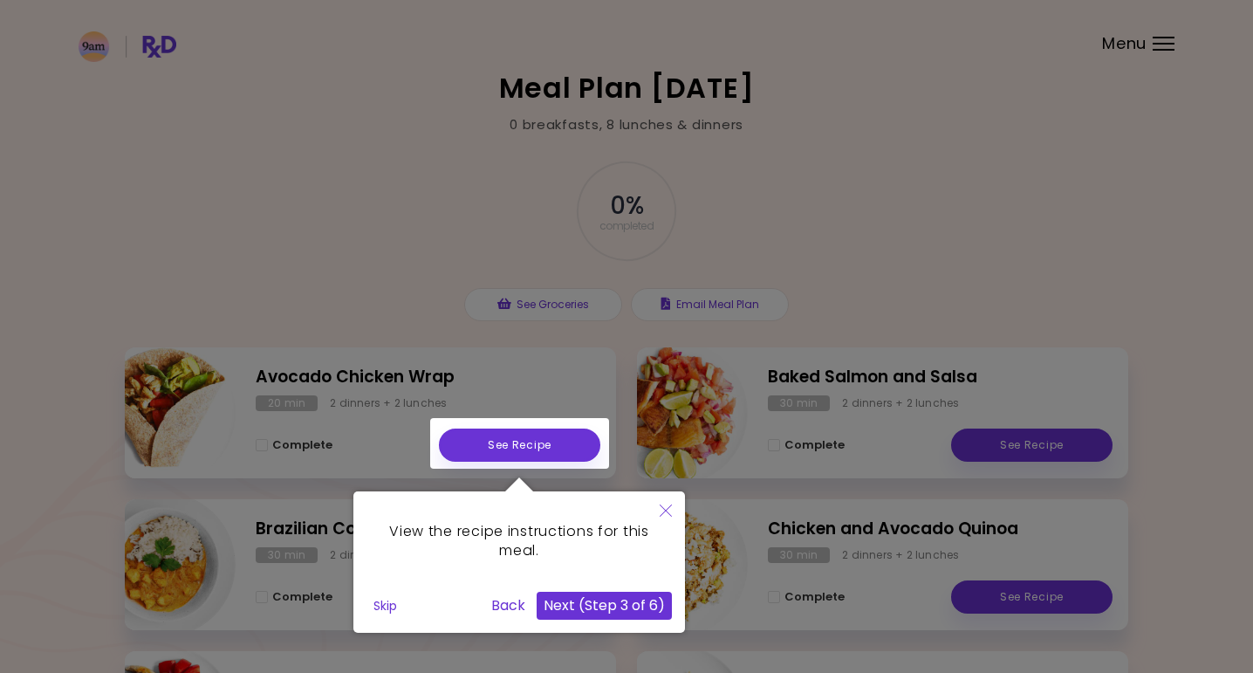
click at [526, 391] on div at bounding box center [626, 514] width 1253 height 1028
click at [577, 609] on button "Next (Step 3 of 6)" at bounding box center [604, 605] width 135 height 28
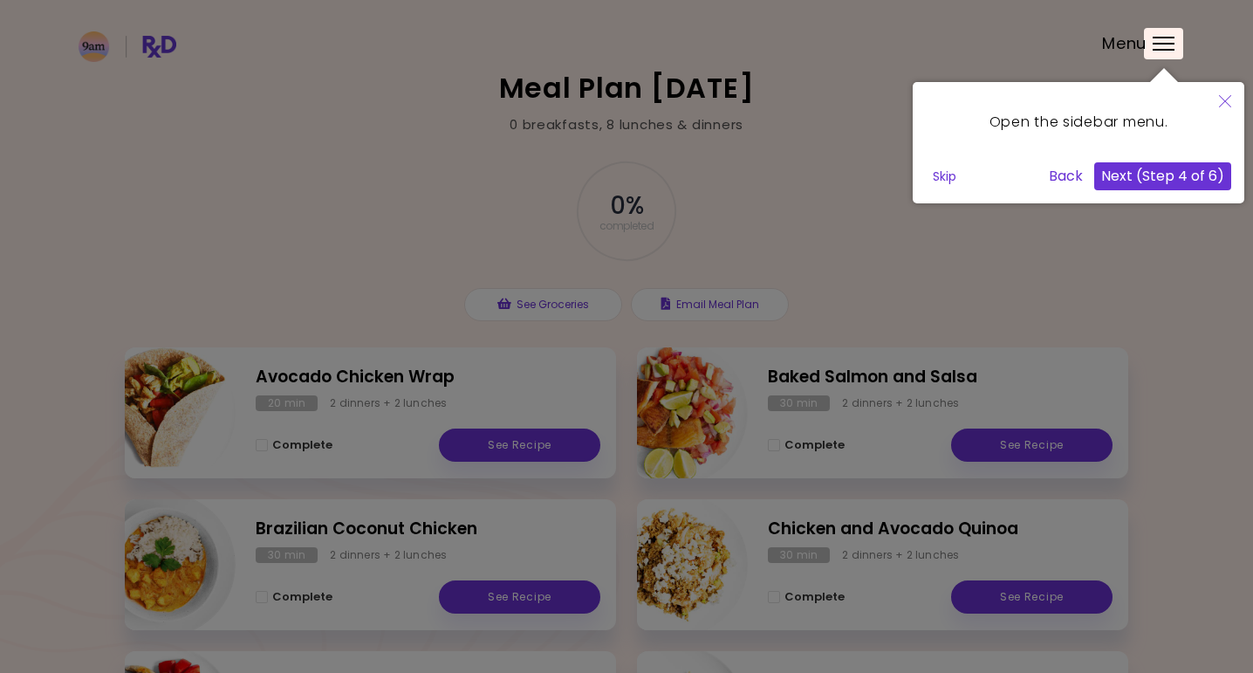
click at [1151, 172] on button "Next (Step 4 of 6)" at bounding box center [1162, 176] width 137 height 28
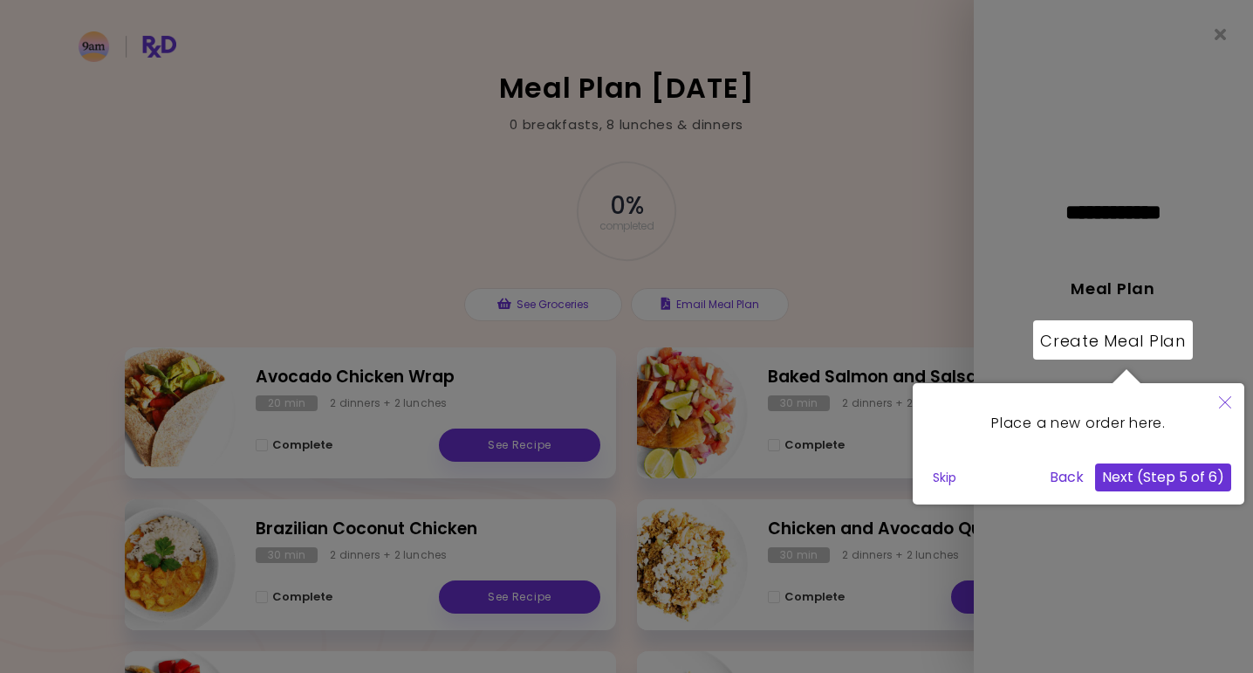
click at [1148, 474] on button "Next (Step 5 of 6)" at bounding box center [1163, 477] width 136 height 28
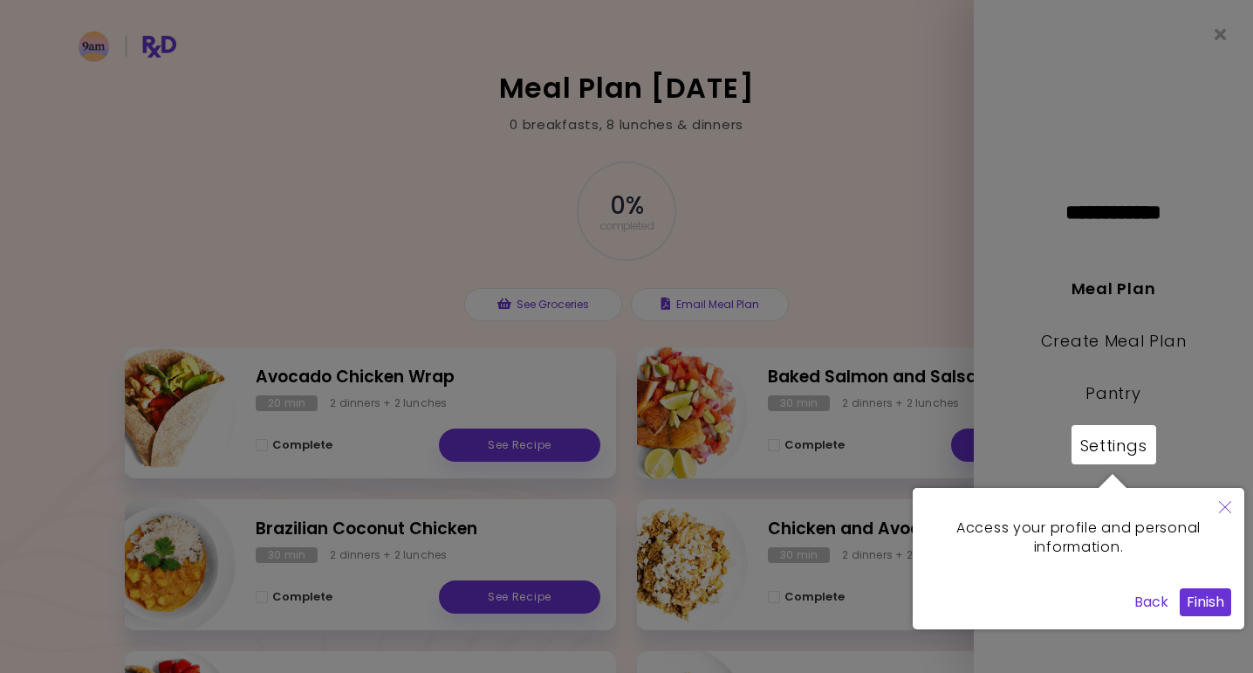
click at [1217, 599] on button "Finish" at bounding box center [1204, 602] width 51 height 28
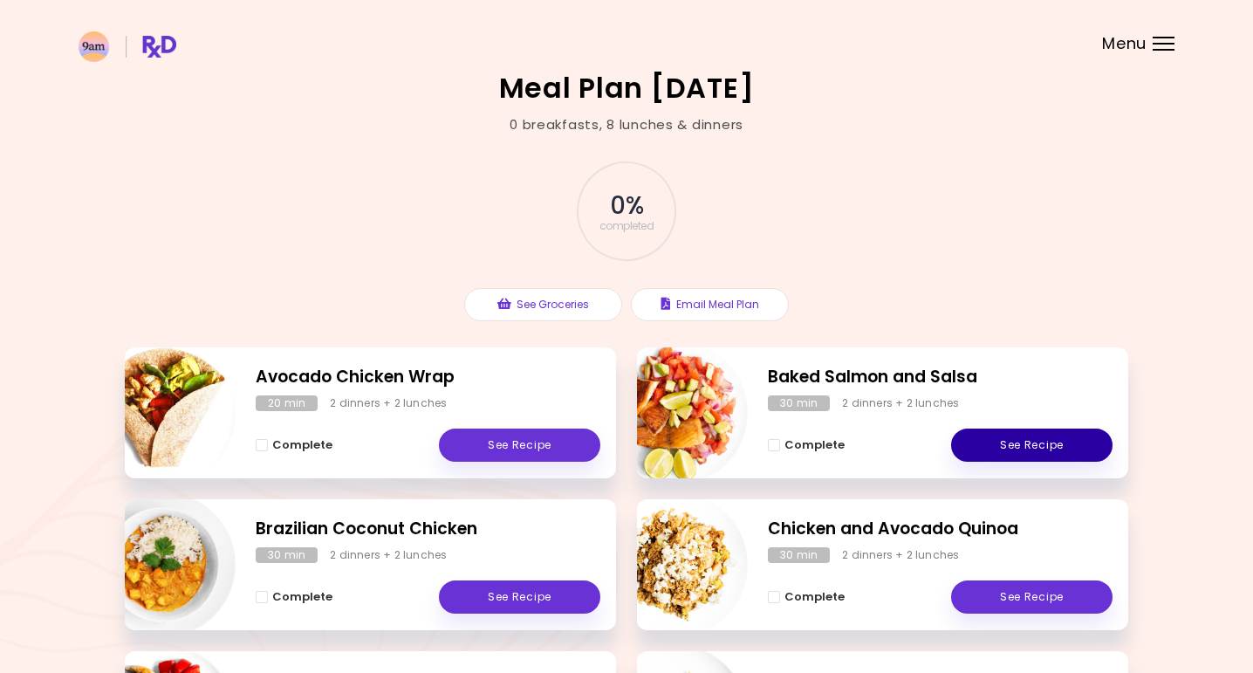
click at [1014, 448] on link "See Recipe" at bounding box center [1031, 444] width 161 height 33
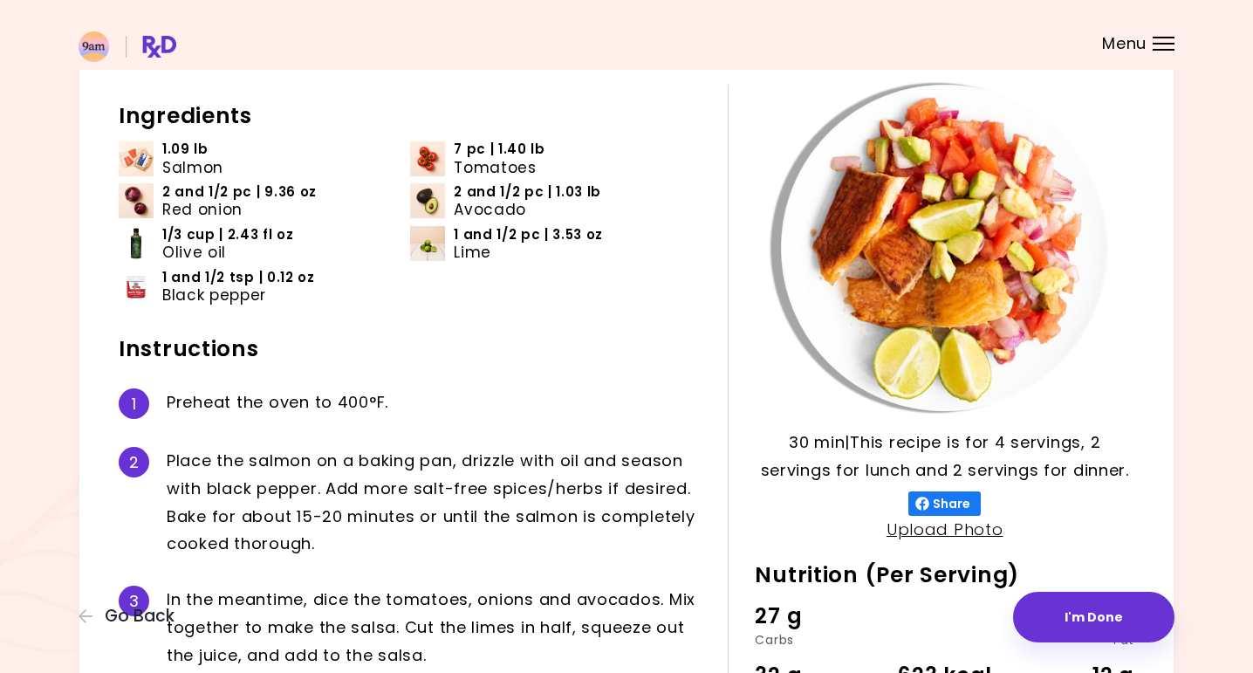
scroll to position [102, 0]
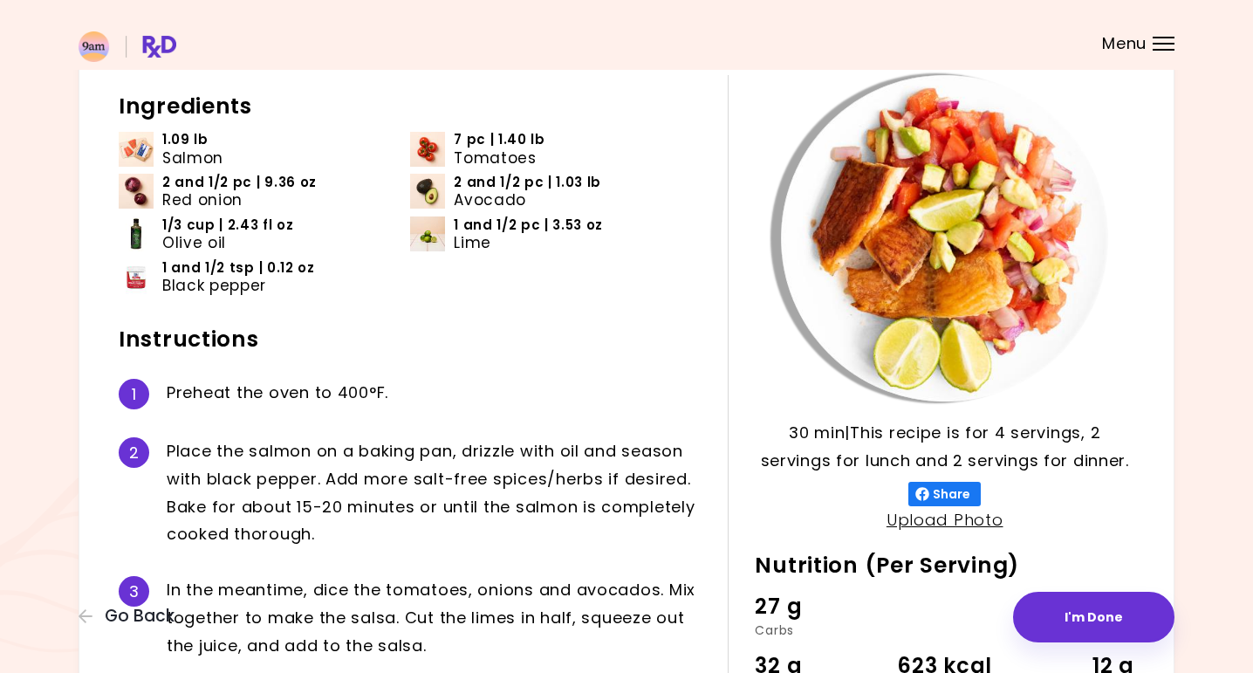
click at [131, 188] on img at bounding box center [136, 191] width 35 height 35
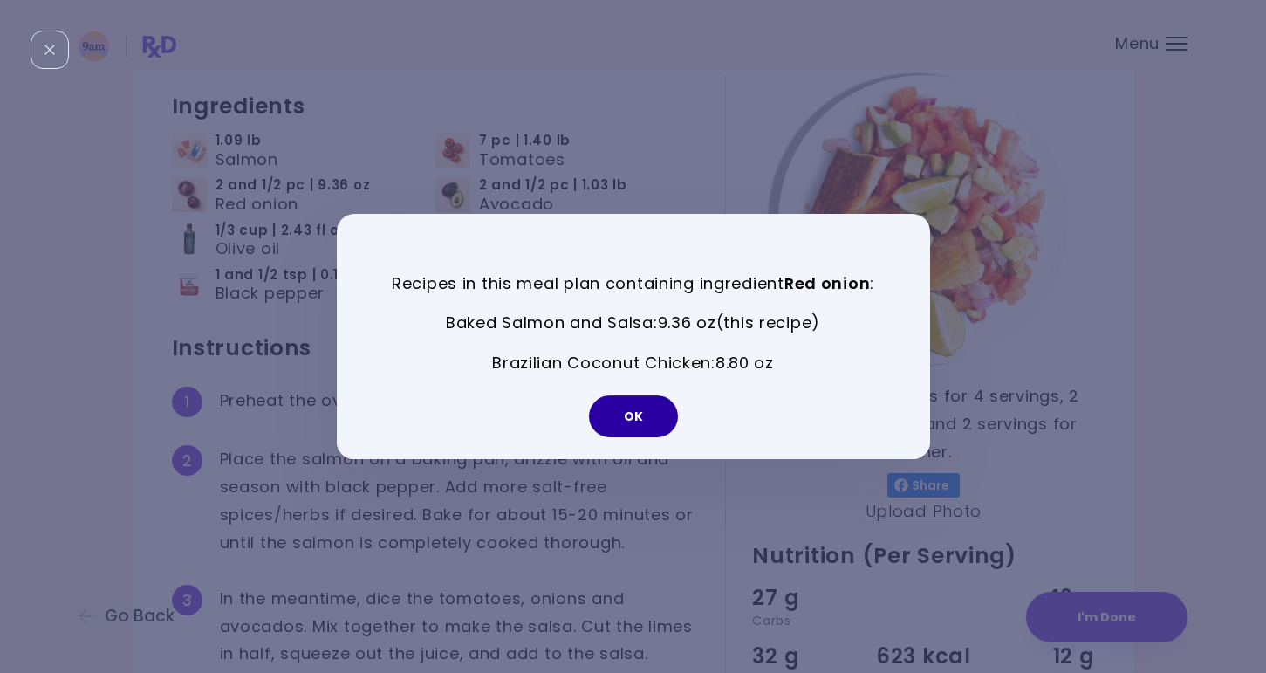
click at [632, 415] on button "OK" at bounding box center [633, 416] width 89 height 42
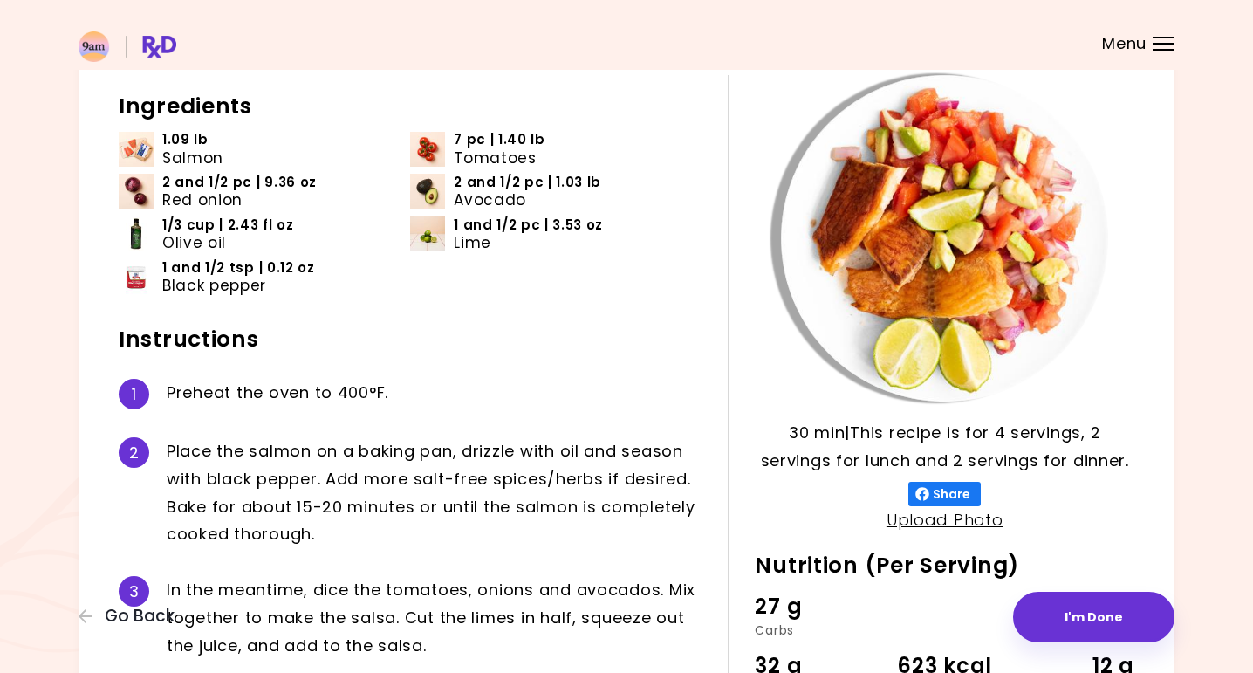
click at [199, 191] on span "Red onion" at bounding box center [202, 199] width 80 height 17
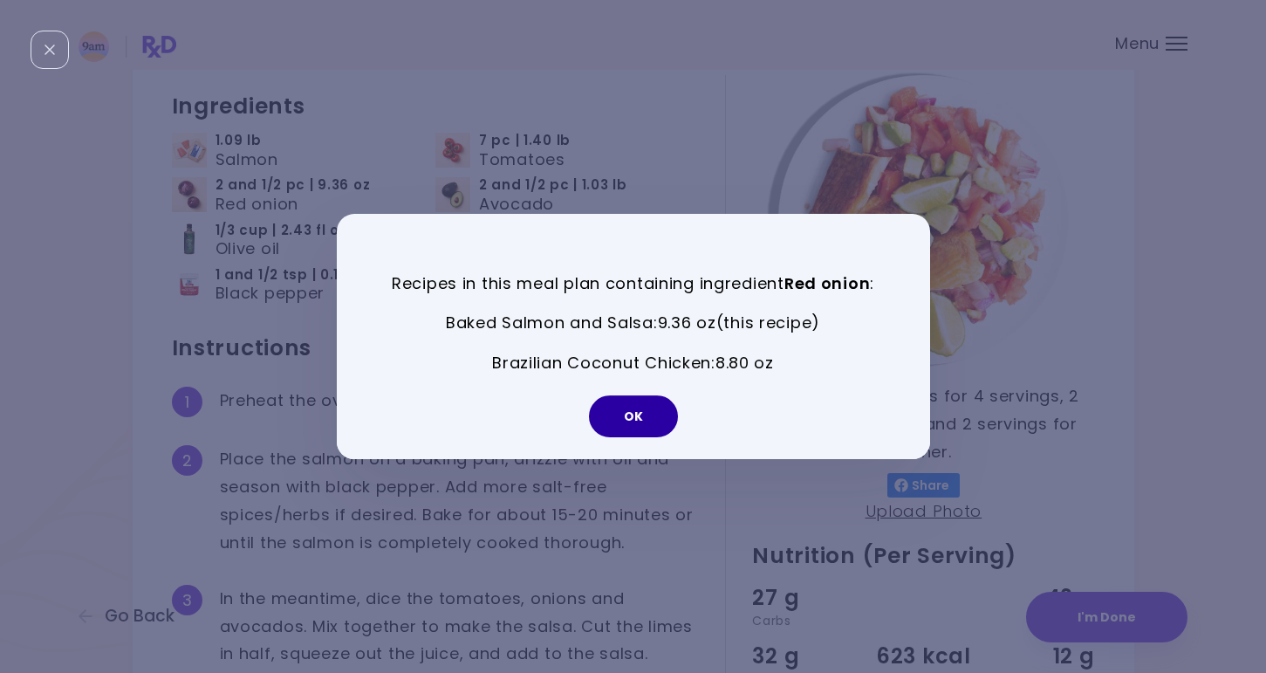
click at [633, 414] on button "OK" at bounding box center [633, 416] width 89 height 42
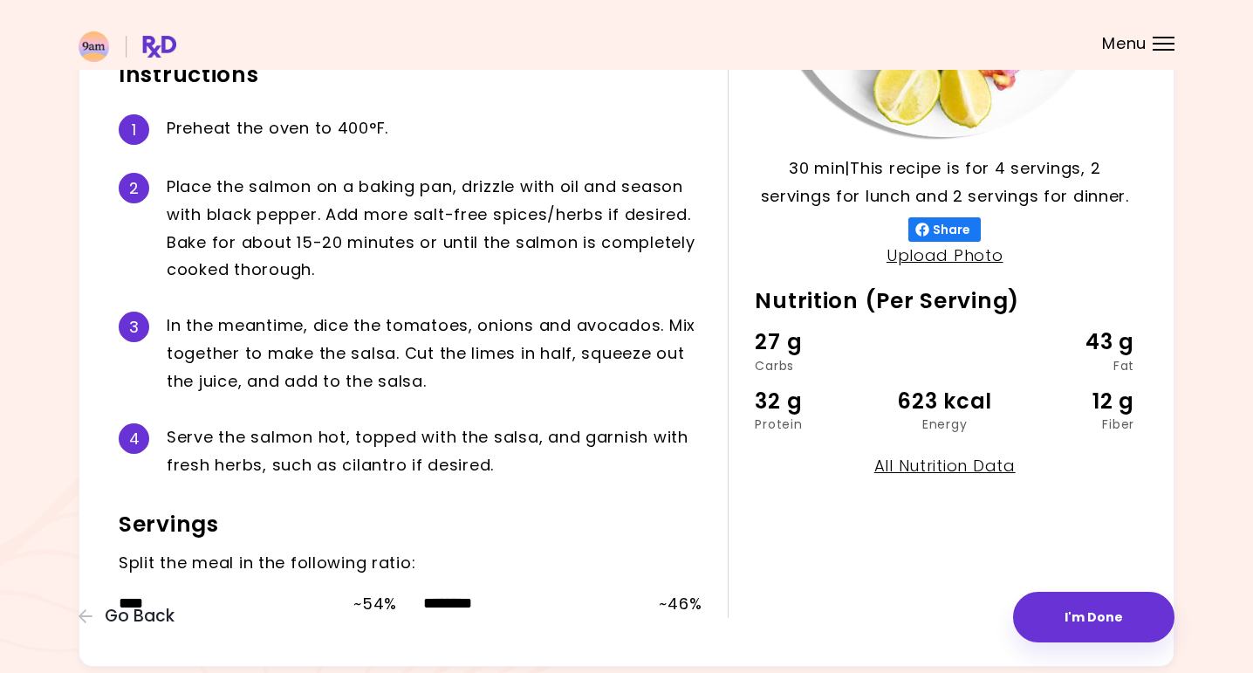
scroll to position [421, 0]
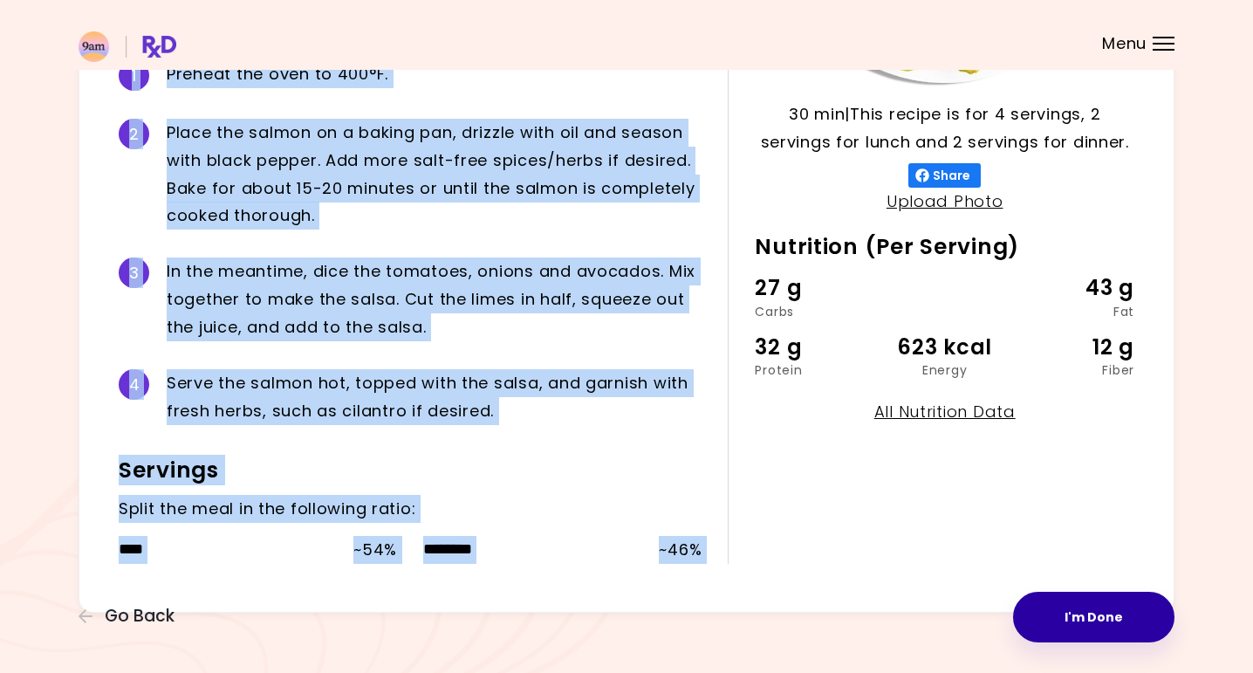
click at [1084, 591] on div "Baked Salmon and Salsa 30 min 30 min | This recipe is for 4 servings, 2 serving…" at bounding box center [627, 133] width 1096 height 959
click at [1088, 623] on button "I'm Done" at bounding box center [1093, 616] width 161 height 51
